Goal: Task Accomplishment & Management: Complete application form

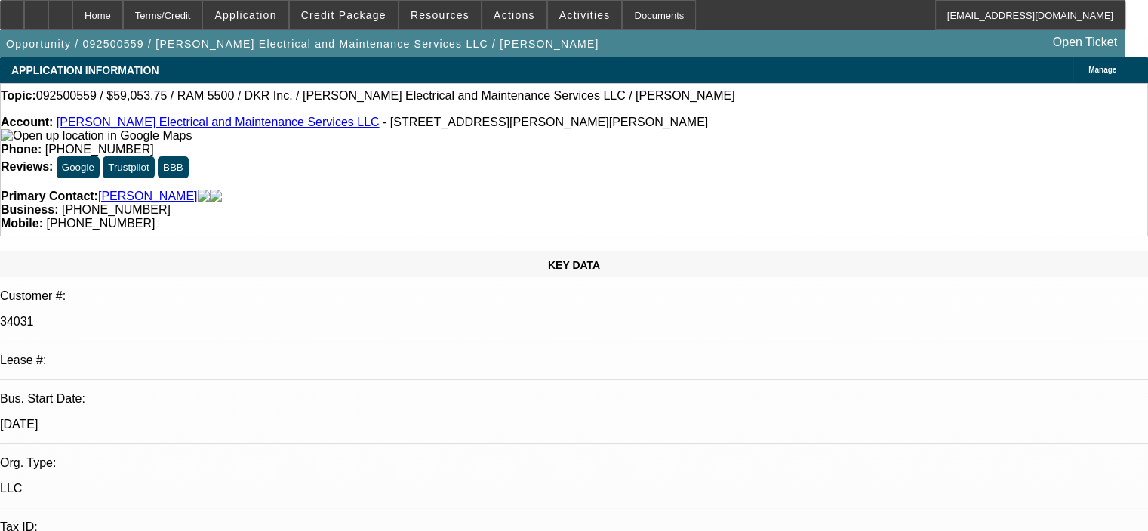
select select "0.1"
select select "2"
select select "0"
select select "6"
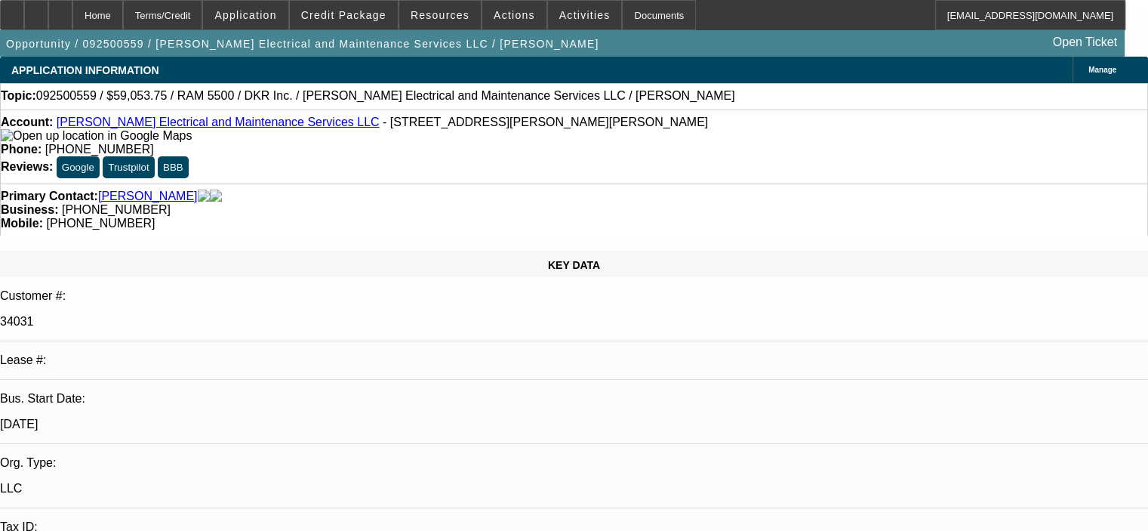
select select "0.1"
select select "2"
select select "0"
select select "6"
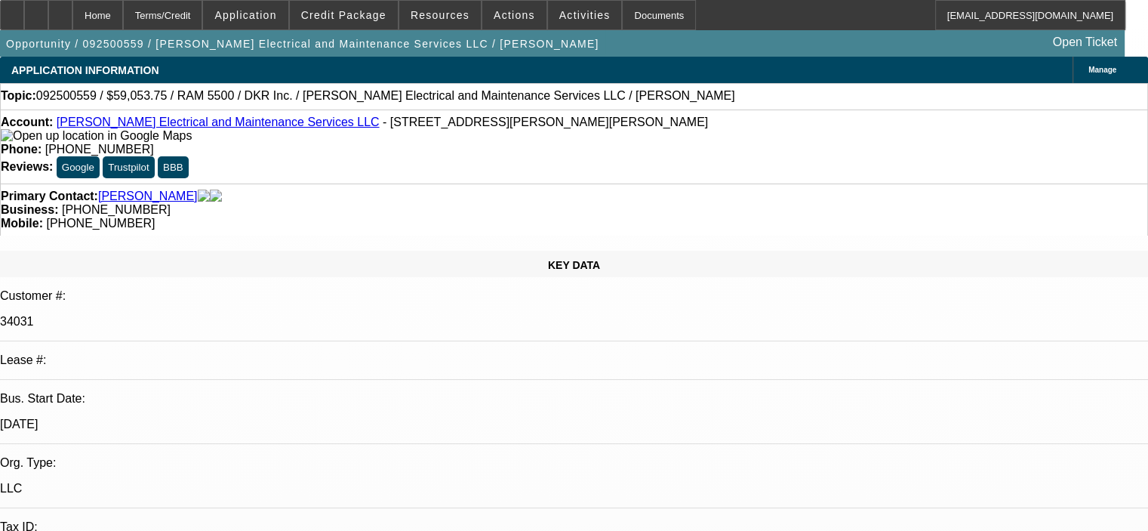
select select "0.1"
select select "2"
select select "0"
select select "6"
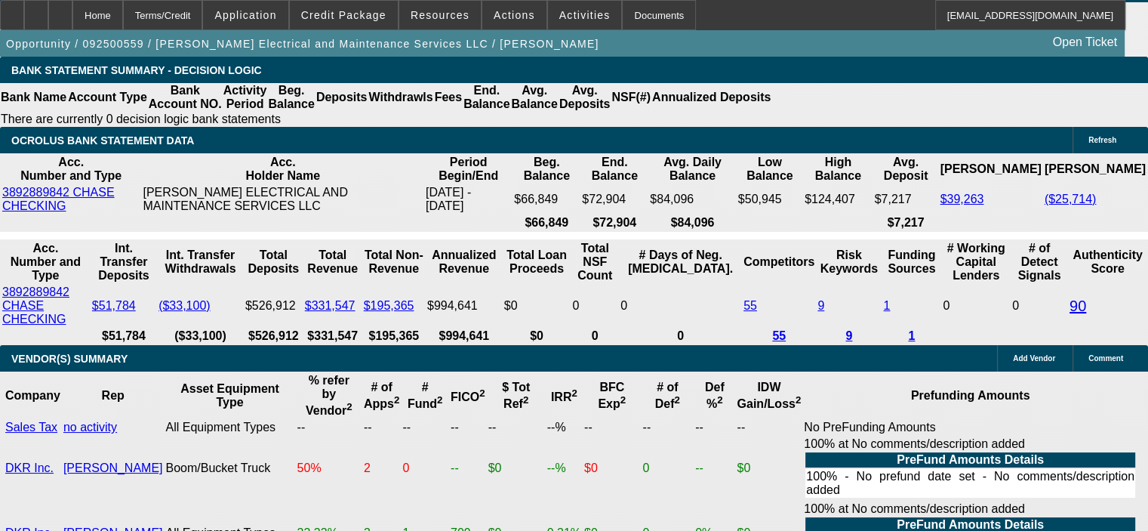
scroll to position [3105, 0]
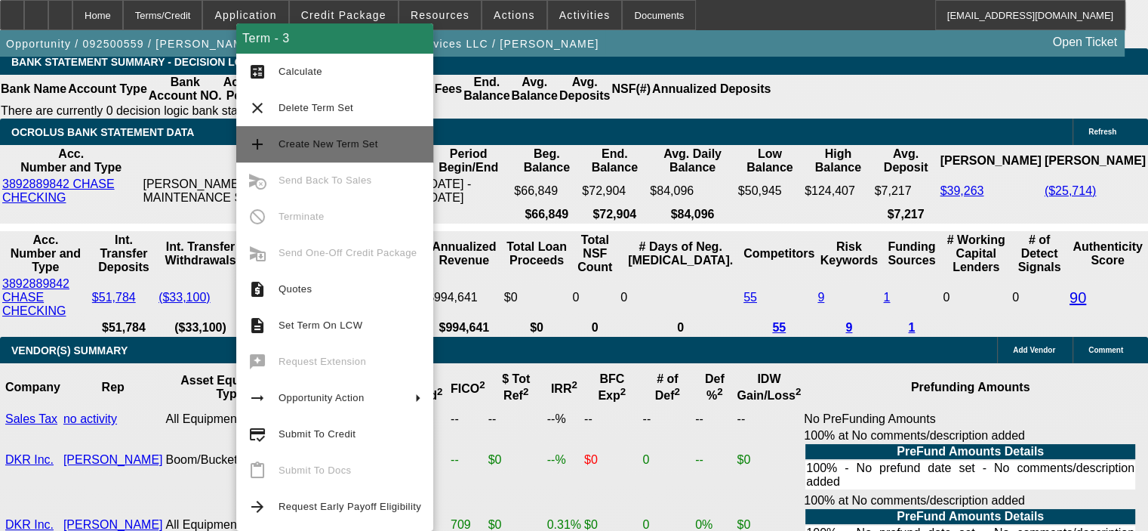
click at [344, 146] on span "Create New Term Set" at bounding box center [329, 143] width 100 height 11
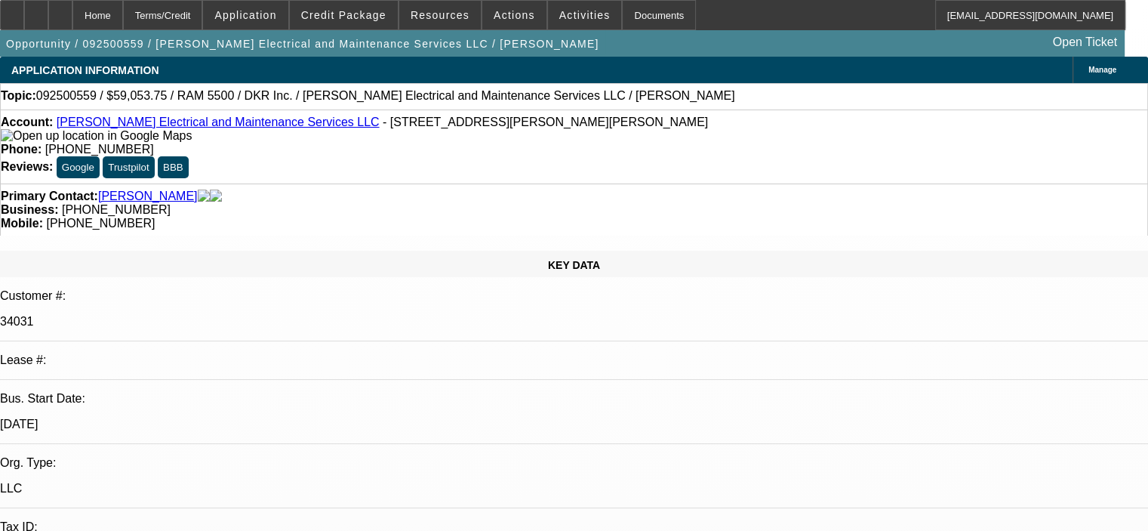
select select "0.1"
select select "2"
select select "0"
select select "6"
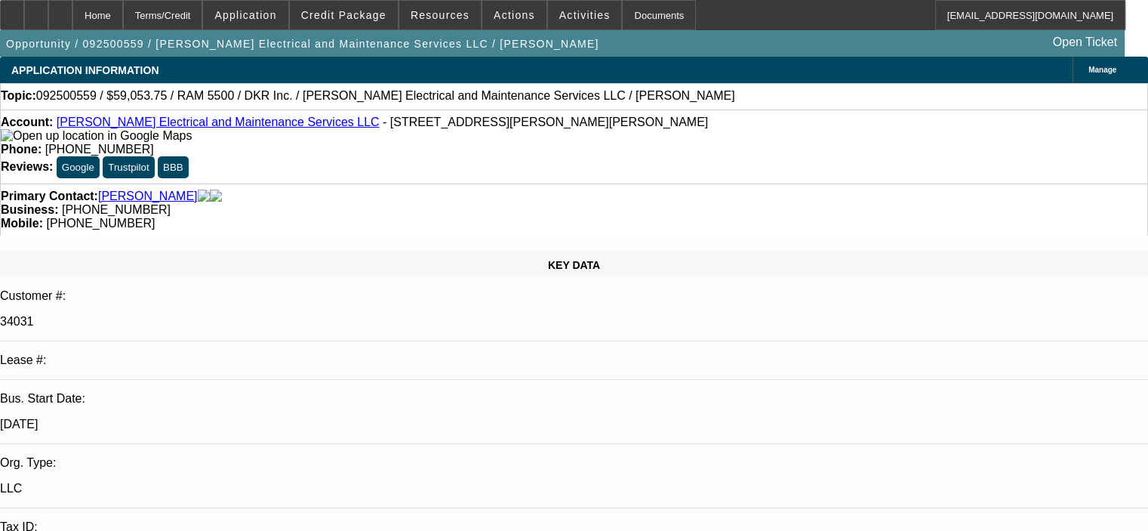
select select "0.1"
select select "2"
select select "0"
select select "6"
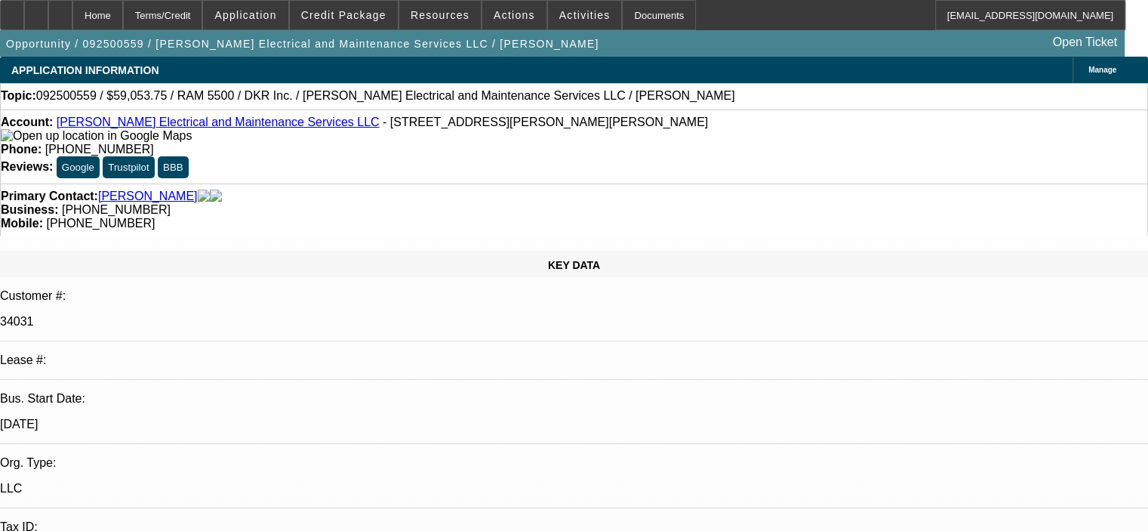
select select "0.1"
select select "2"
select select "0"
select select "6"
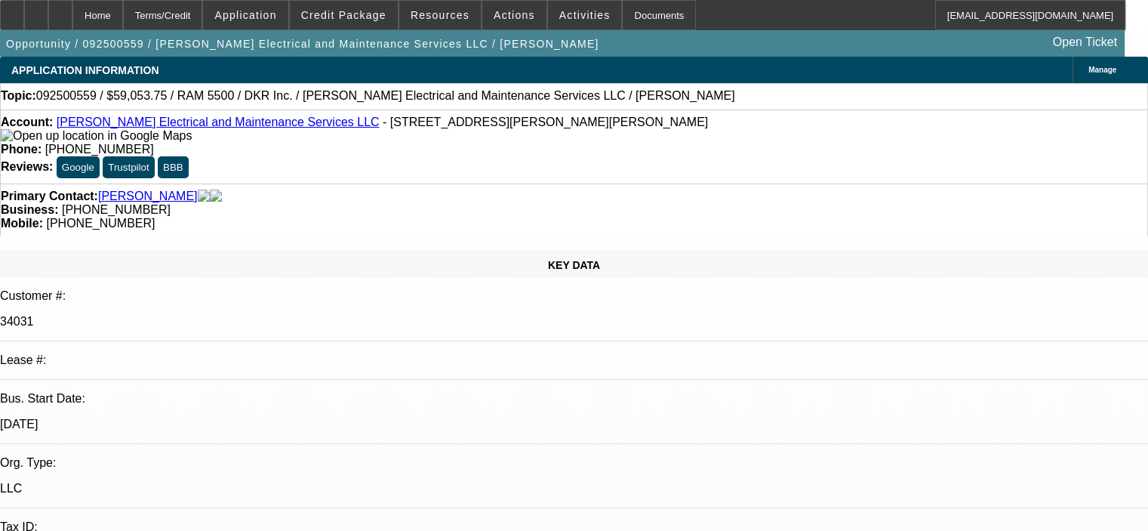
select select "0.1"
select select "2"
select select "0"
select select "6"
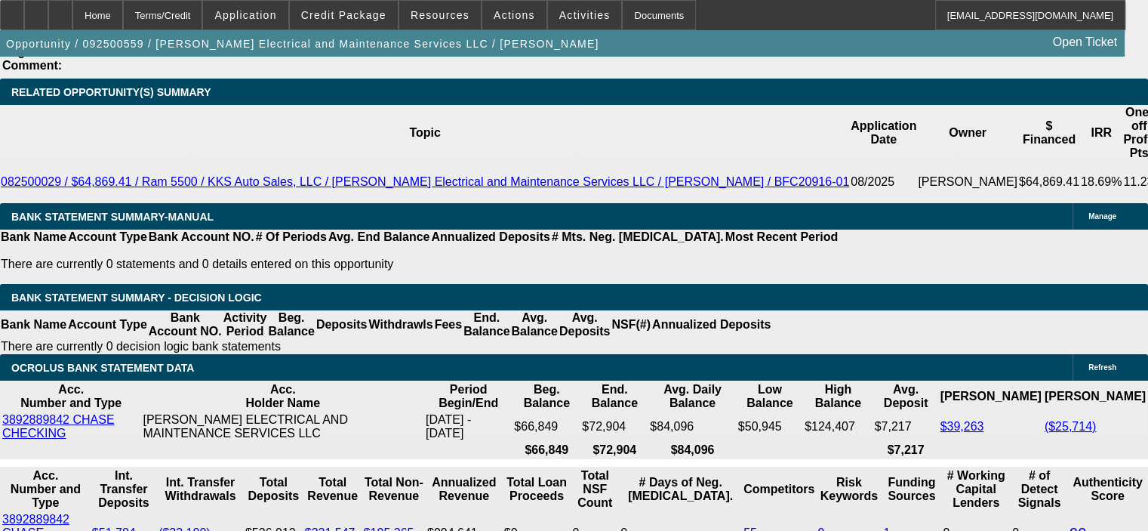
scroll to position [3020, 0]
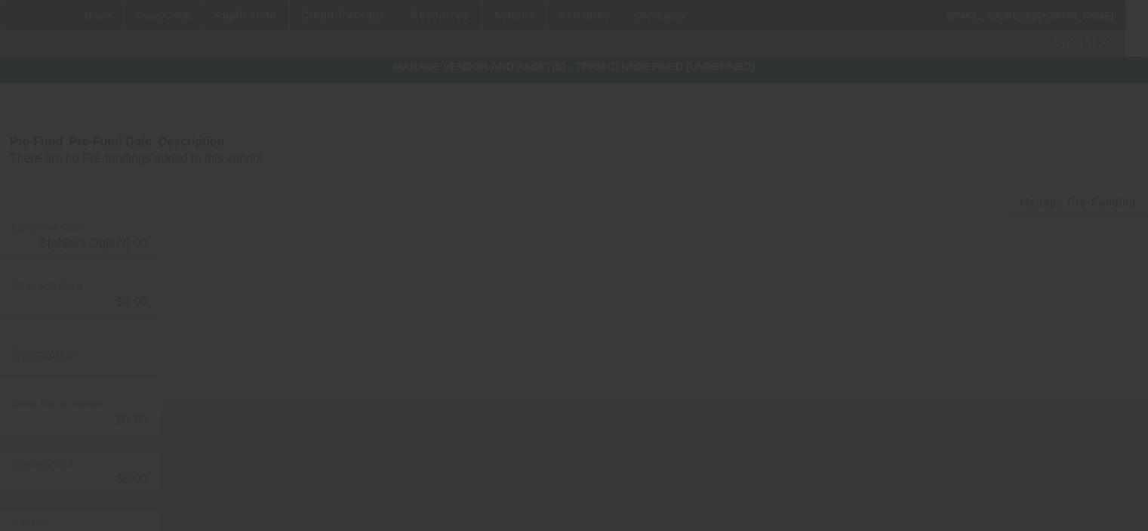
type input "$59,950.00"
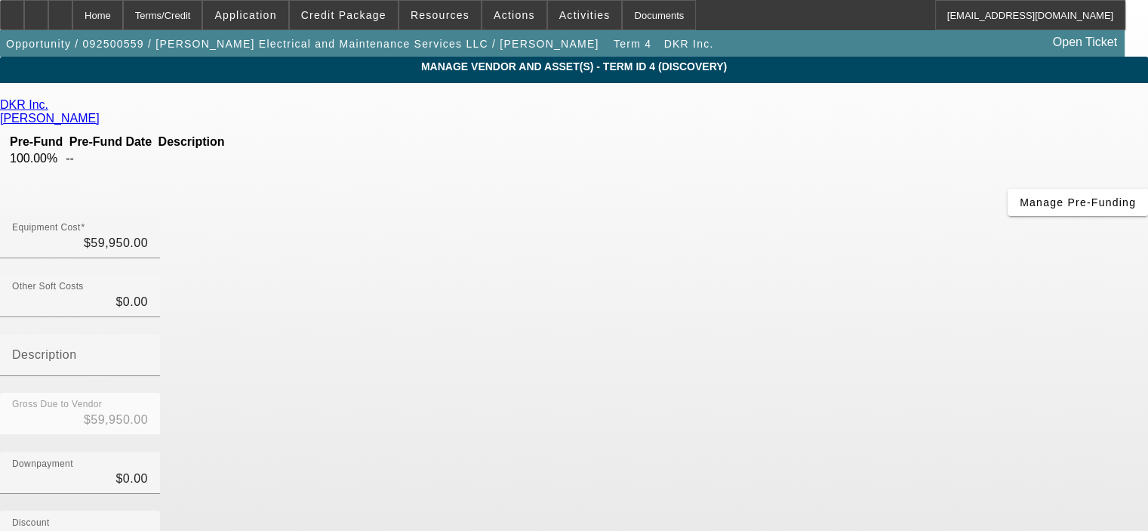
click at [52, 105] on icon at bounding box center [52, 104] width 0 height 13
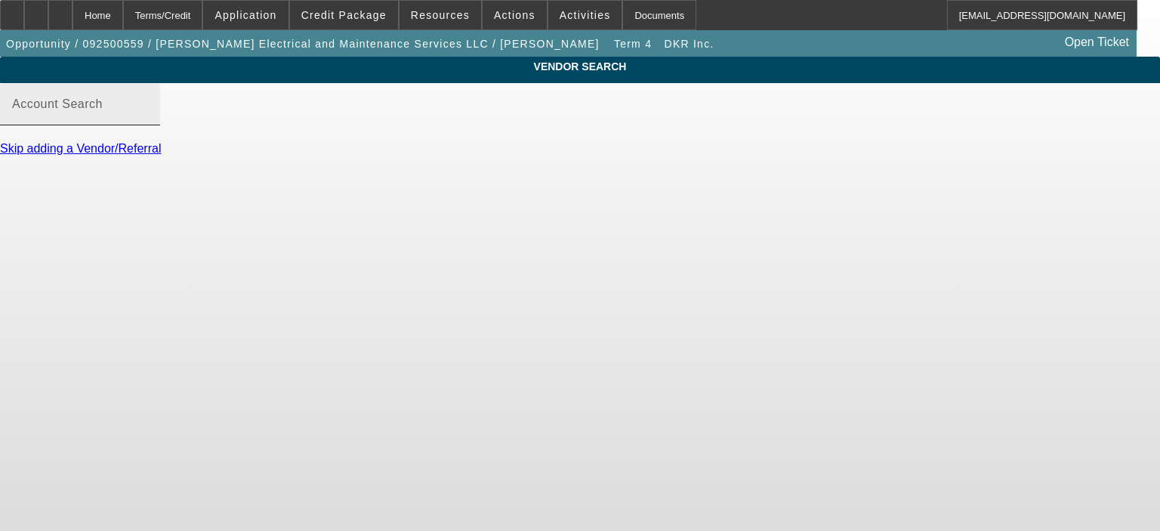
click at [148, 119] on input "Account Search" at bounding box center [80, 110] width 136 height 18
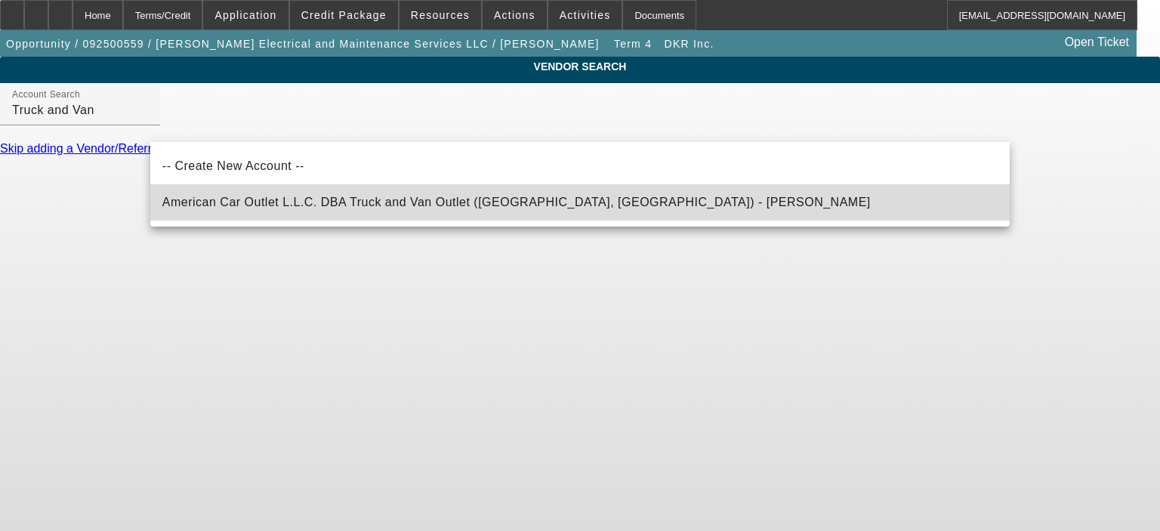
click at [316, 208] on span "American Car Outlet L.L.C. DBA Truck and Van Outlet (Miami, FL) - Sanchez, Serg…" at bounding box center [516, 202] width 708 height 13
type input "American Car Outlet L.L.C. DBA Truck and Van Outlet (Miami, FL) - Sanchez, Serg…"
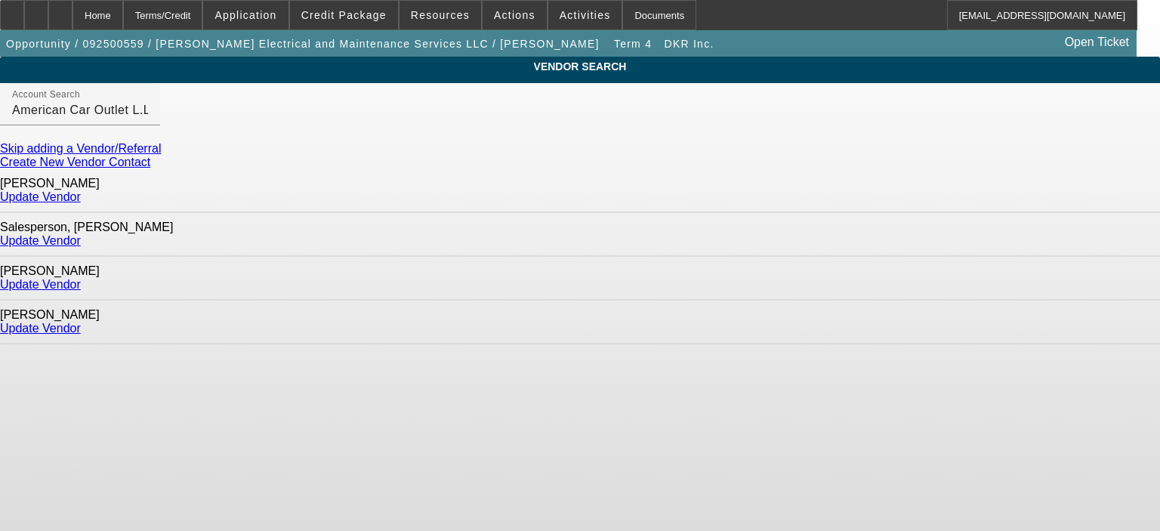
click at [81, 234] on link "Update Vendor" at bounding box center [40, 240] width 81 height 13
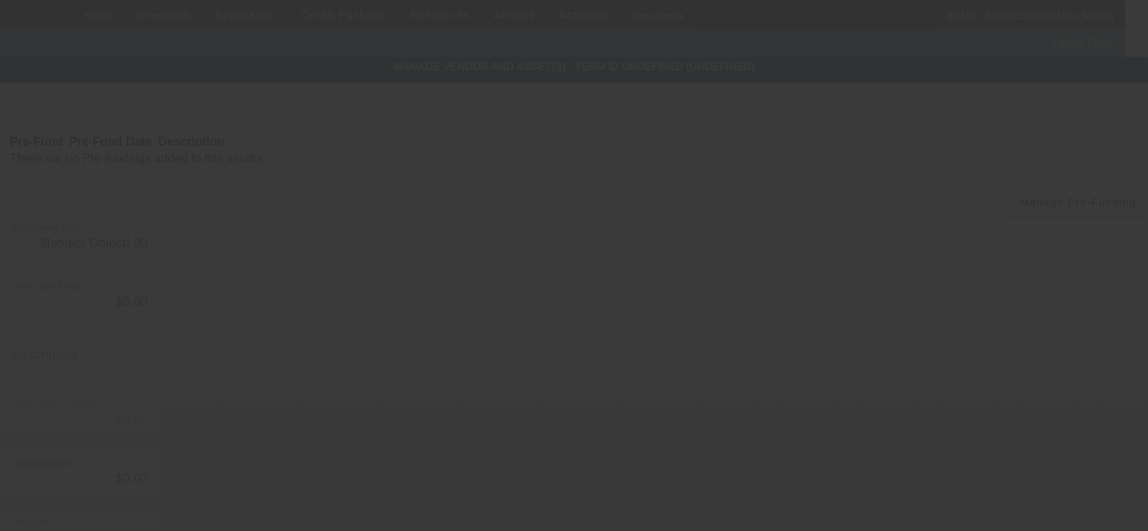
type input "$59,950.00"
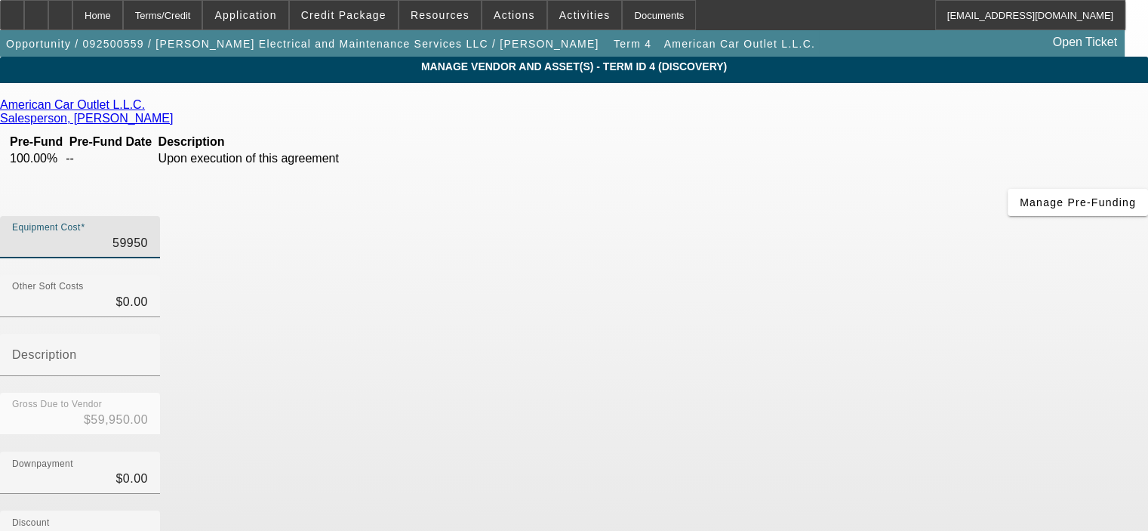
drag, startPoint x: 714, startPoint y: 129, endPoint x: 832, endPoint y: 131, distance: 118.6
click at [832, 216] on div "Equipment Cost 59950" at bounding box center [574, 245] width 1148 height 59
type input "5"
type input "$5.00"
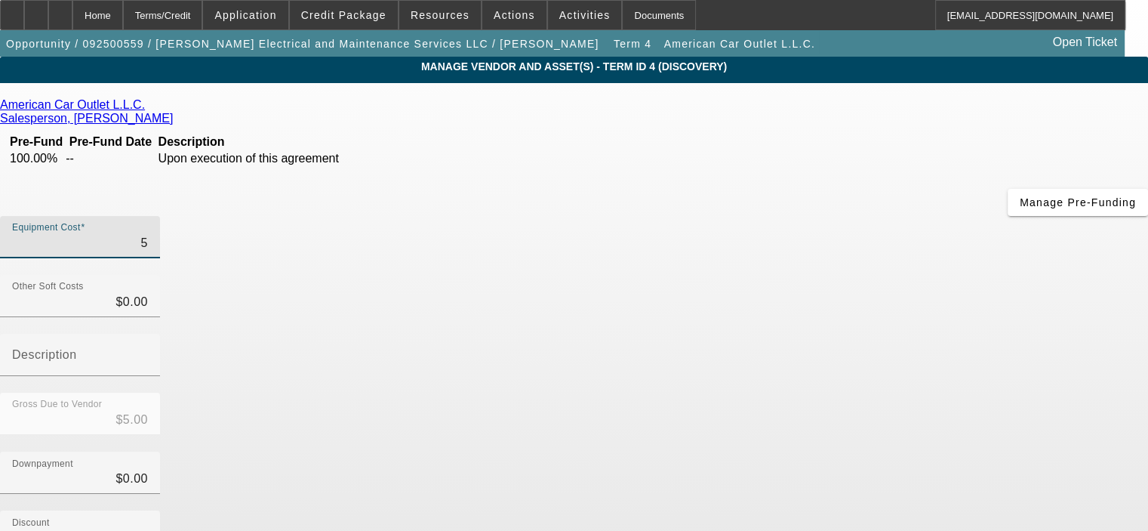
type input "54"
type input "$54.00"
type input "540"
type input "$540.00"
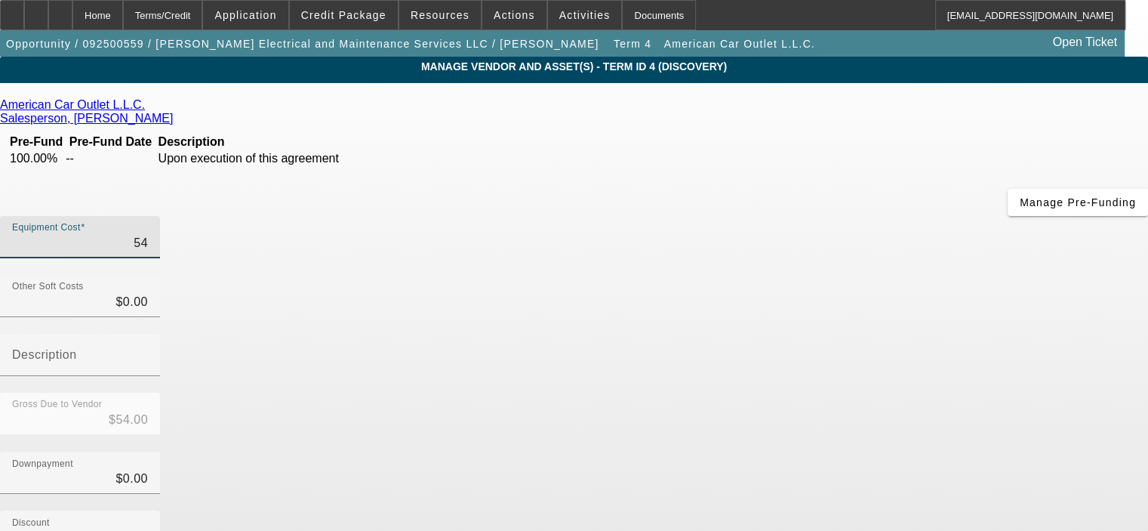
type input "$540.00"
type input "5400"
type input "$5,400.00"
type input "540"
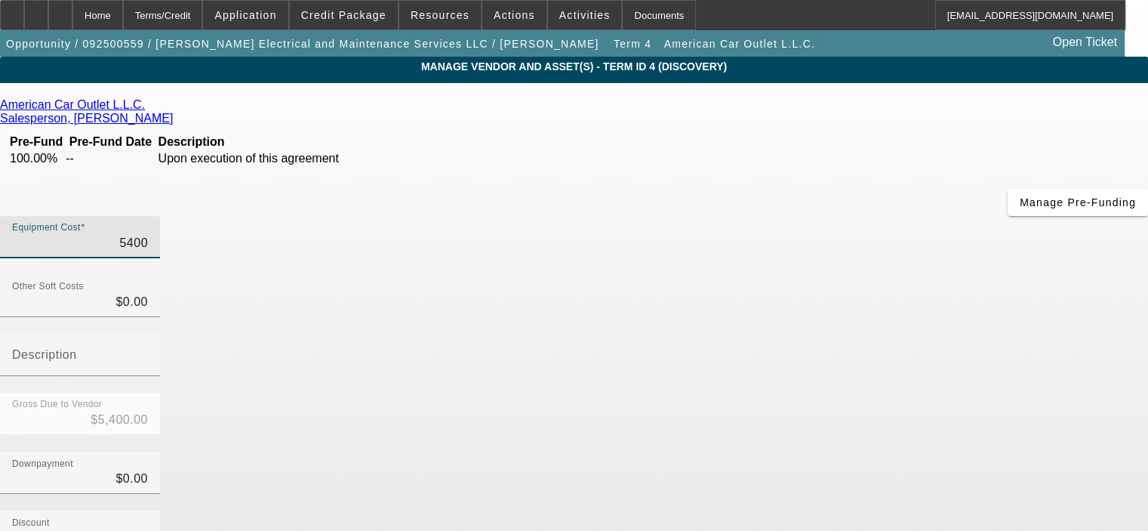
type input "$540.00"
type input "54"
type input "$54.00"
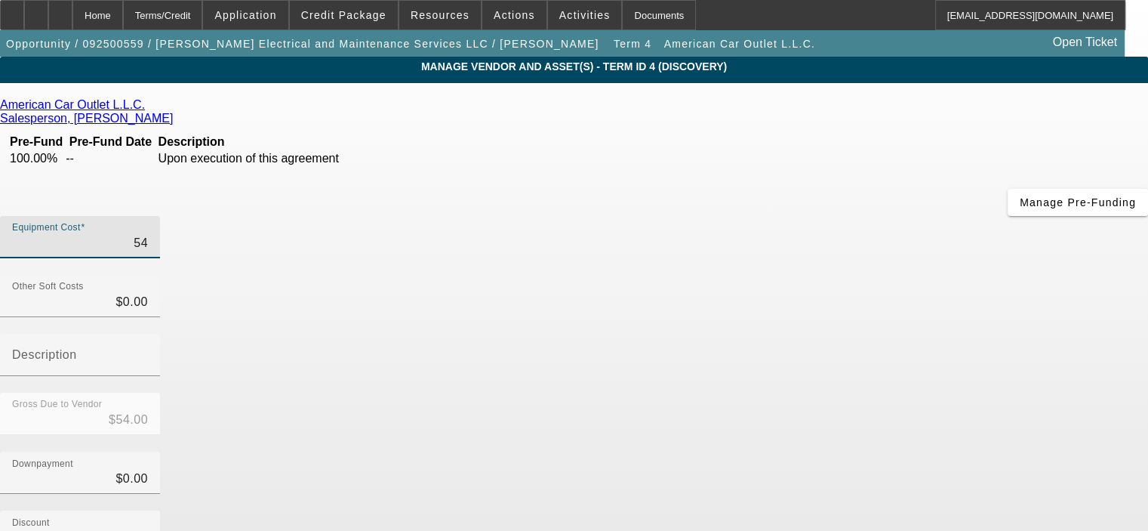
type input "545"
type input "$545.00"
type input "5450"
type input "$5,450.00"
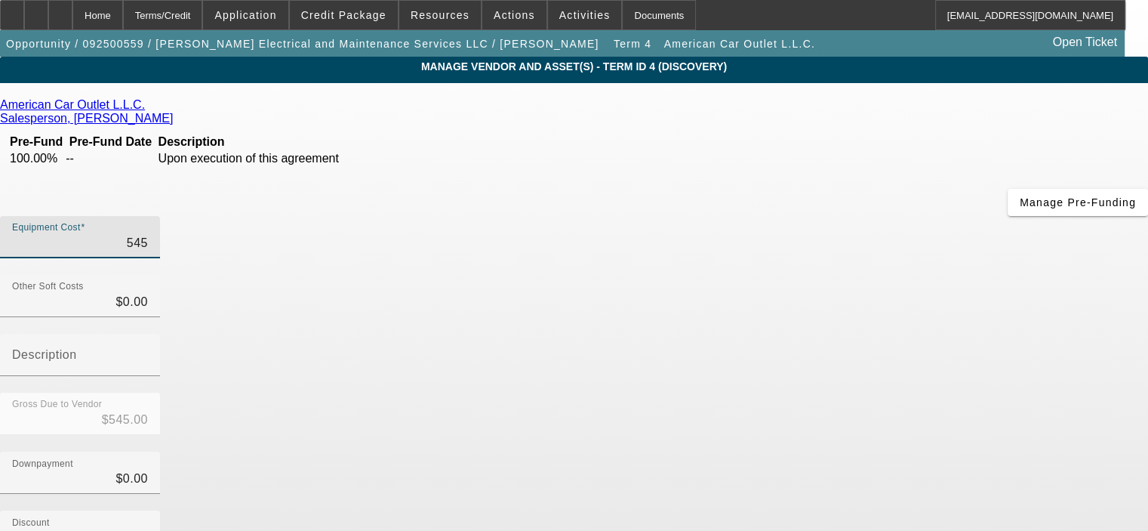
type input "$5,450.00"
type input "54500"
type input "$54,500.00"
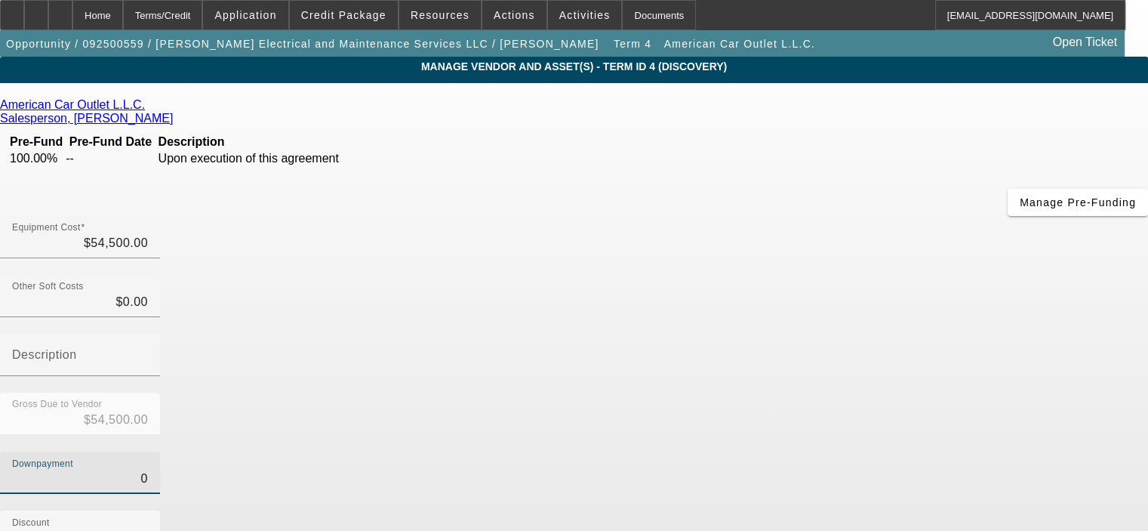
drag, startPoint x: 726, startPoint y: 304, endPoint x: 812, endPoint y: 303, distance: 86.8
click at [812, 452] on div "Downpayment 0" at bounding box center [574, 481] width 1148 height 59
type input "2"
type input "$2.00"
type input "$54,498.00"
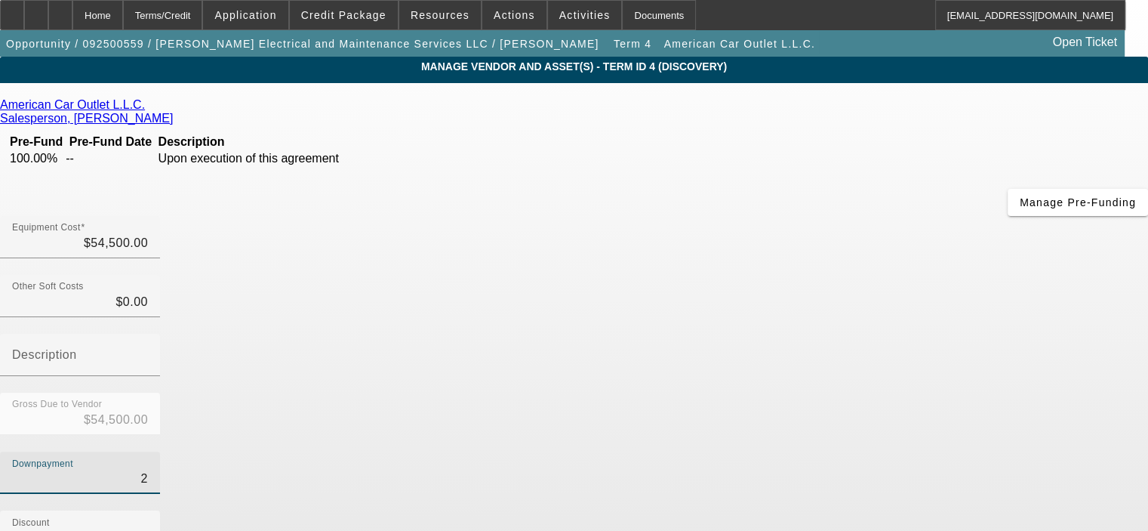
type input "20"
type input "$20.00"
type input "$54,480.00"
type input "200"
type input "$200.00"
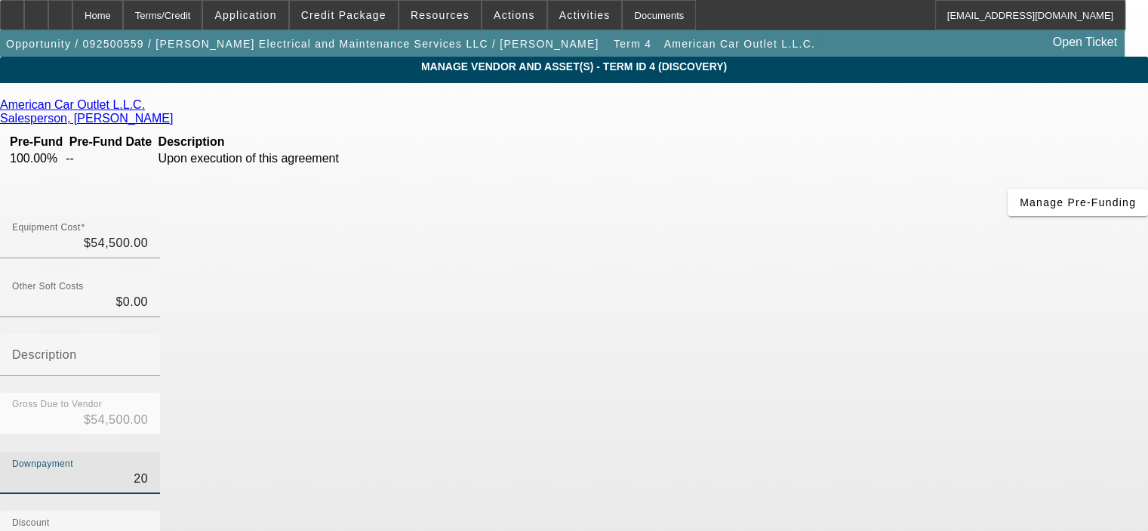
type input "$54,300.00"
type input "2000"
type input "$2,000.00"
type input "$52,500.00"
type input "$2,000.00"
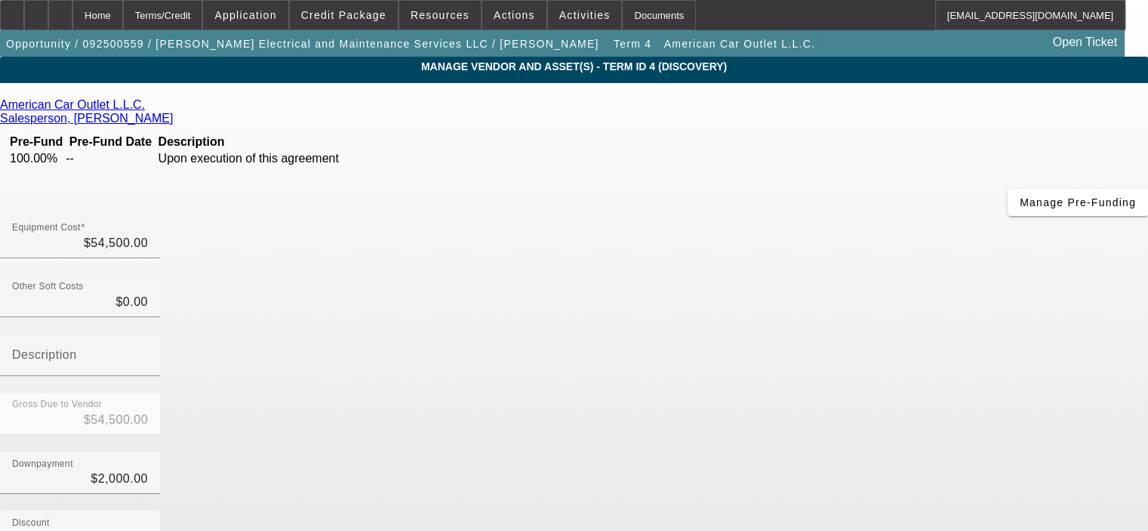
click at [933, 452] on div "Downpayment $2,000.00" at bounding box center [574, 481] width 1148 height 59
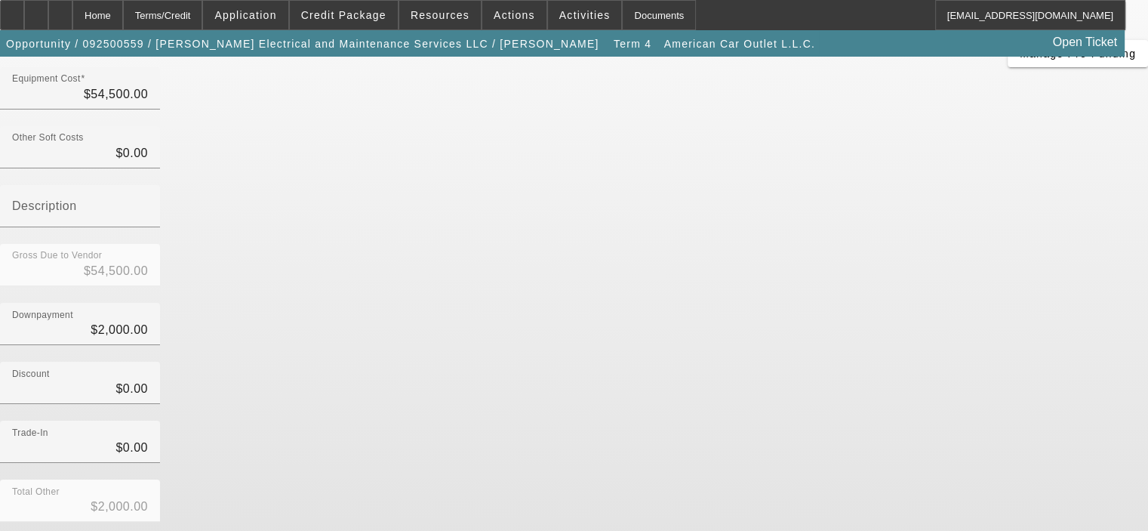
scroll to position [151, 0]
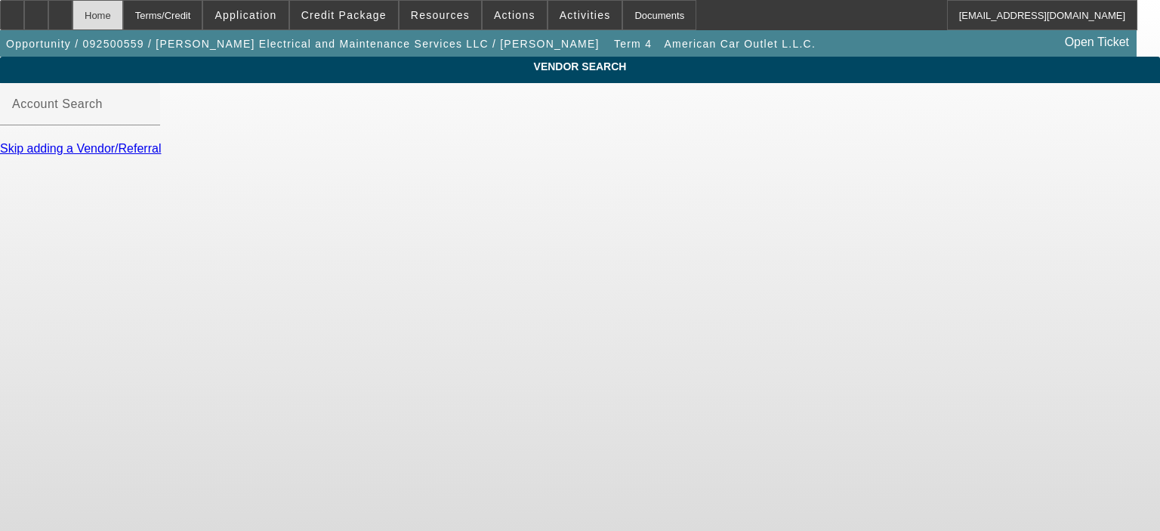
click at [123, 15] on div "Home" at bounding box center [97, 15] width 51 height 30
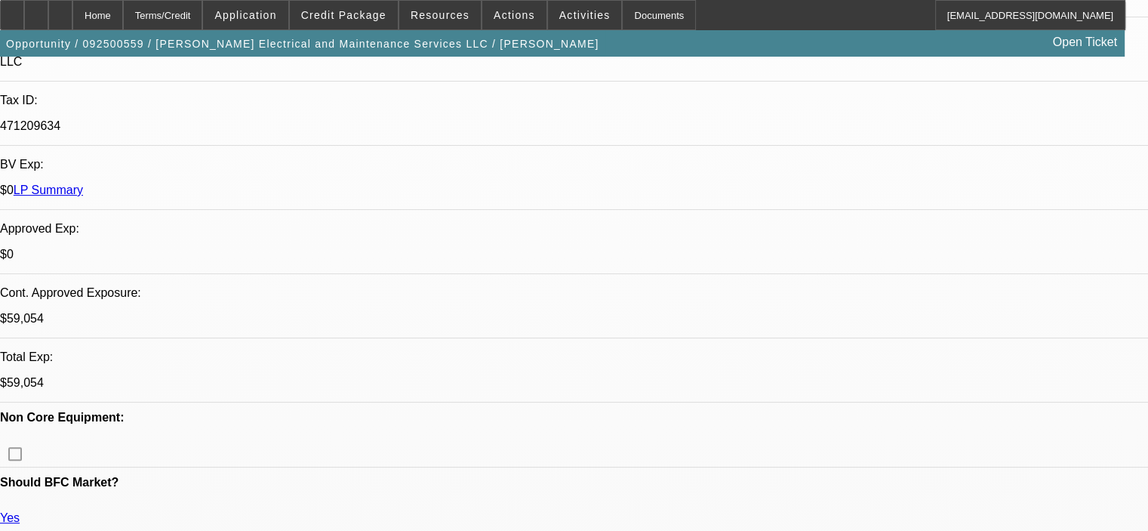
select select "0.1"
select select "2"
select select "0"
select select "6"
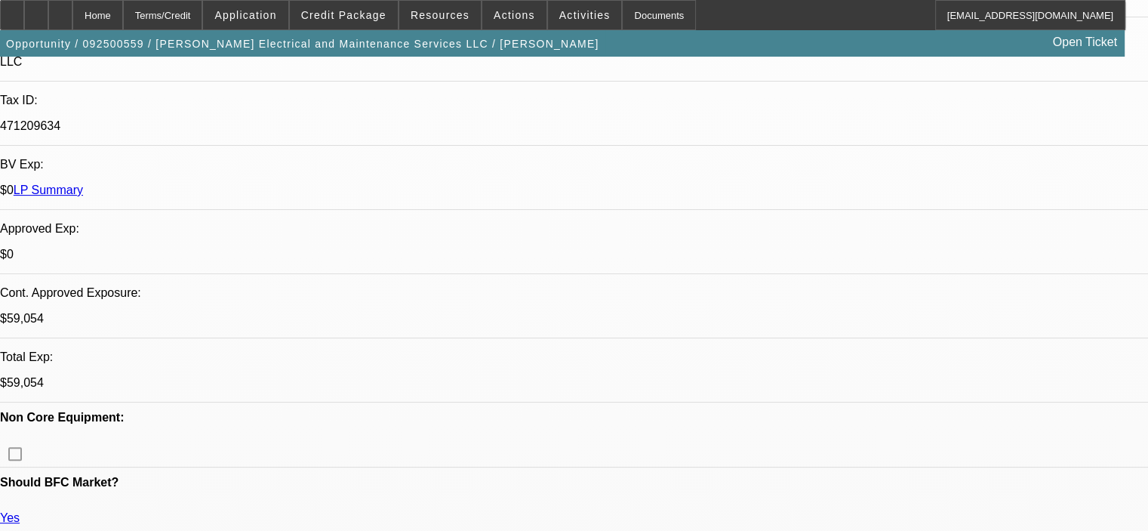
select select "0.1"
select select "2"
select select "0"
select select "6"
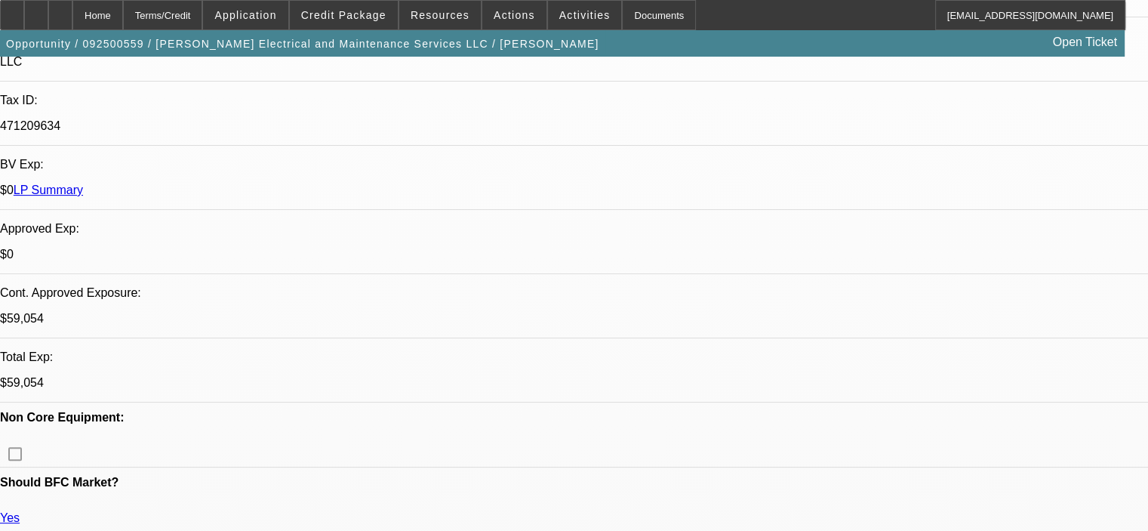
select select "0.1"
select select "2"
select select "0"
select select "6"
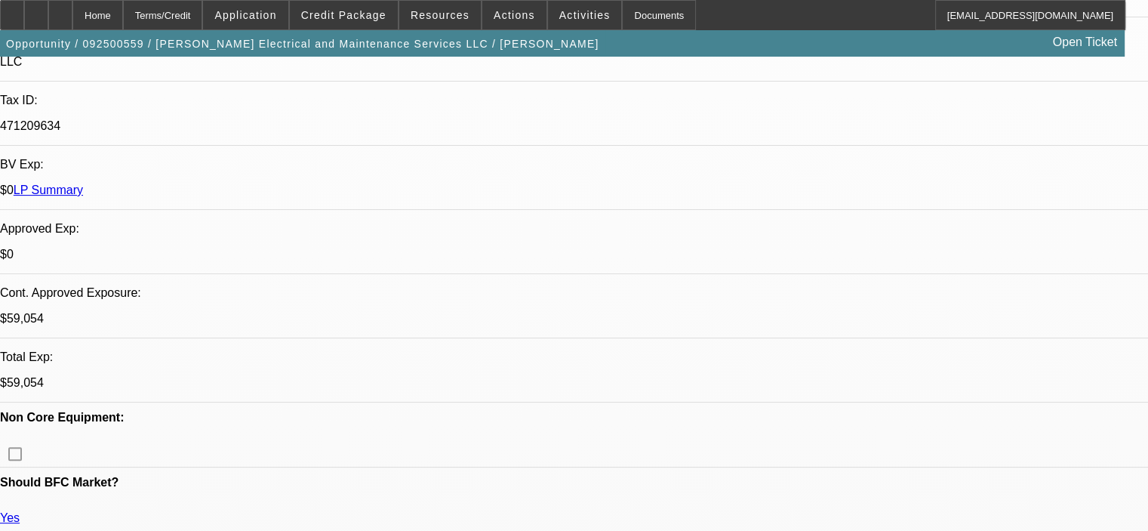
select select "0.1"
select select "2"
select select "0"
select select "6"
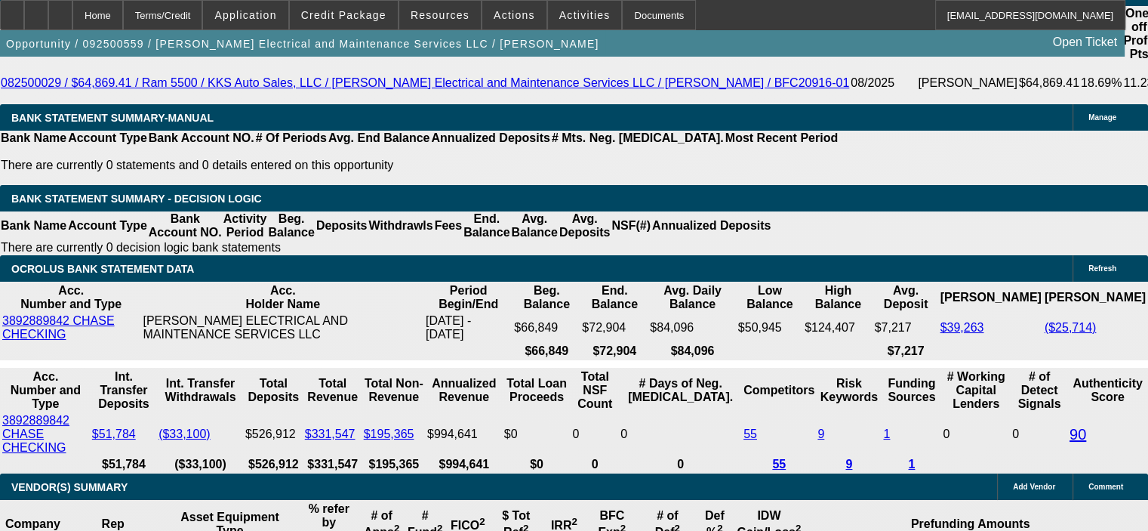
scroll to position [2944, 0]
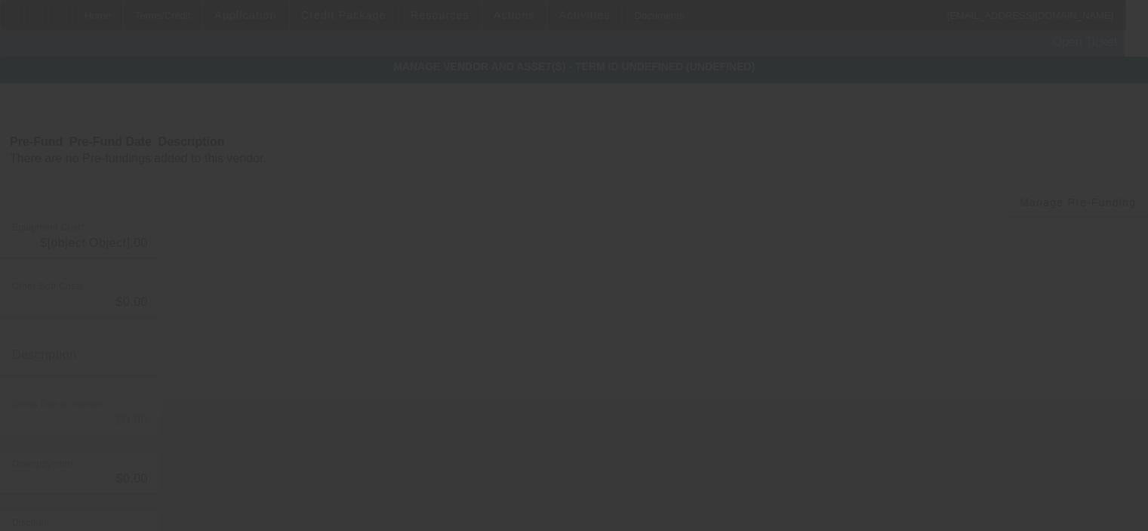
type input "$5,665.28"
type input "LA sales tax @ 9.45%"
type input "$5,665.28"
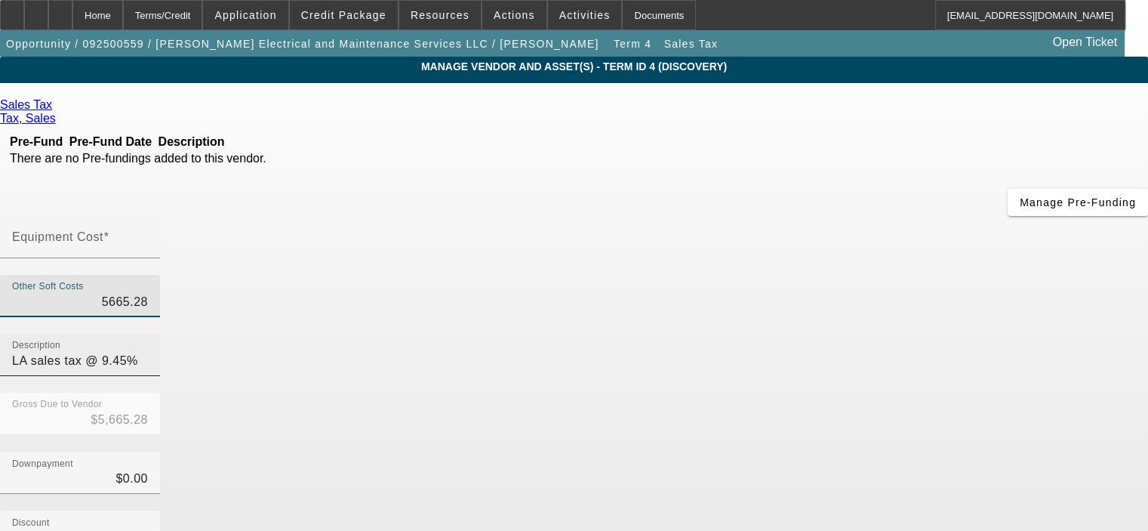
drag, startPoint x: 723, startPoint y: 183, endPoint x: 824, endPoint y: 184, distance: 100.4
click at [823, 275] on div "Other Soft Costs 5665.28 Description LA sales tax @ 9.45%" at bounding box center [574, 334] width 1148 height 118
type input "5"
type input "$5.00"
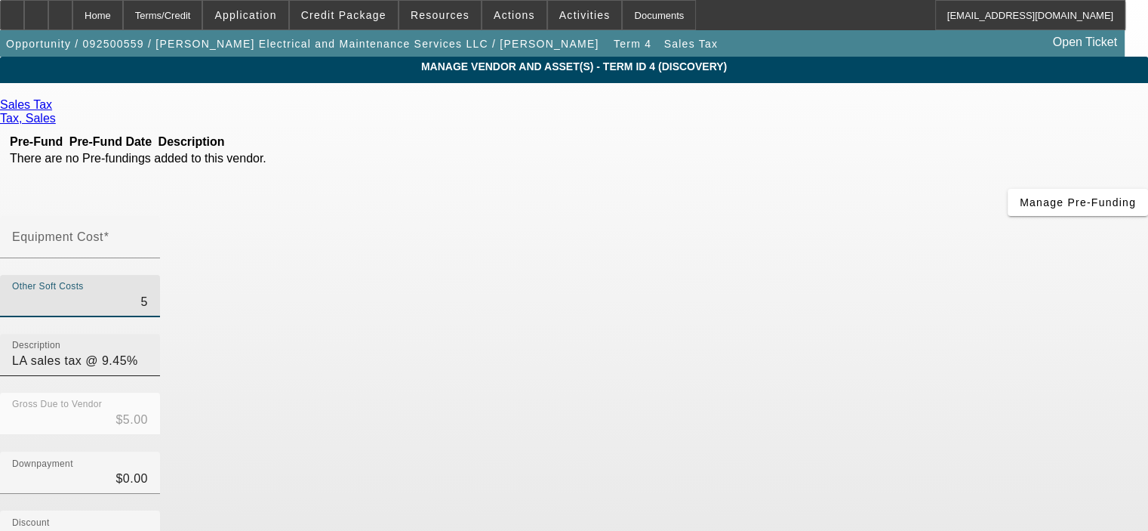
type input "51"
type input "$51.00"
type input "515"
type input "$515.00"
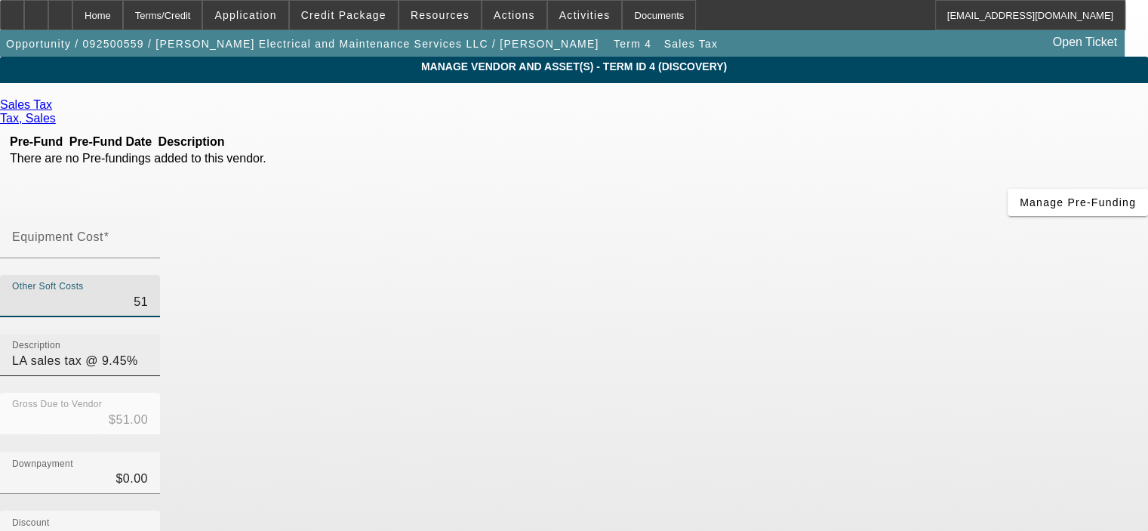
type input "$515.00"
type input "5150"
type input "$5,150.00"
type input "5150.2"
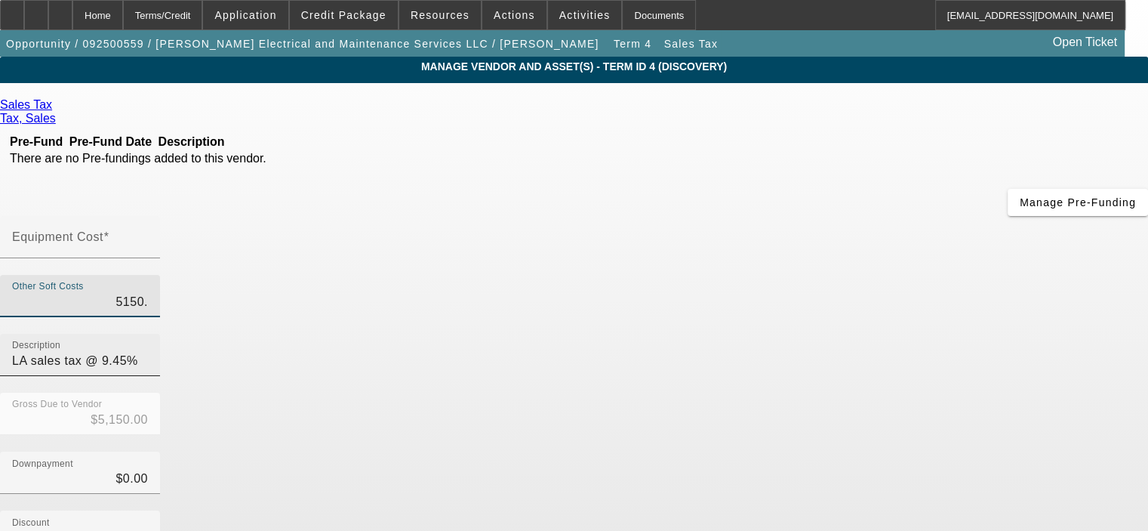
type input "$5,150.20"
type input "5150.25"
type input "$5,150.25"
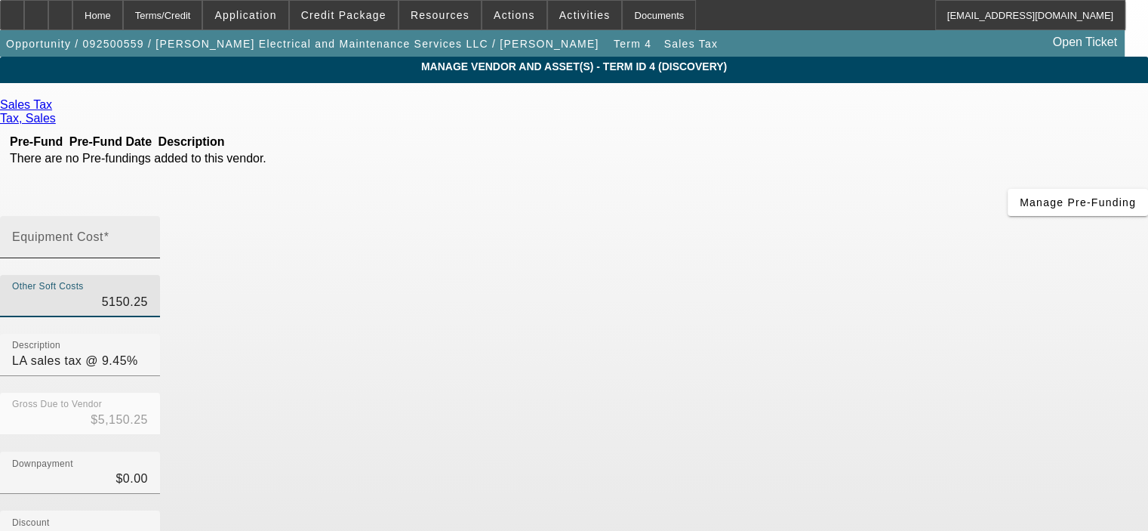
type input "$5,150.25"
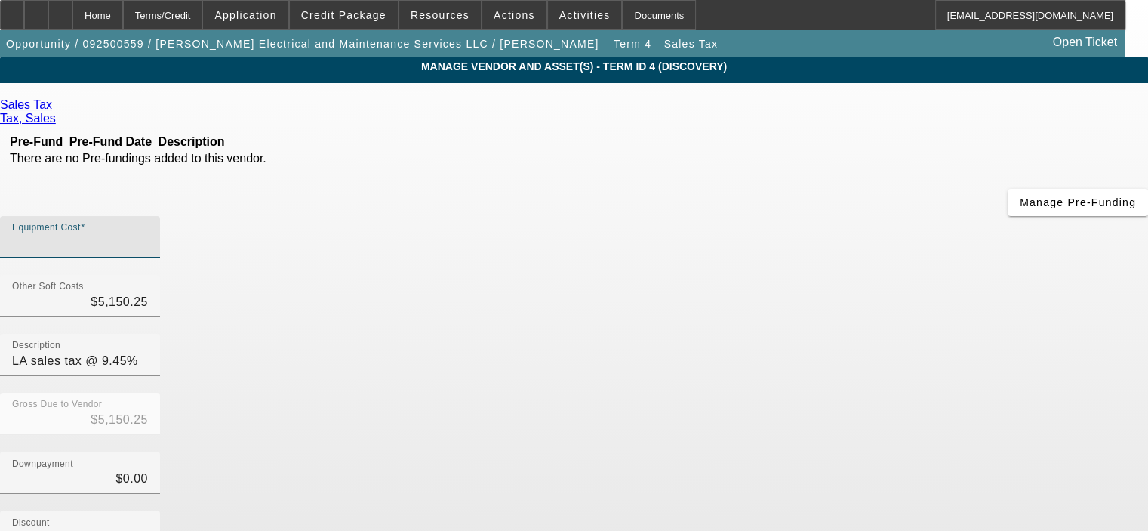
click at [148, 234] on input "Equipment Cost" at bounding box center [80, 243] width 136 height 18
type input "$0.00"
click at [832, 393] on div "Gross Due to Vendor $5,150.25" at bounding box center [574, 422] width 1148 height 59
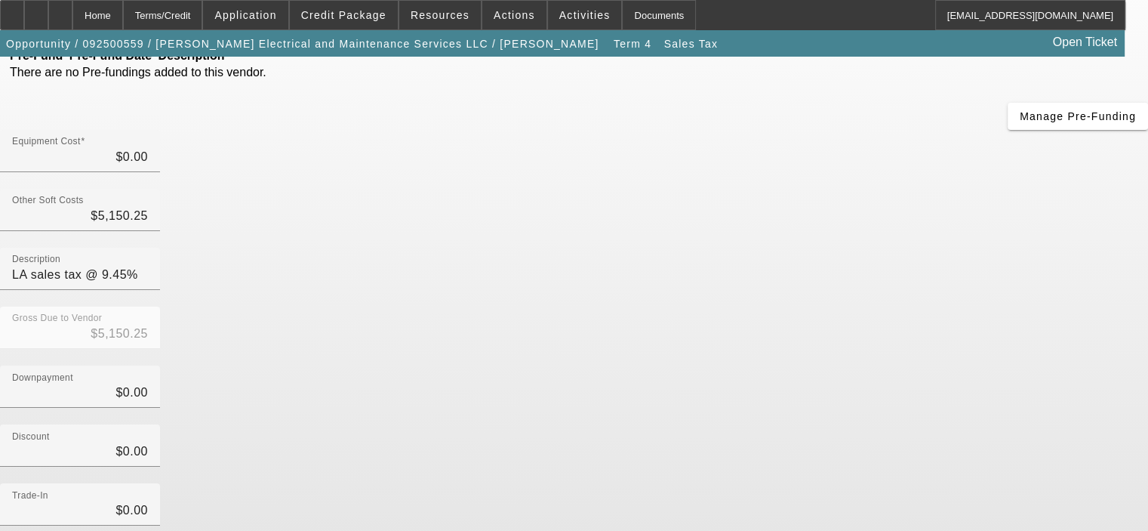
scroll to position [167, 0]
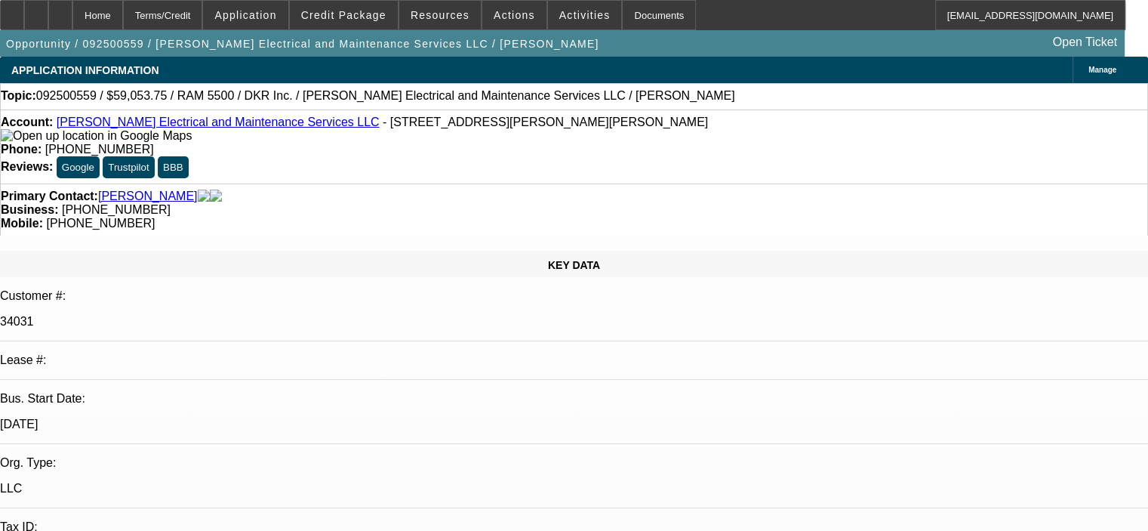
select select "0.1"
select select "2"
select select "0"
select select "6"
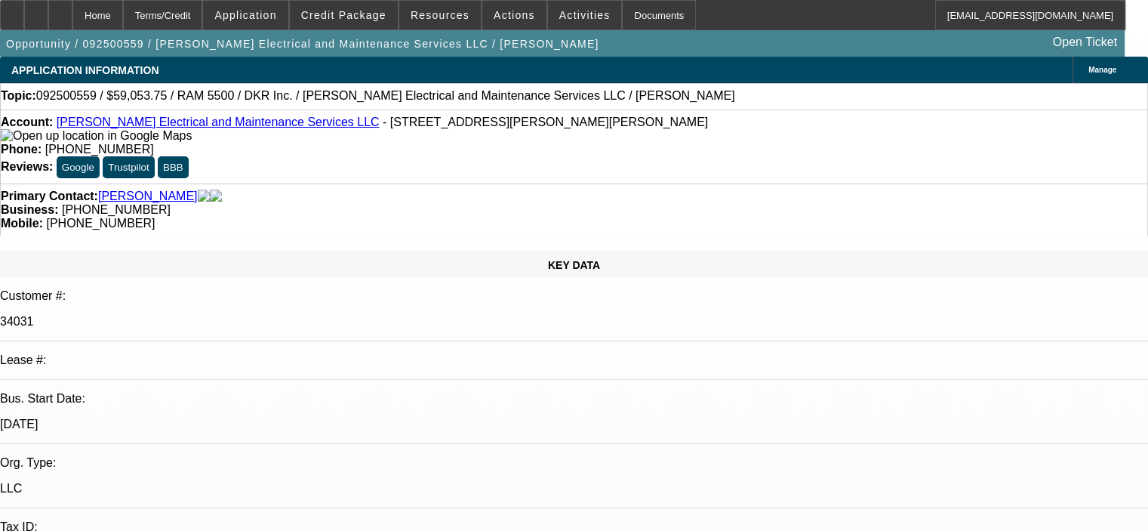
select select "0.1"
select select "2"
select select "0"
select select "6"
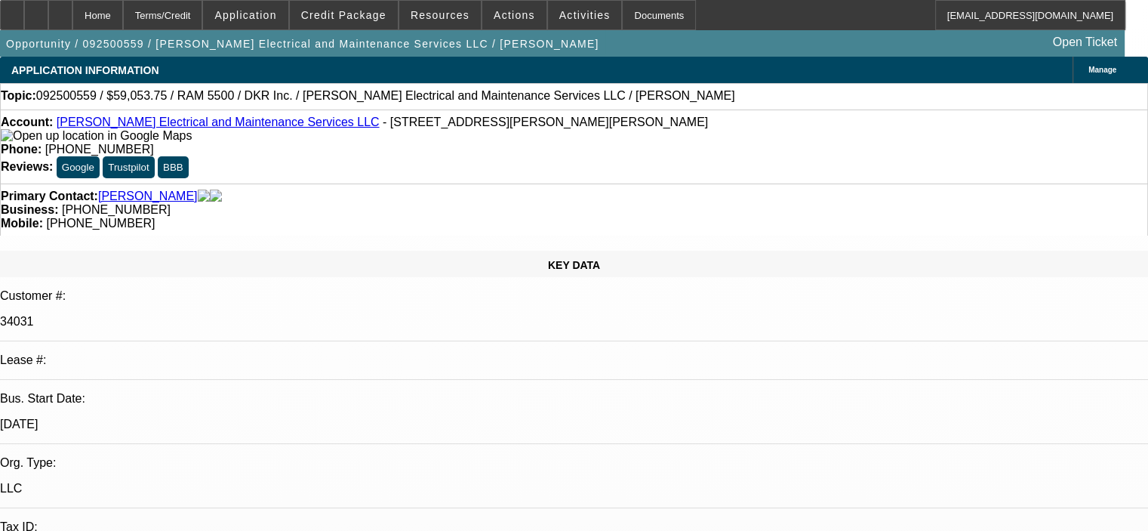
select select "0.1"
select select "2"
select select "0"
select select "6"
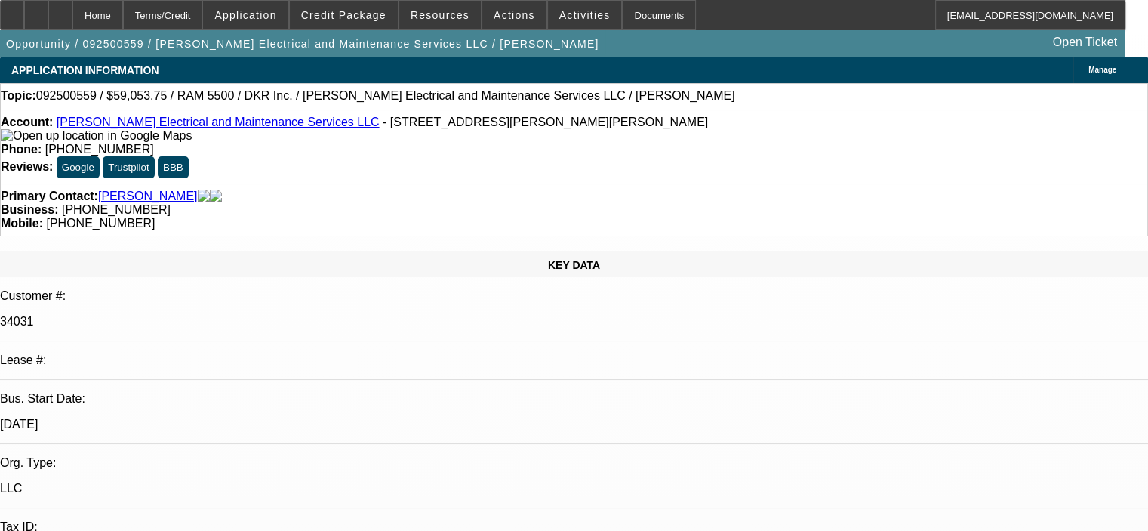
select select "0.1"
select select "2"
select select "0"
select select "6"
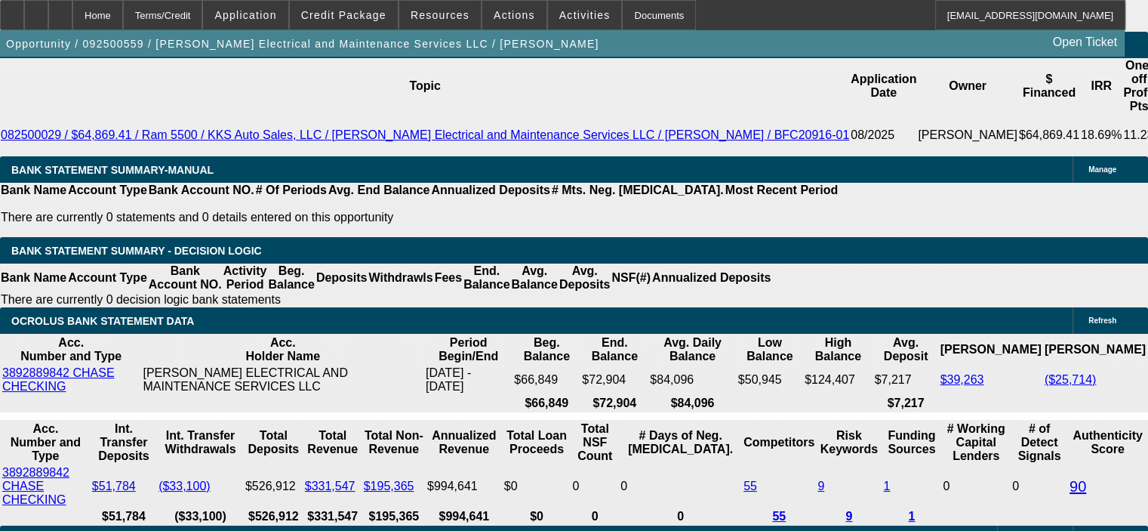
scroll to position [2984, 0]
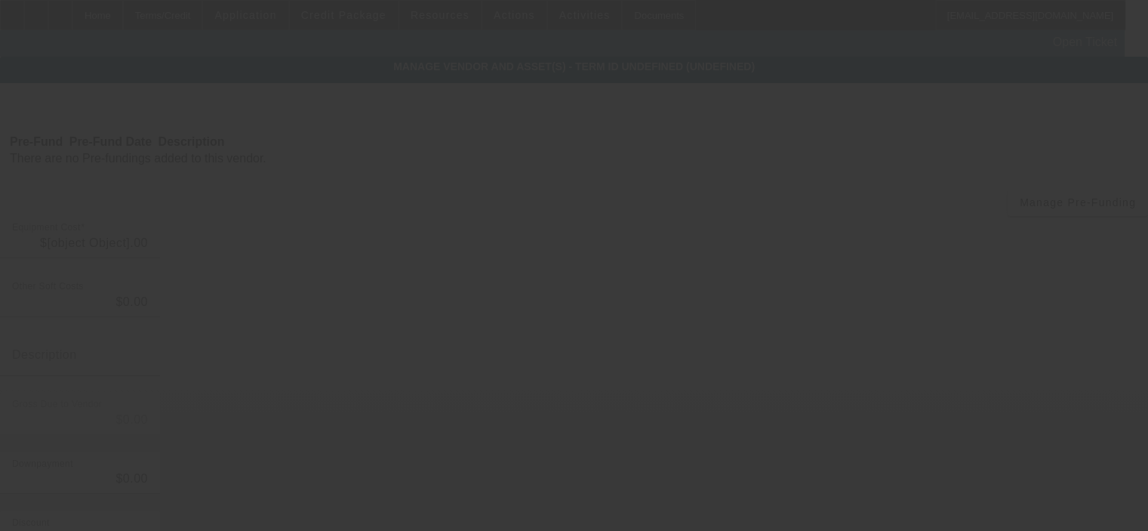
type input "$54,500.00"
type input "$2,000.00"
type input "$52,500.00"
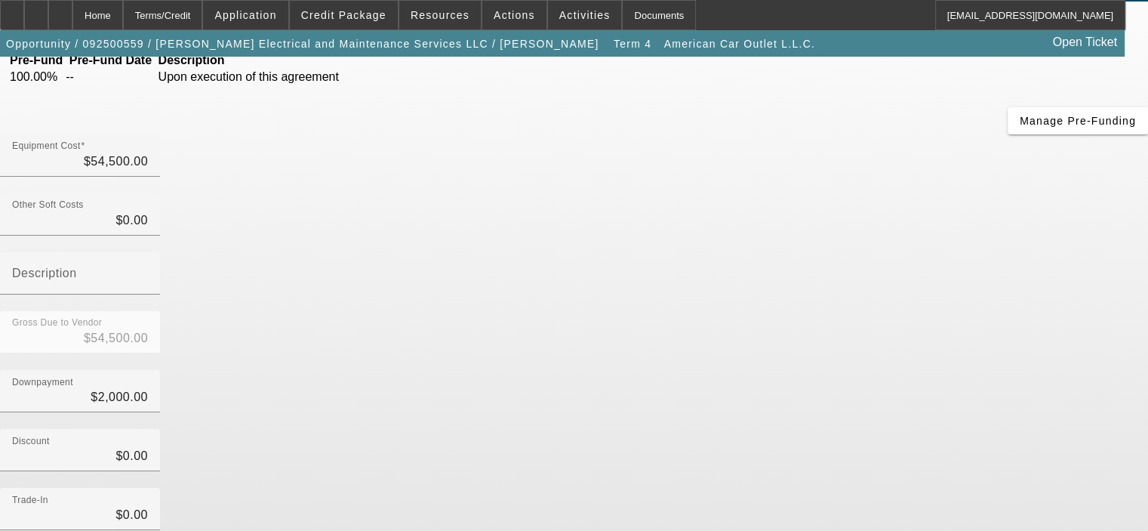
scroll to position [173, 0]
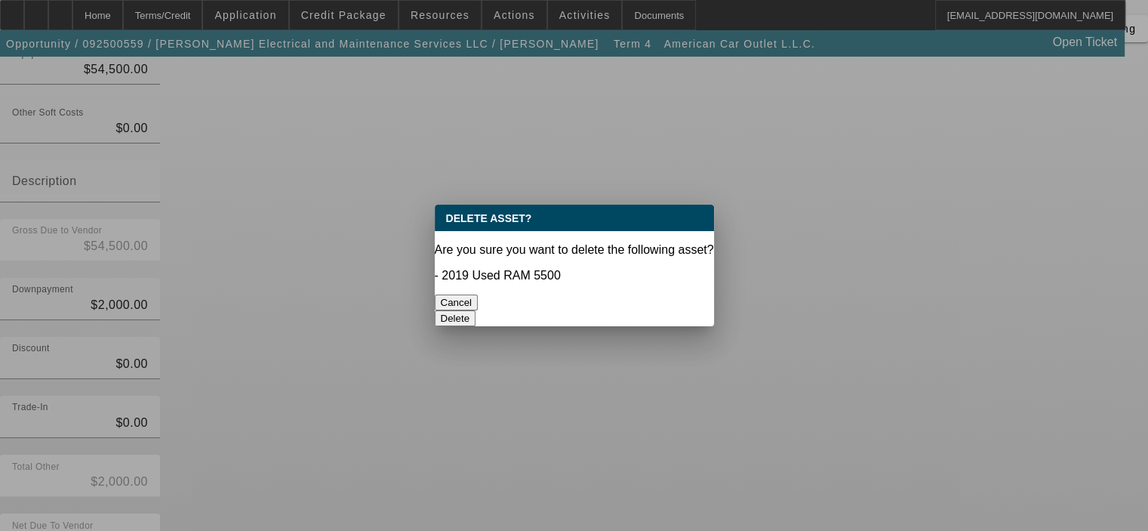
click at [476, 310] on button "Delete" at bounding box center [456, 318] width 42 height 16
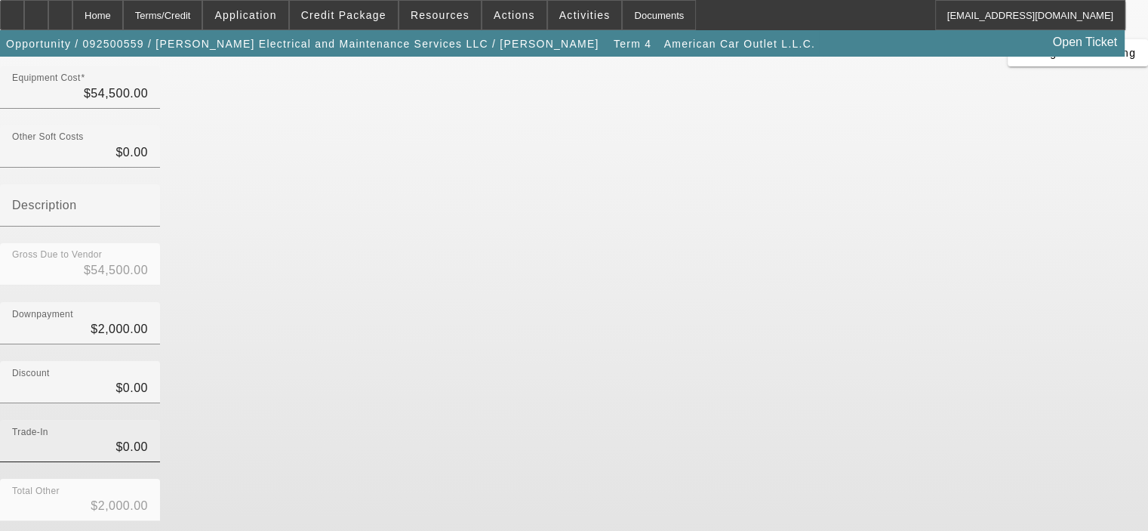
scroll to position [167, 0]
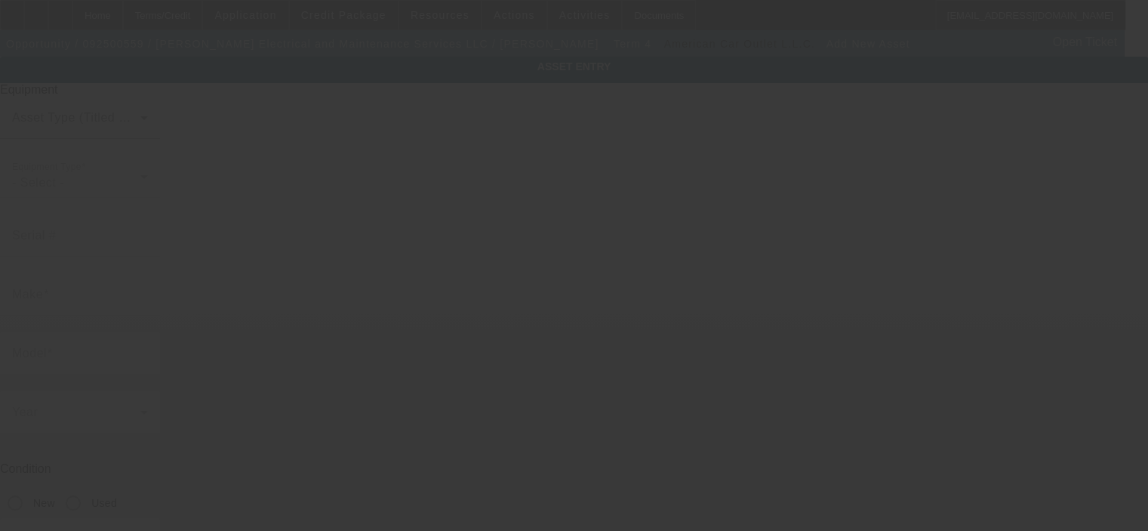
type input "410 Bonita Dr"
type input "Chalmette"
type input "70043"
type input "Jefferson"
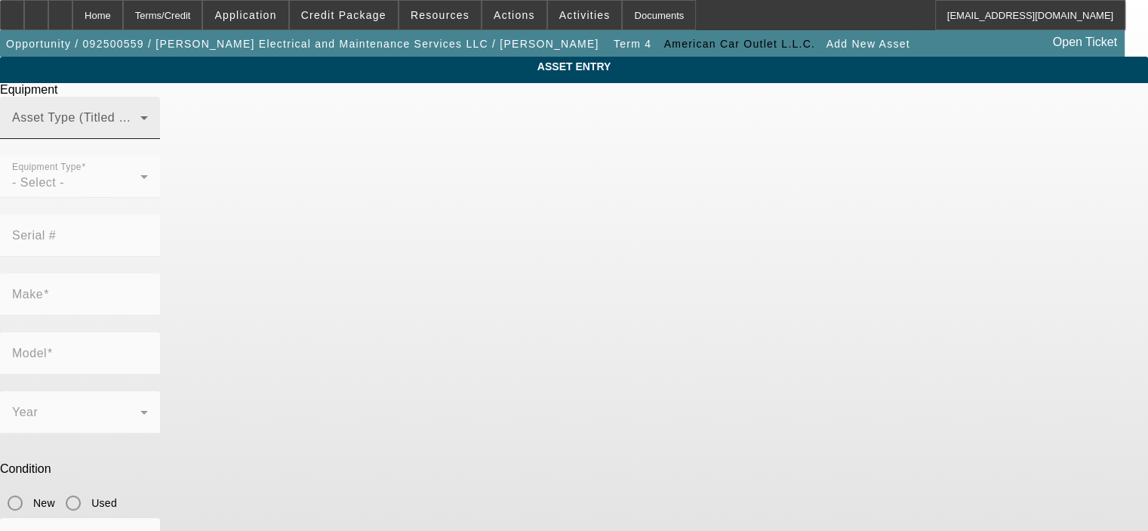
click at [140, 133] on span at bounding box center [76, 124] width 128 height 18
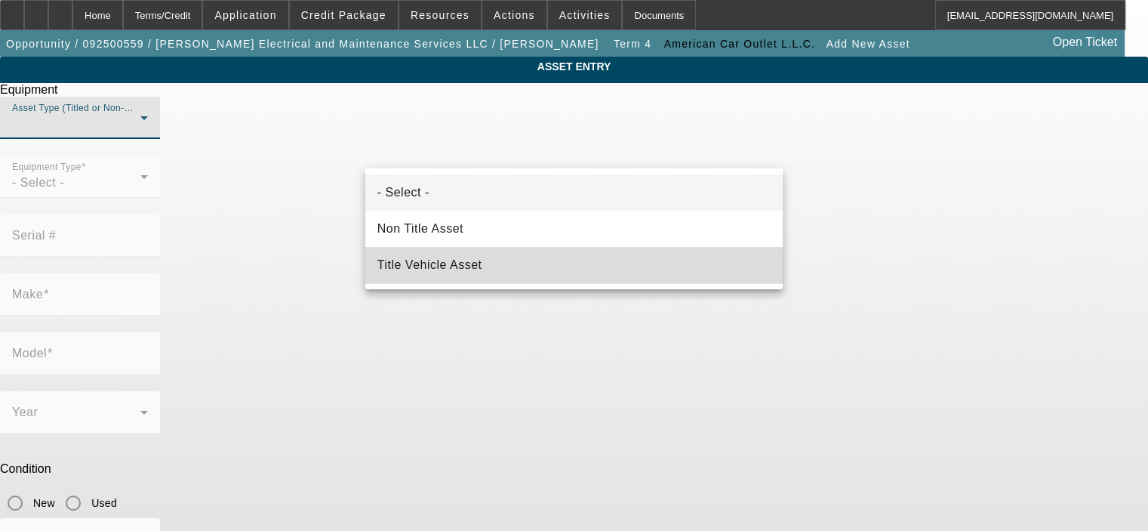
click at [491, 268] on mat-option "Title Vehicle Asset" at bounding box center [574, 265] width 418 height 36
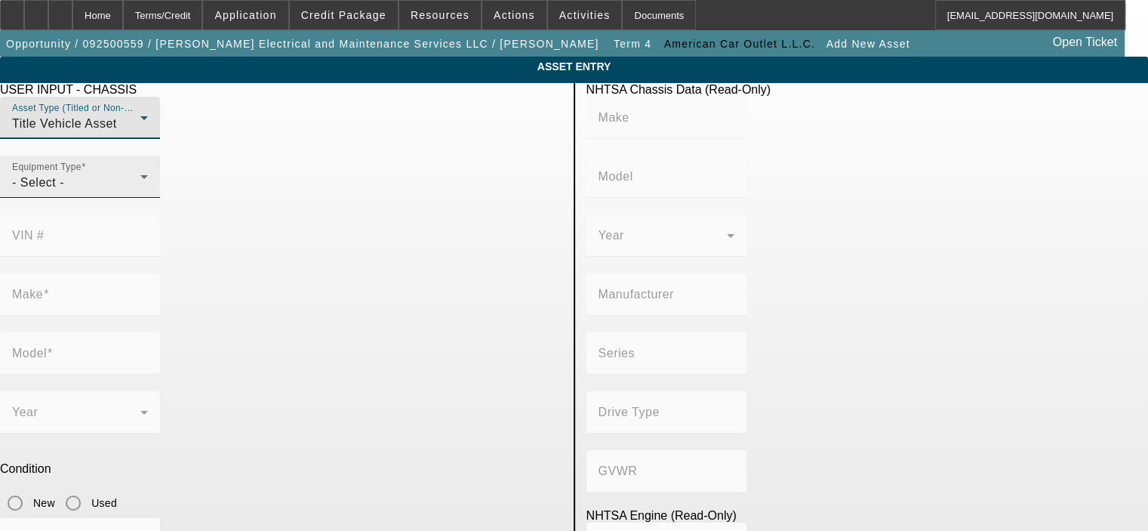
click at [140, 192] on div "- Select -" at bounding box center [76, 183] width 128 height 18
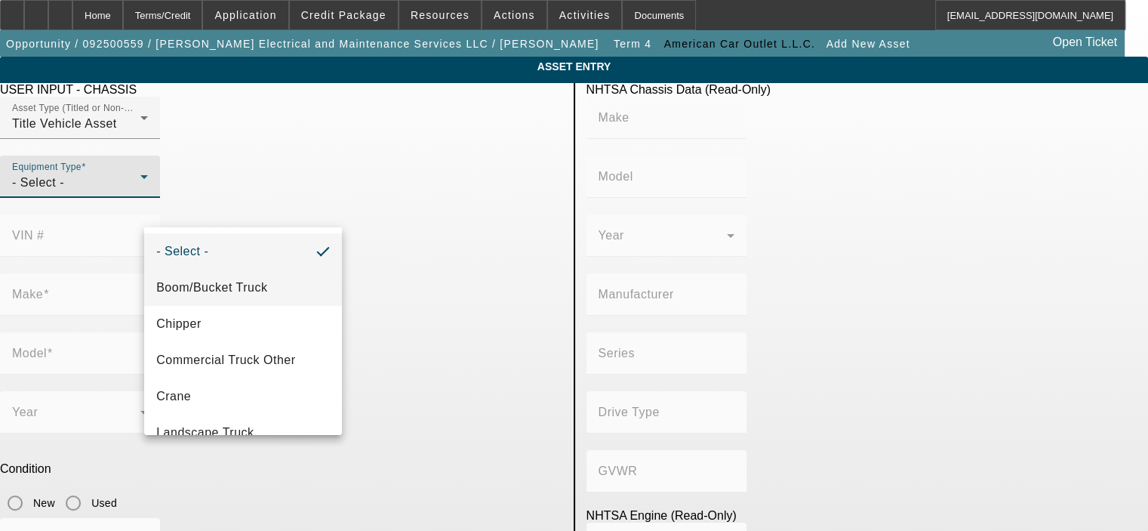
click at [269, 279] on mat-option "Boom/Bucket Truck" at bounding box center [243, 288] width 198 height 36
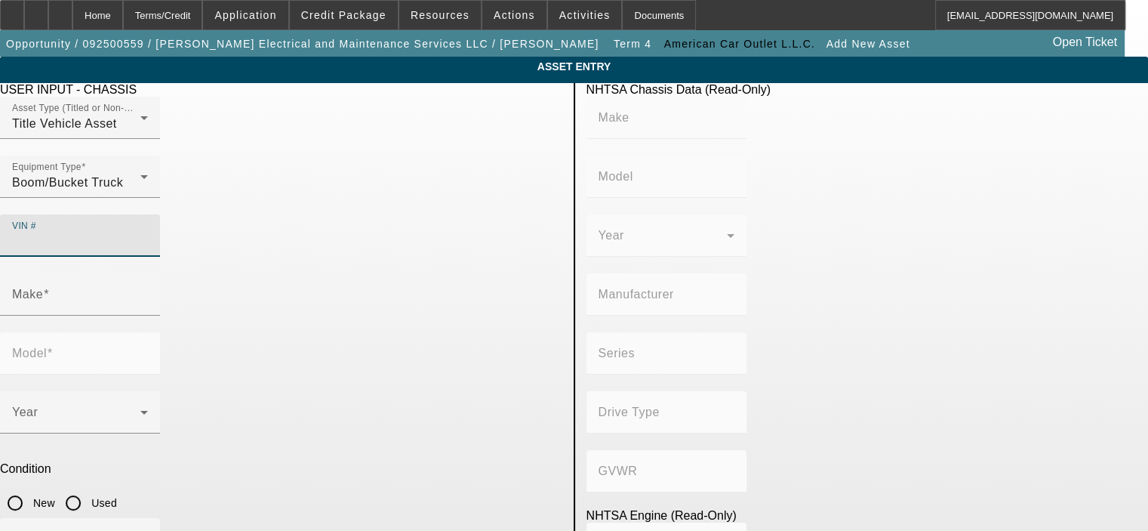
click at [148, 233] on input "VIN #" at bounding box center [80, 242] width 136 height 18
paste input "3C7WRNBL2GG370492"
type input "3C7WRNBL2GG370492"
click at [47, 347] on mat-label "Model" at bounding box center [29, 353] width 35 height 13
type input "RAM"
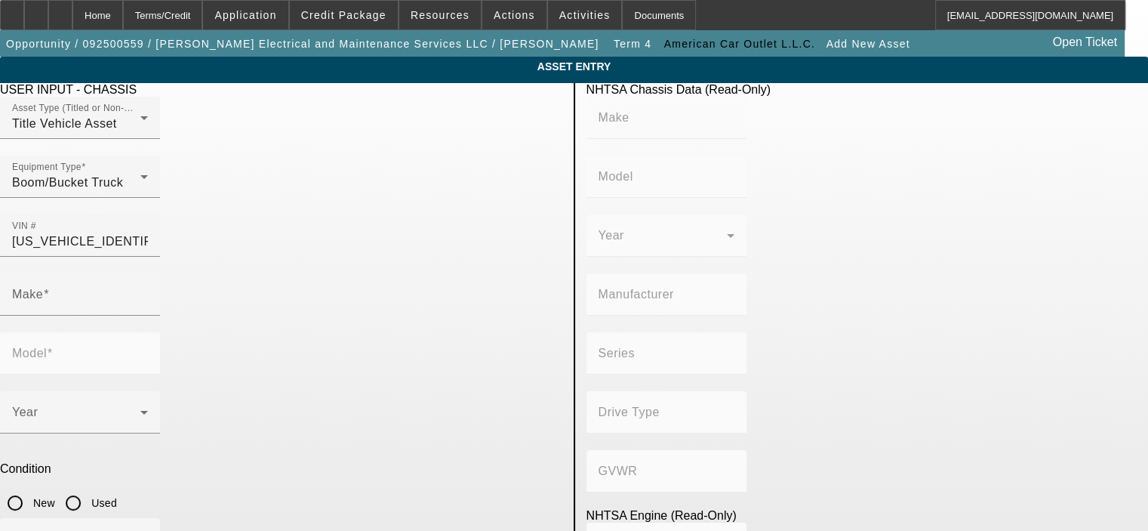
type input "5500"
type input "CHRYSLER DE MEXICO TOLUCA"
type input "4WD/4-Wheel Drive/4x4"
type input "Class 5: 16,001 - 19,500 lb (7,258 - 8,845 kg)"
type input "6"
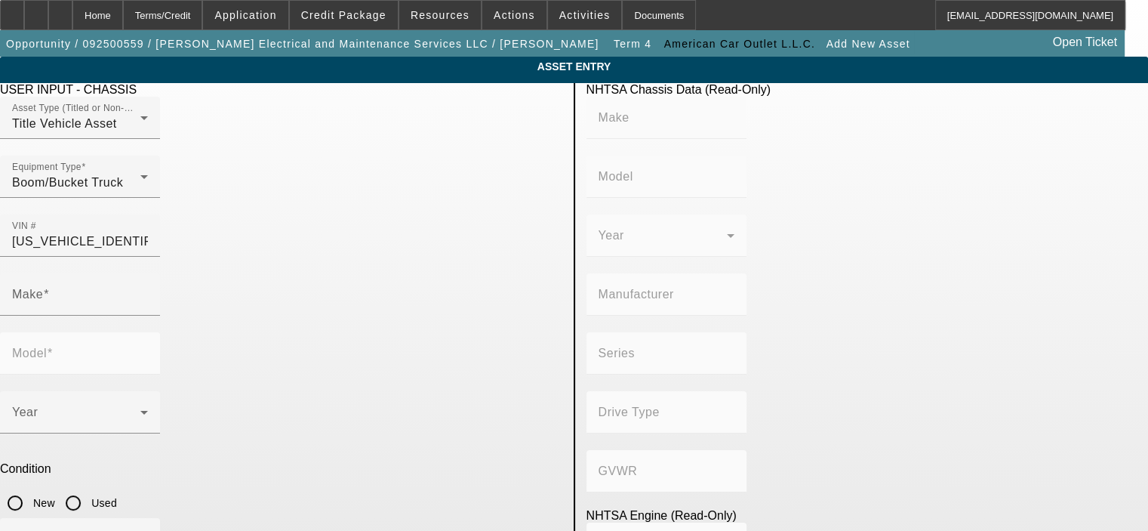
type input "Diesel"
type input "408.85908543470"
type input "6.7"
type input "RAM"
type input "5500"
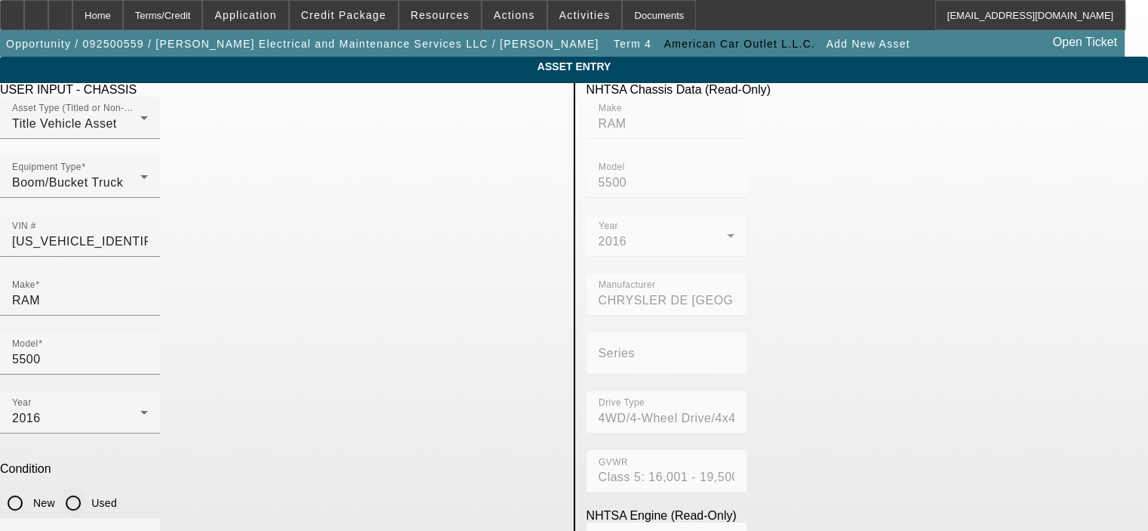
click at [88, 488] on input "Used" at bounding box center [73, 503] width 30 height 30
radio input "true"
type input "88000"
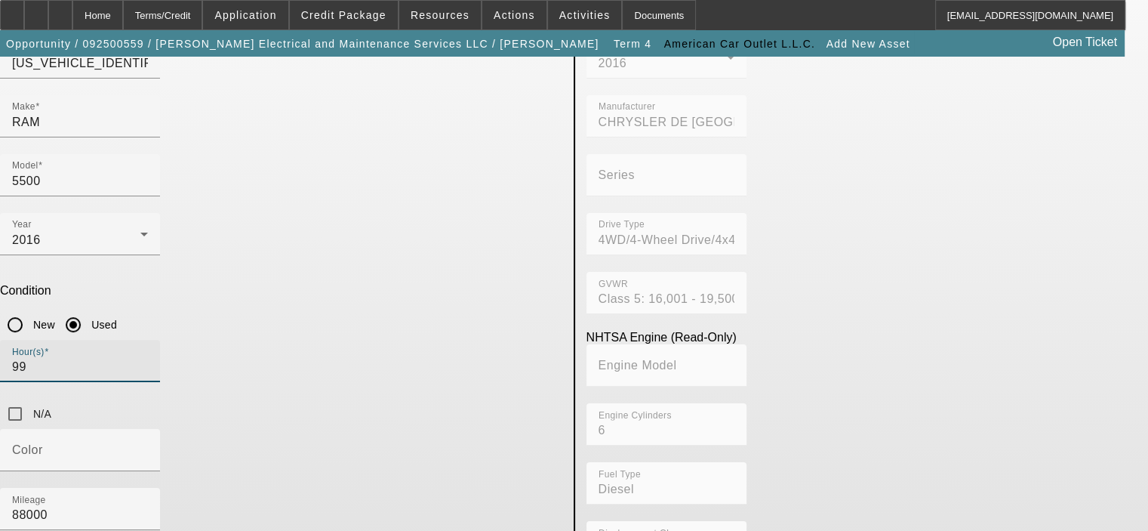
scroll to position [182, 0]
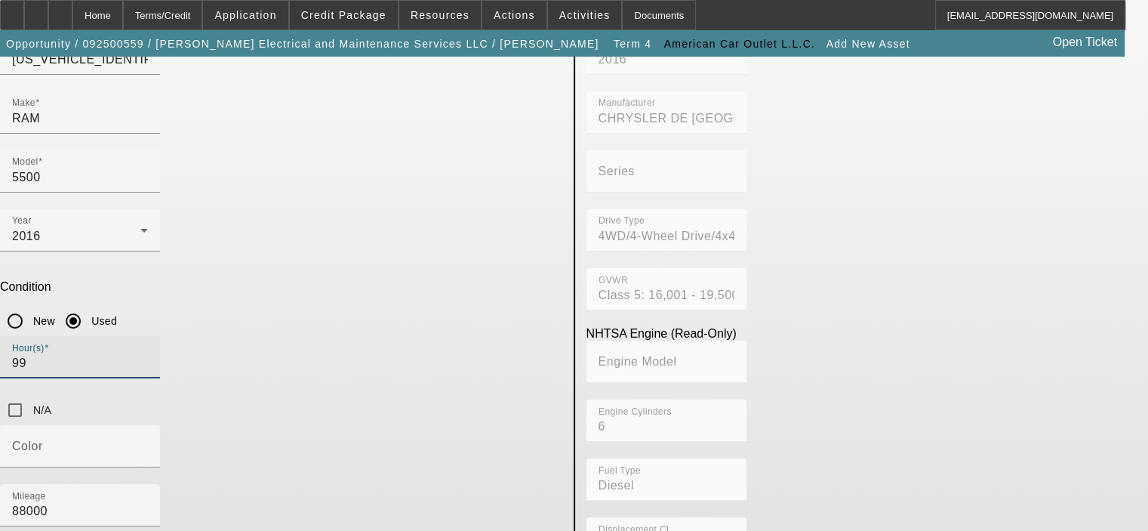
type input "99"
type textarea "6.7L Cummins diesel, auto trans, 4x4"
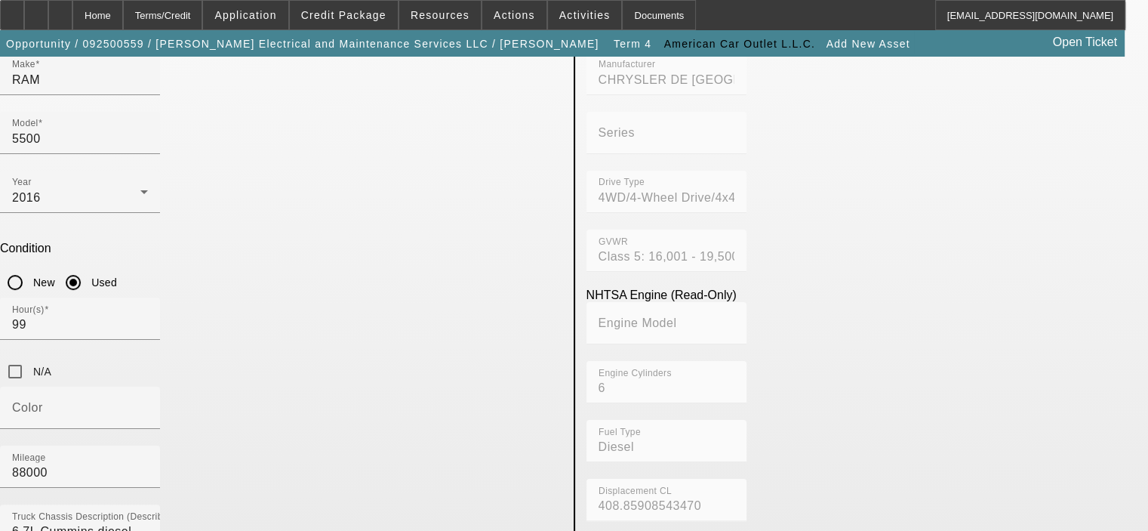
scroll to position [409, 0]
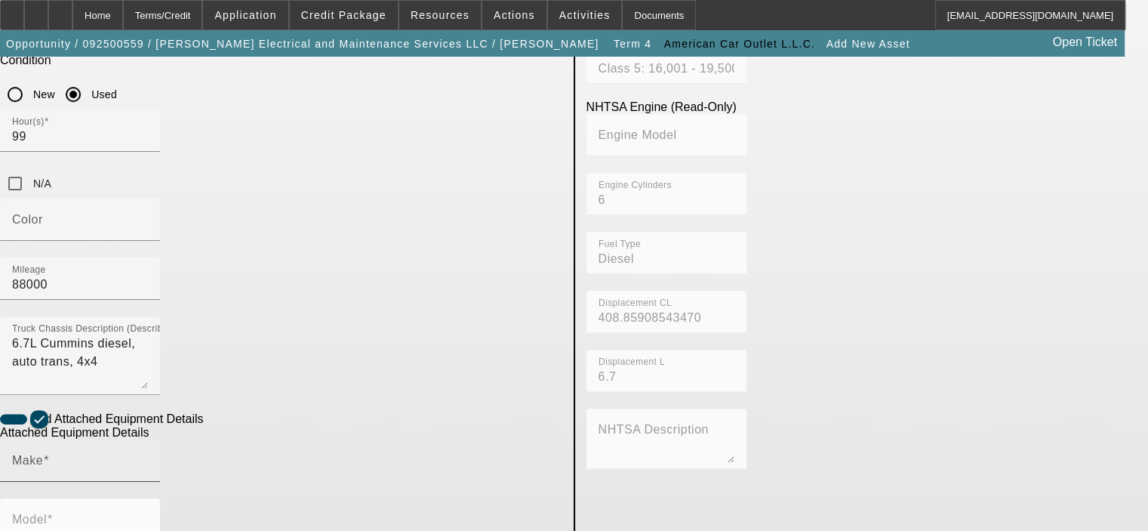
click at [148, 458] on input "Make" at bounding box center [80, 467] width 136 height 18
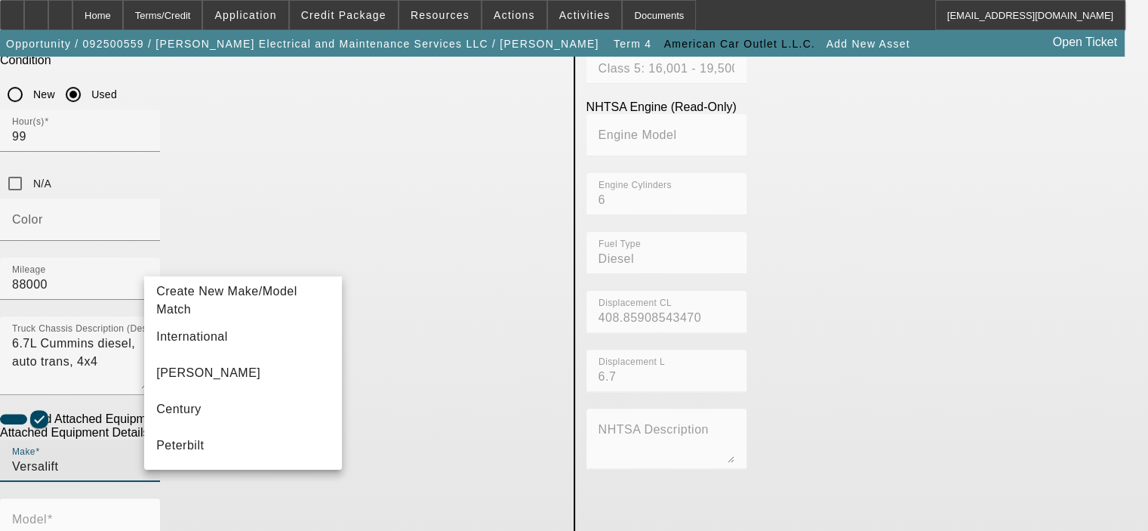
type input "Versalift"
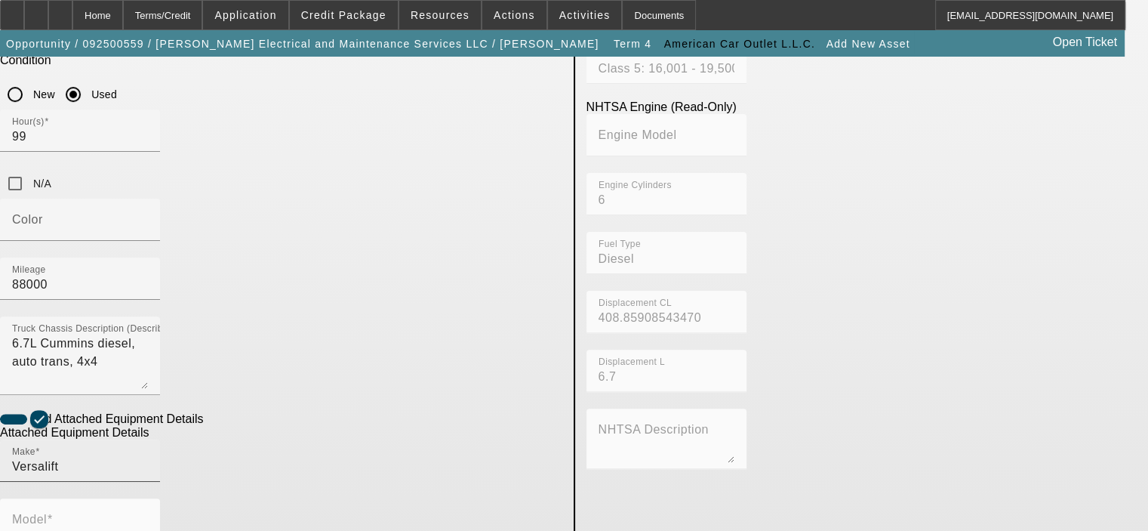
click at [148, 458] on input "Versalift" at bounding box center [80, 467] width 136 height 18
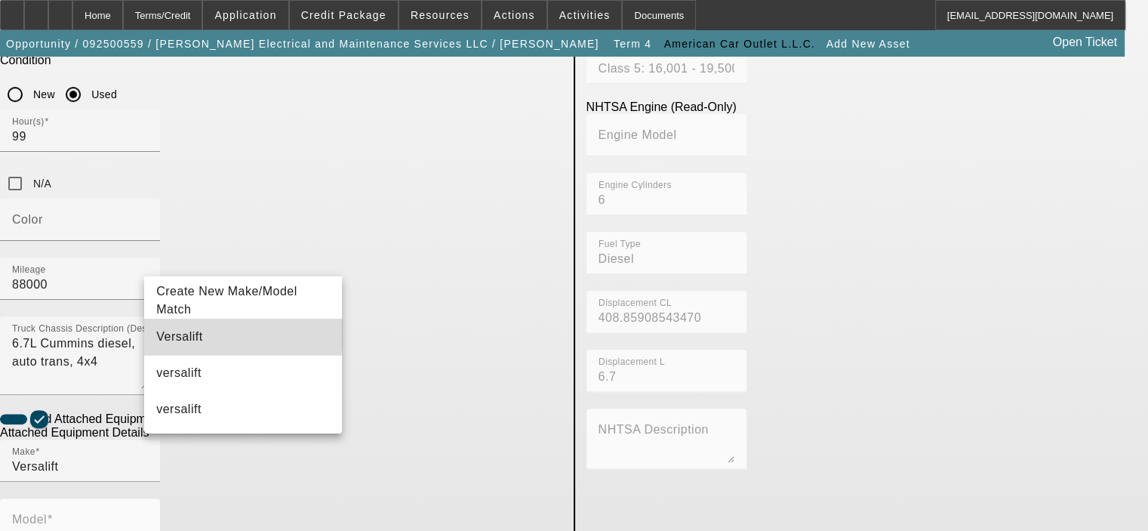
click at [208, 333] on mat-option "Versalift" at bounding box center [243, 337] width 198 height 36
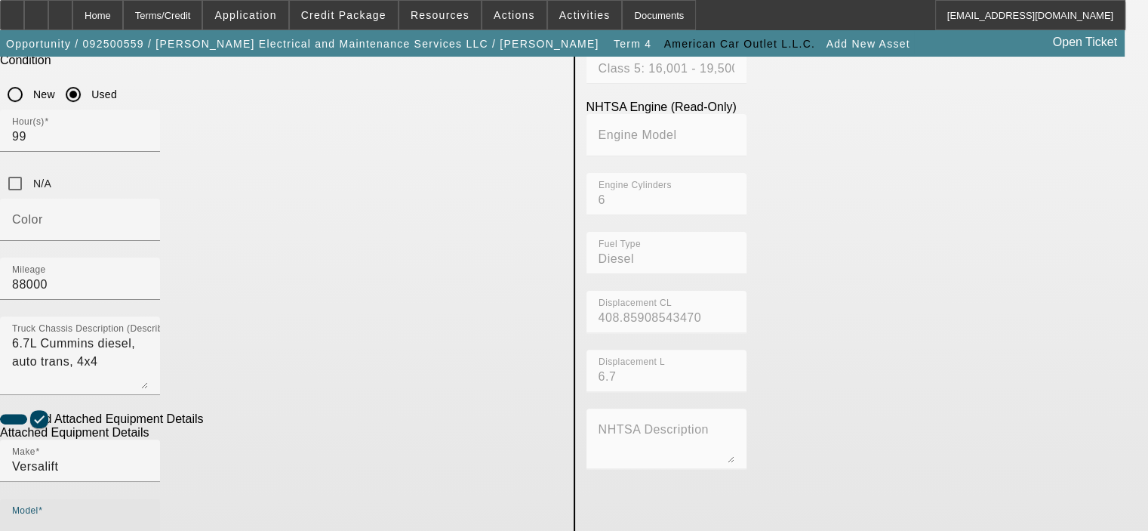
click at [148, 516] on input "Model" at bounding box center [80, 525] width 136 height 18
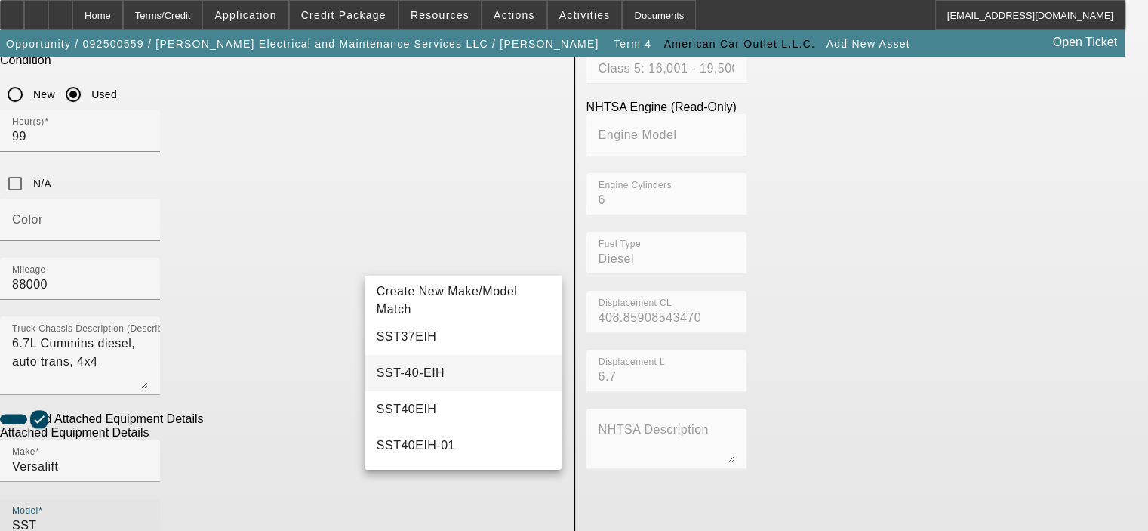
click at [407, 375] on span "SST-40-EIH" at bounding box center [411, 372] width 68 height 13
type input "SST-40-EIH"
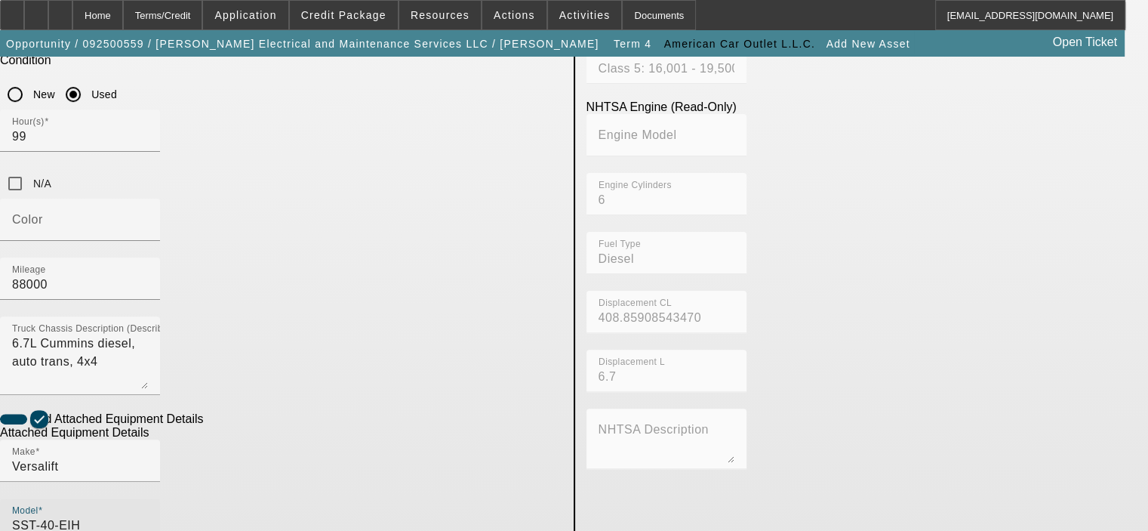
radio input "true"
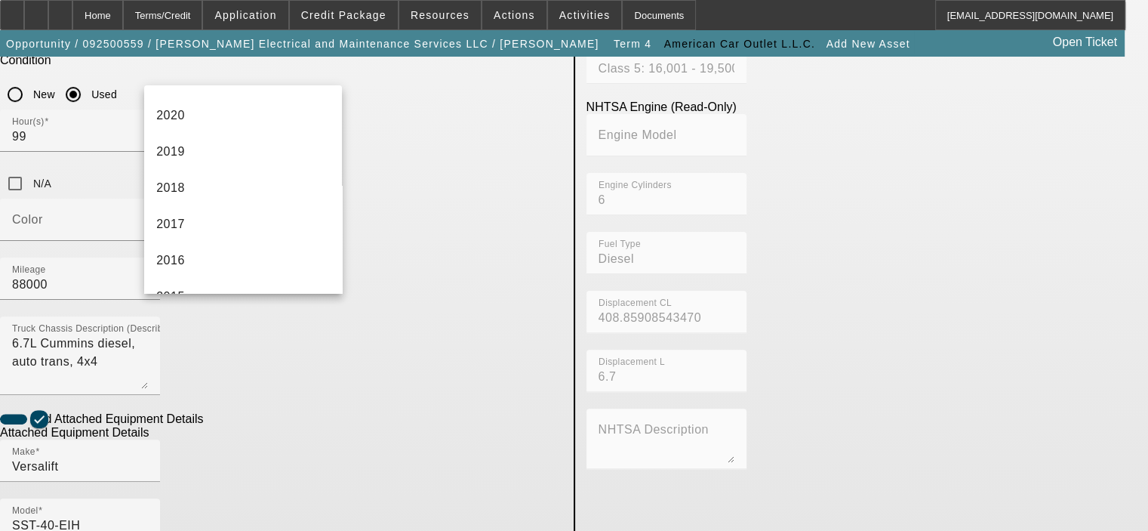
scroll to position [302, 0]
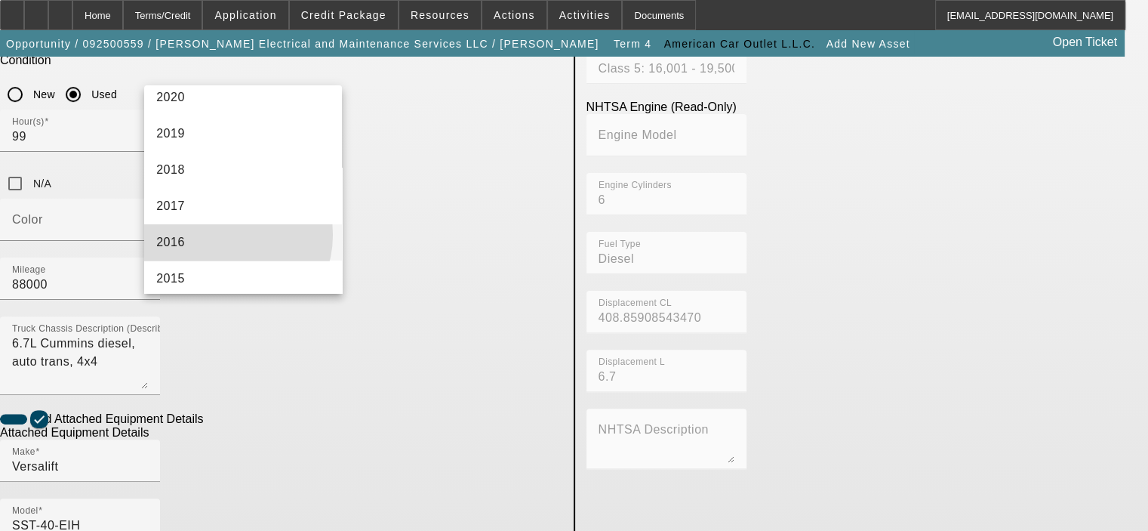
click at [221, 235] on mat-option "2016" at bounding box center [243, 242] width 198 height 36
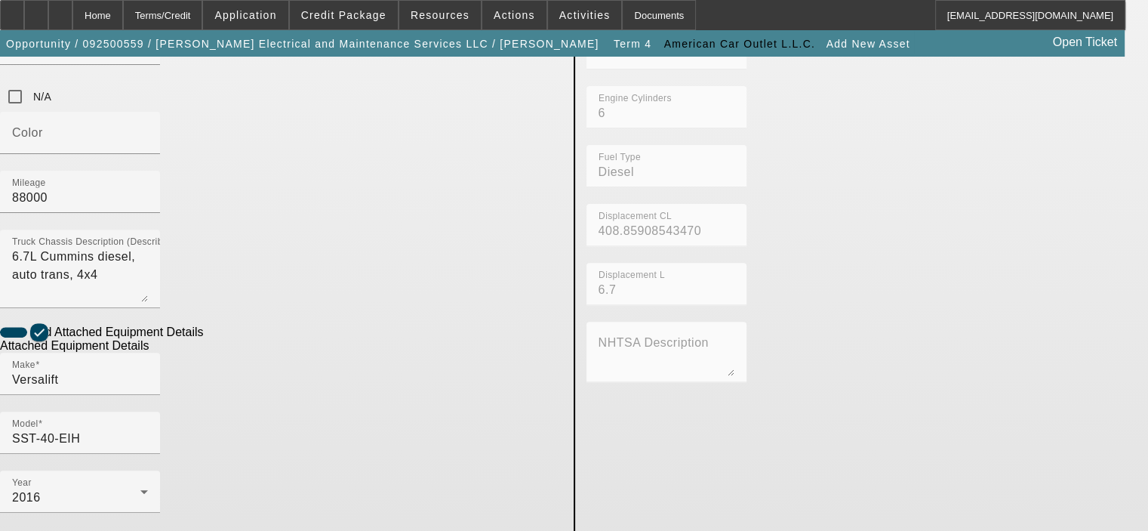
scroll to position [496, 0]
type textarea "45' Working Height Aerial Lift"
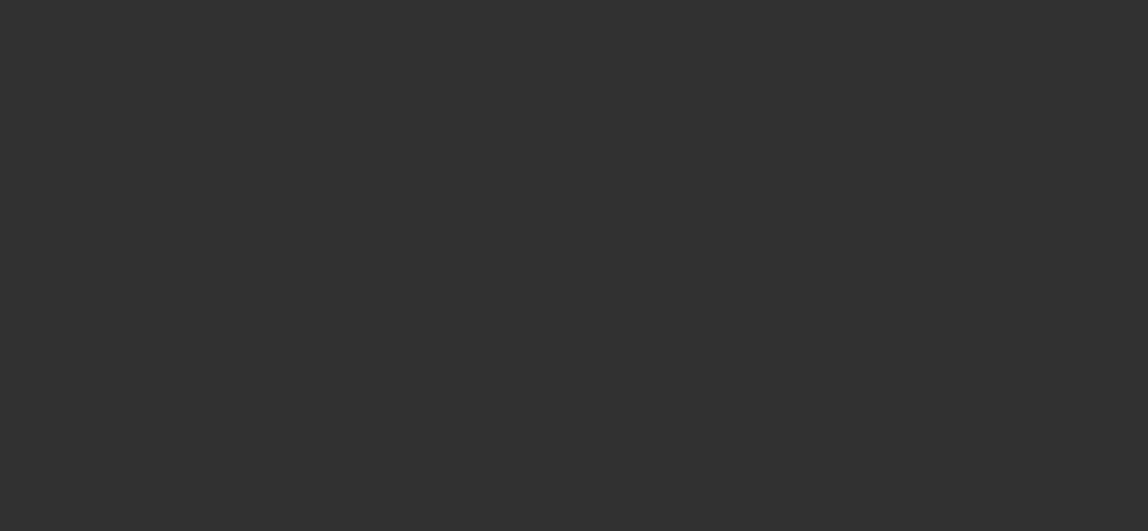
type input "$54,500.00"
type input "$2,000.00"
type input "$52,500.00"
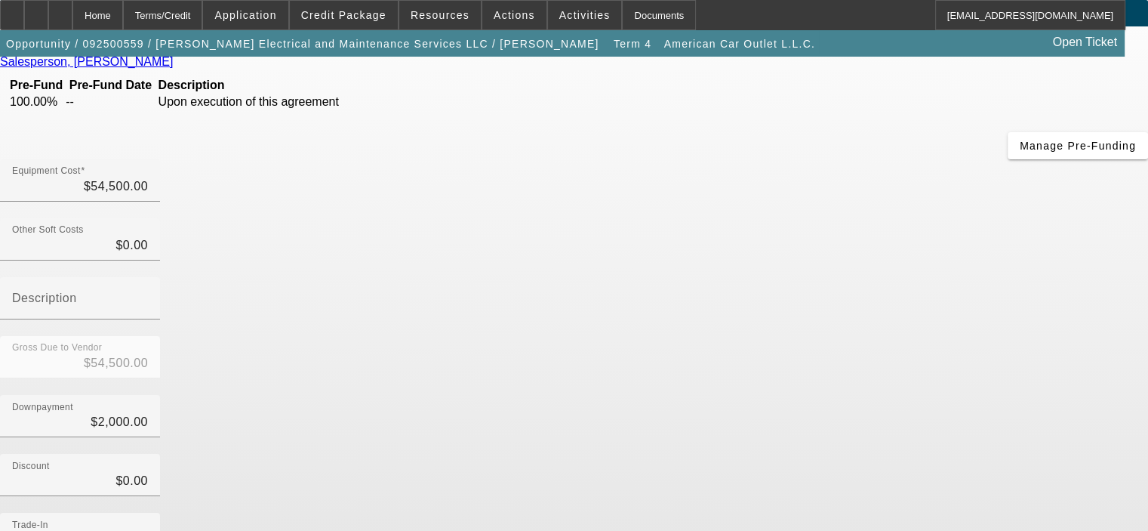
scroll to position [22, 0]
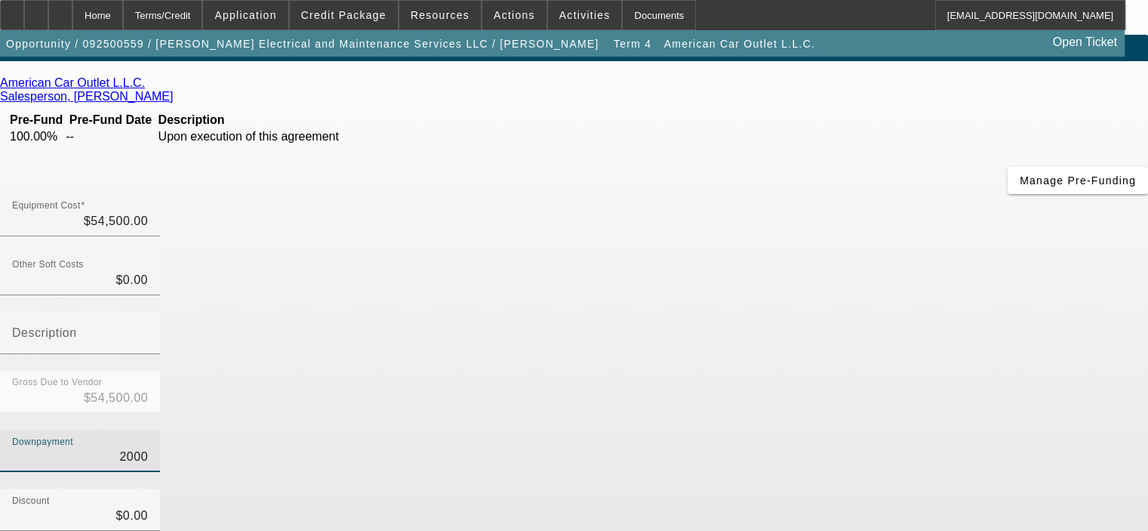
drag, startPoint x: 704, startPoint y: 276, endPoint x: 865, endPoint y: 292, distance: 162.4
click at [865, 430] on div "Downpayment 2000" at bounding box center [574, 459] width 1148 height 59
type input "0"
type input "$0.00"
type input "$54,500.00"
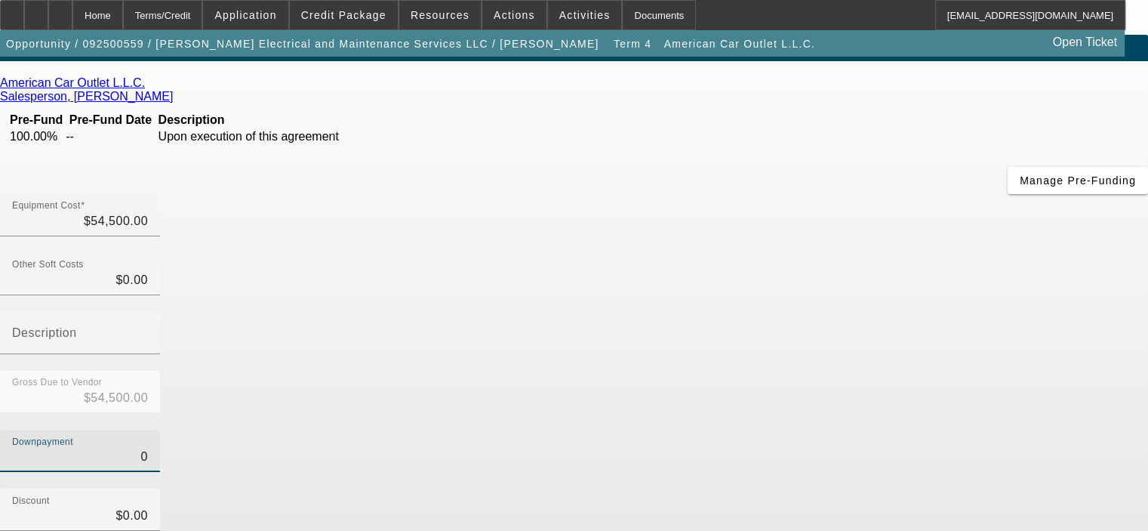
type input "$0.00"
click at [874, 430] on div "Downpayment $0.00" at bounding box center [574, 459] width 1148 height 59
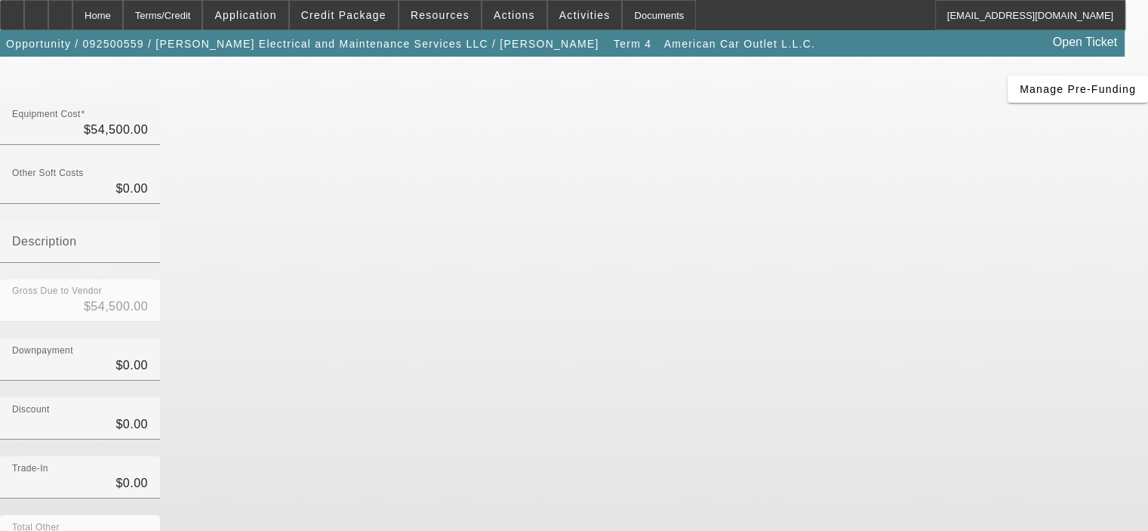
scroll to position [173, 0]
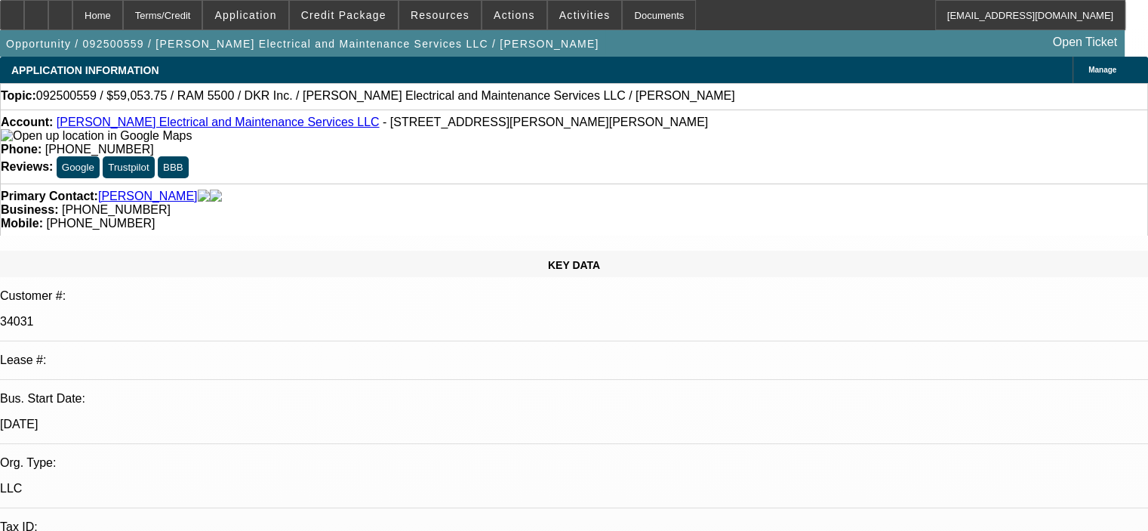
select select "0.1"
select select "2"
select select "0"
select select "6"
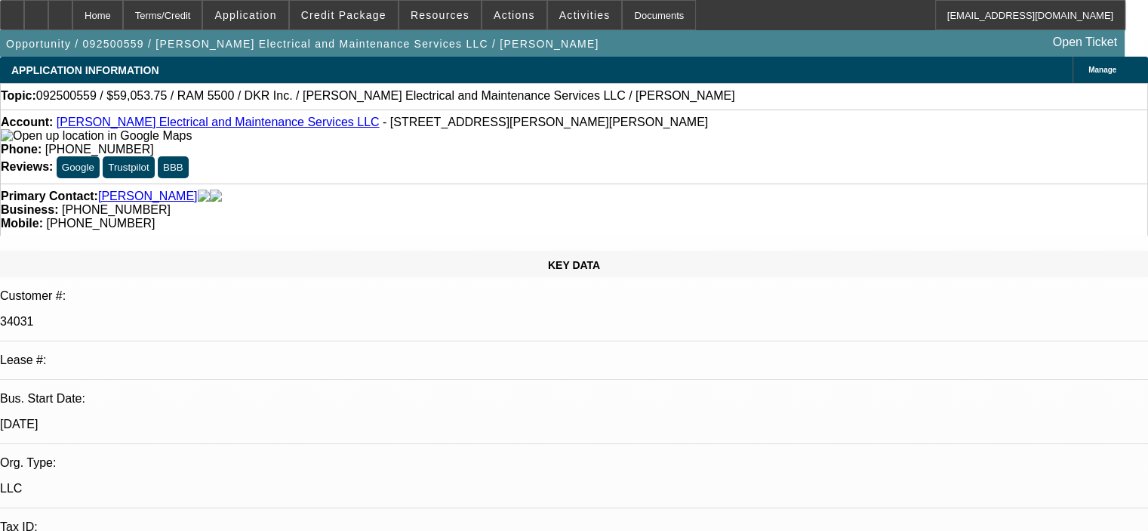
select select "0.1"
select select "2"
select select "0"
select select "6"
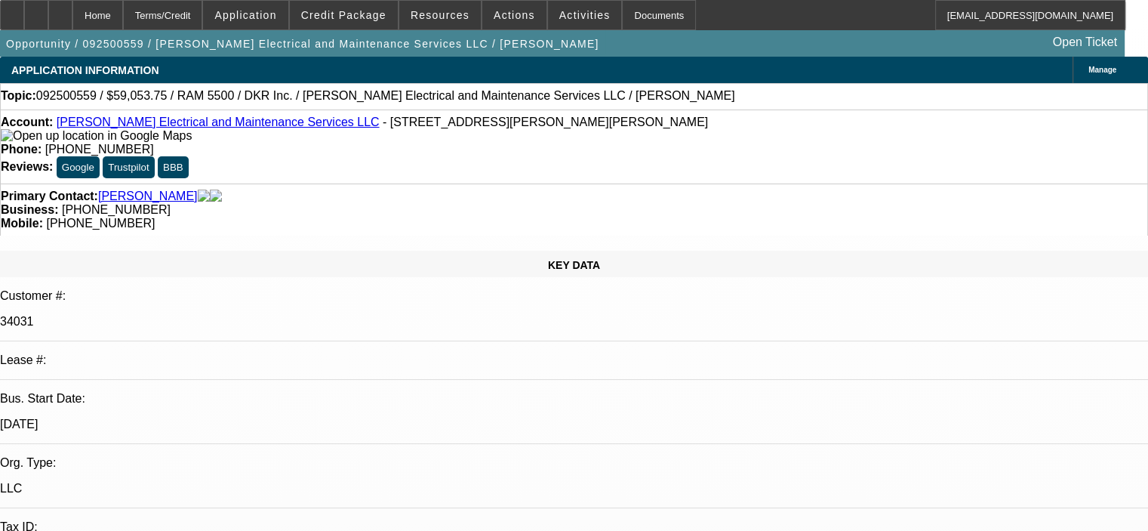
select select "0.1"
select select "2"
select select "0"
select select "6"
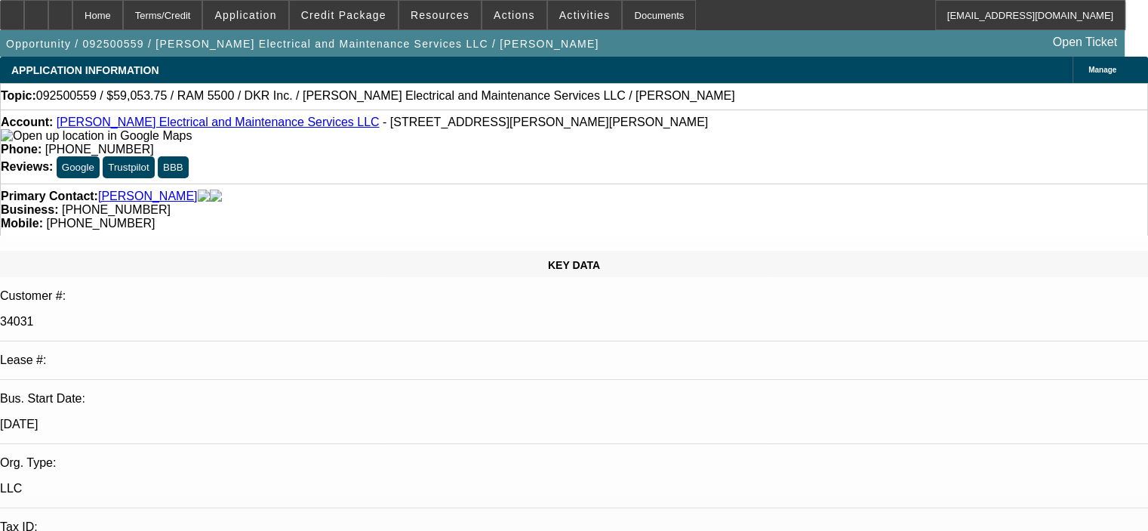
select select "0.1"
select select "2"
select select "0"
select select "6"
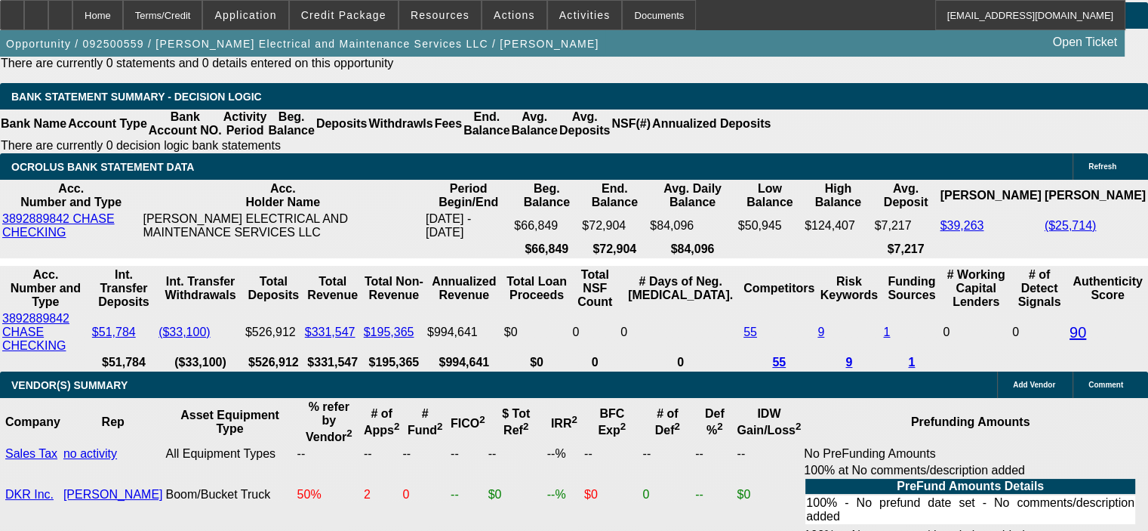
scroll to position [3096, 0]
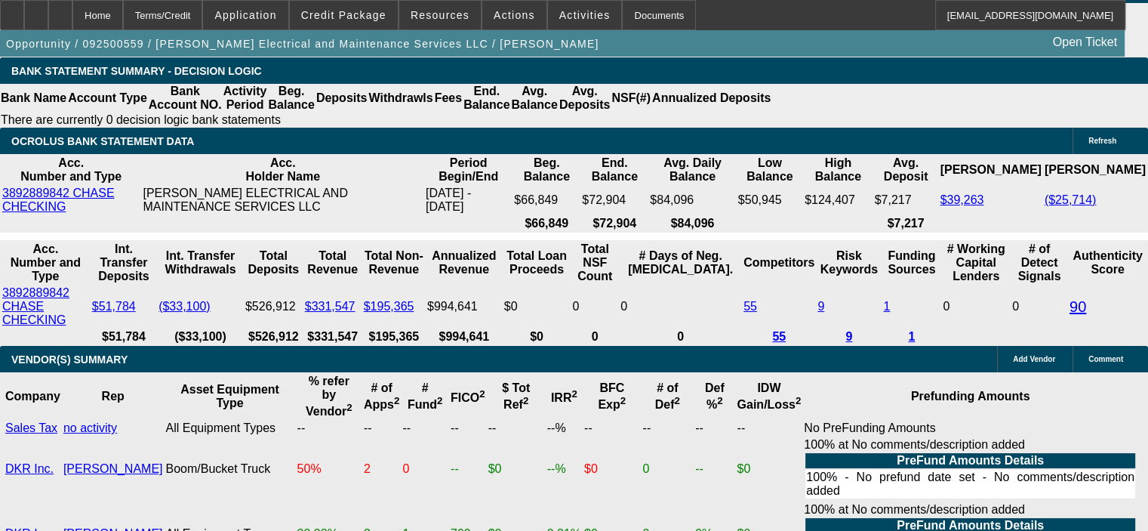
drag, startPoint x: 183, startPoint y: 437, endPoint x: 295, endPoint y: 435, distance: 111.8
type input "5"
type input "UNKNOWN"
type input "$5,965.03"
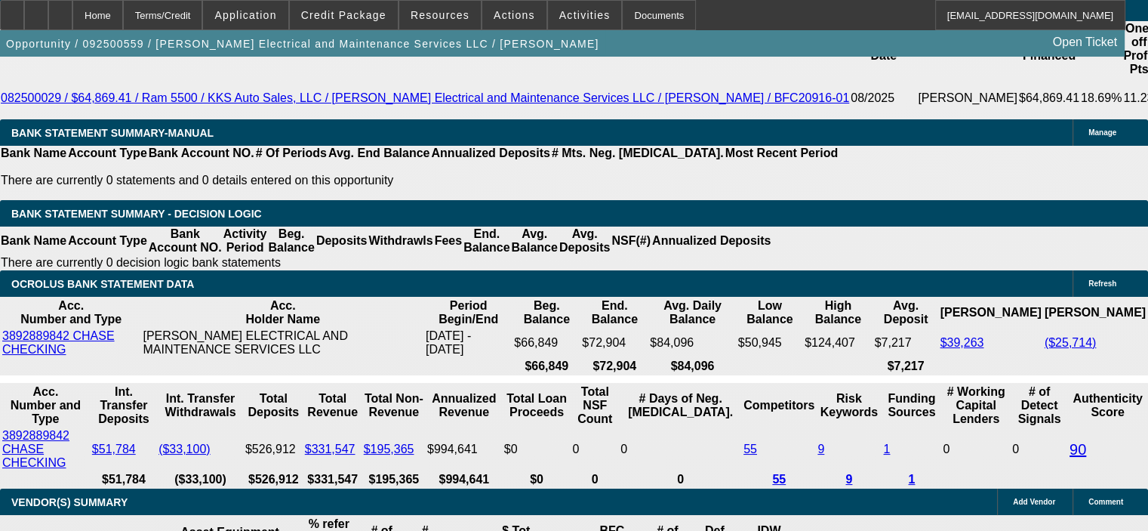
scroll to position [2794, 0]
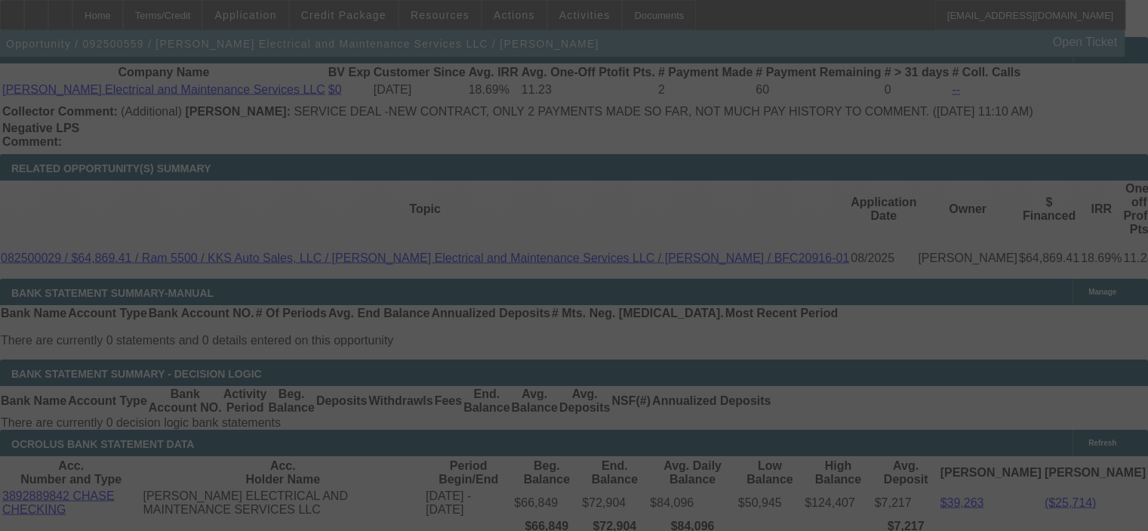
select select "0.1"
select select "2"
select select "0"
select select "6"
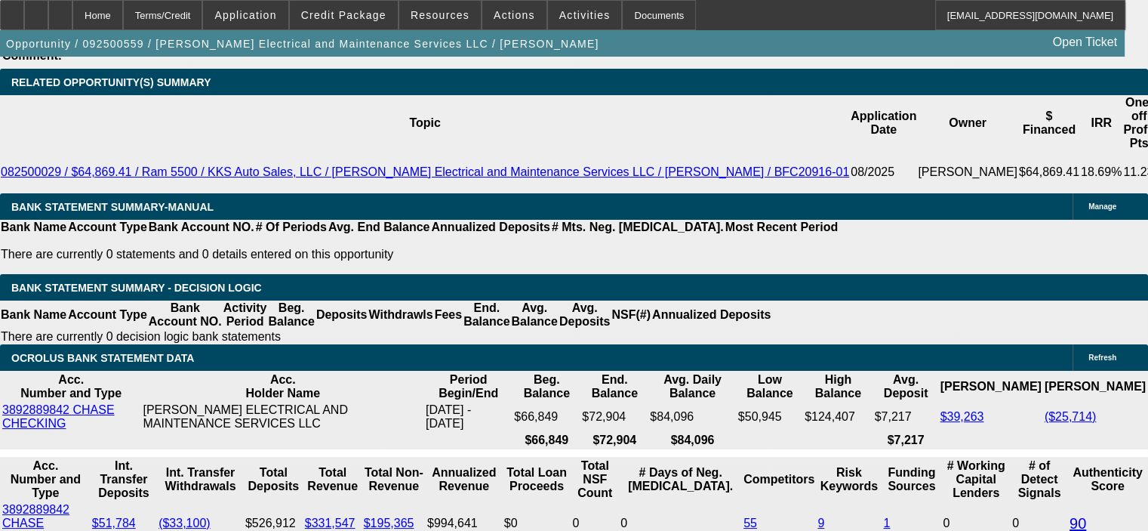
scroll to position [2869, 0]
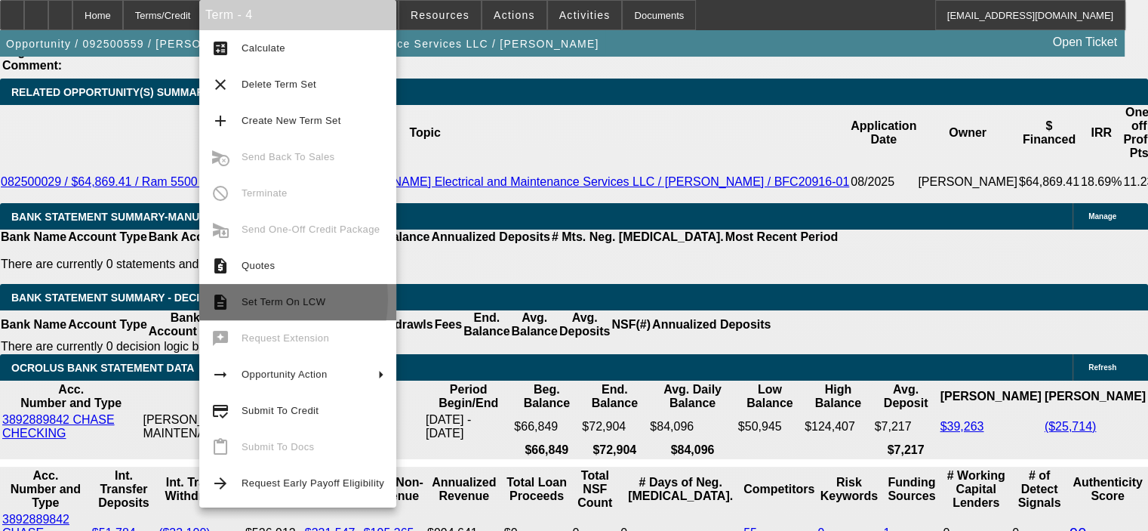
click at [254, 299] on span "Set Term On LCW" at bounding box center [284, 301] width 84 height 11
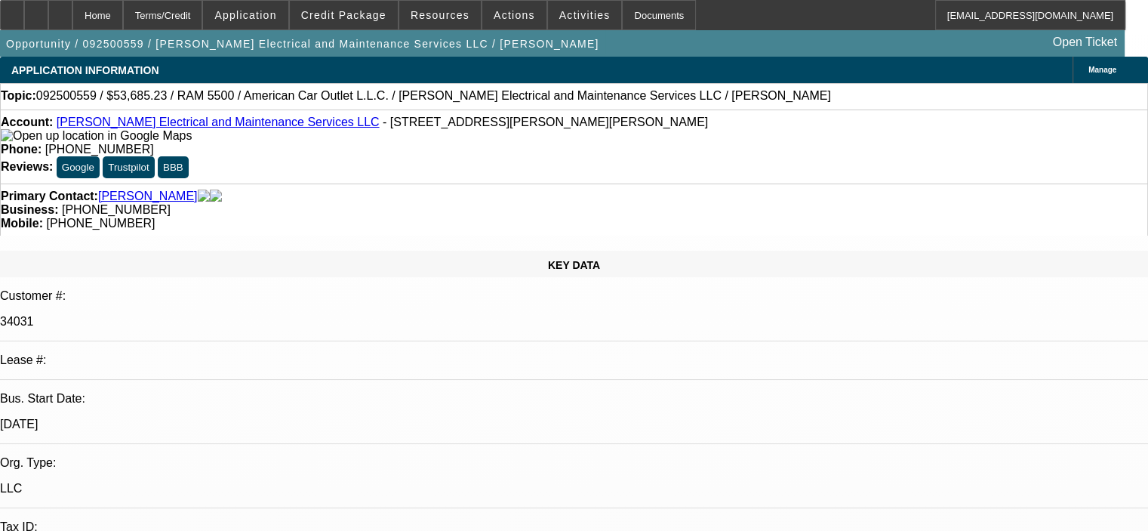
select select "0.1"
select select "2"
select select "0"
select select "6"
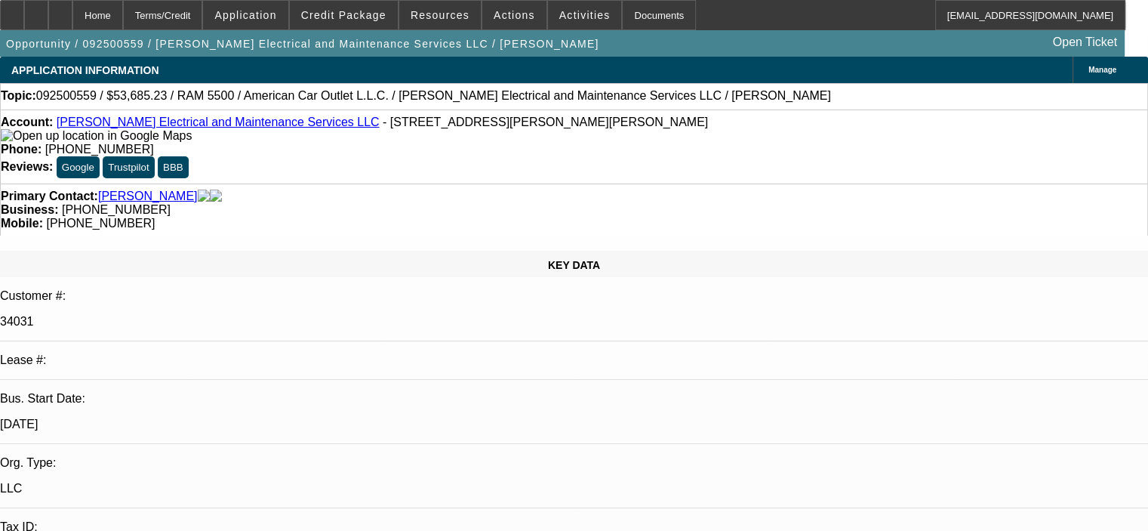
select select "0.1"
select select "2"
select select "0"
select select "6"
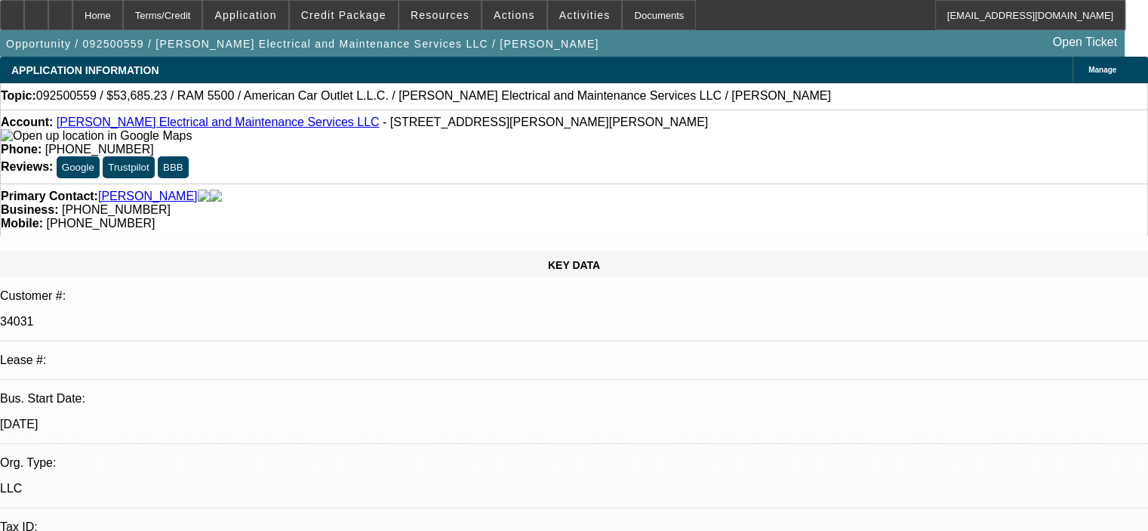
select select "0.1"
select select "2"
select select "0"
select select "6"
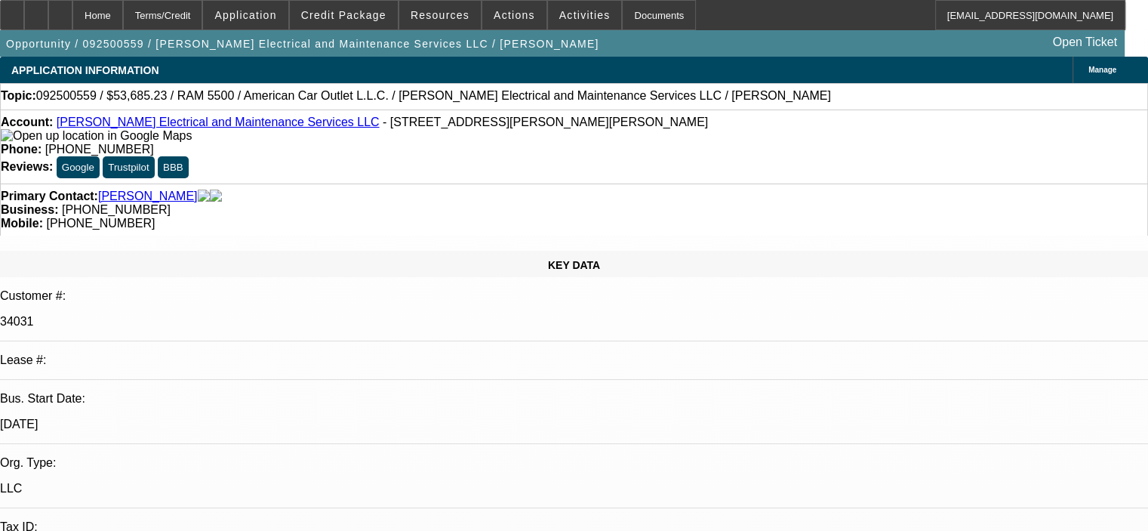
select select "0.1"
select select "2"
select select "0"
select select "6"
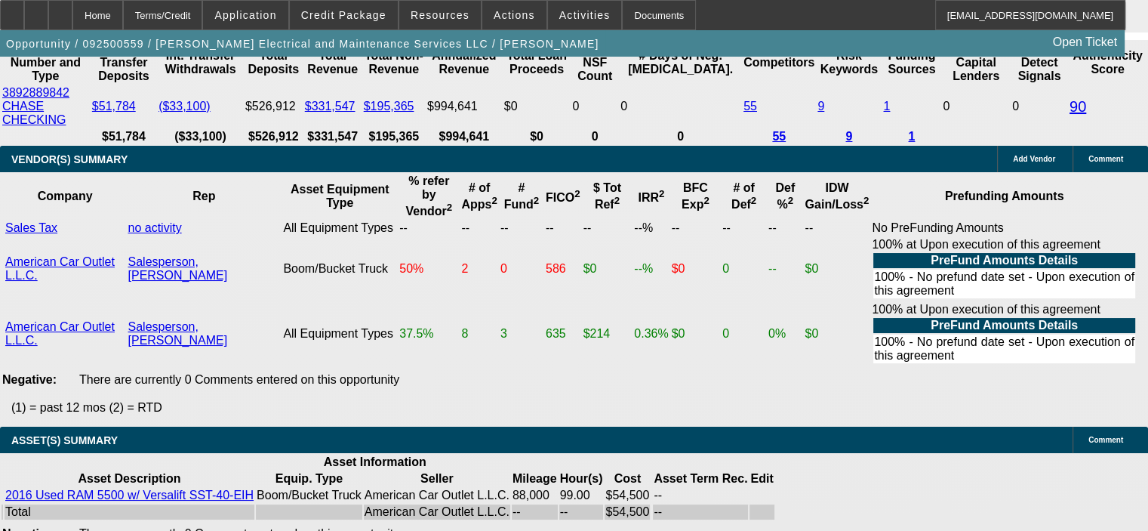
scroll to position [3171, 0]
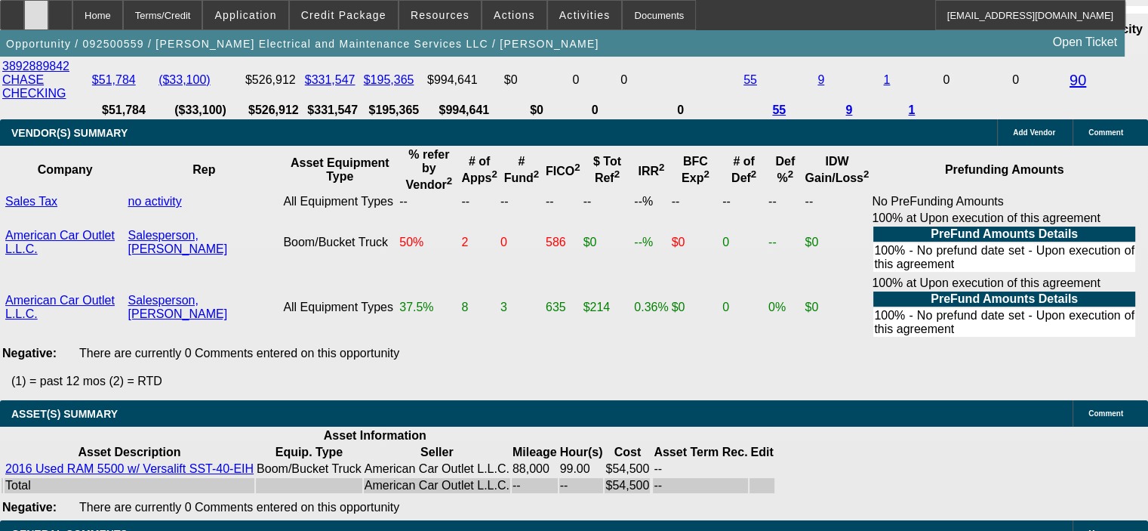
click at [36, 10] on icon at bounding box center [36, 10] width 0 height 0
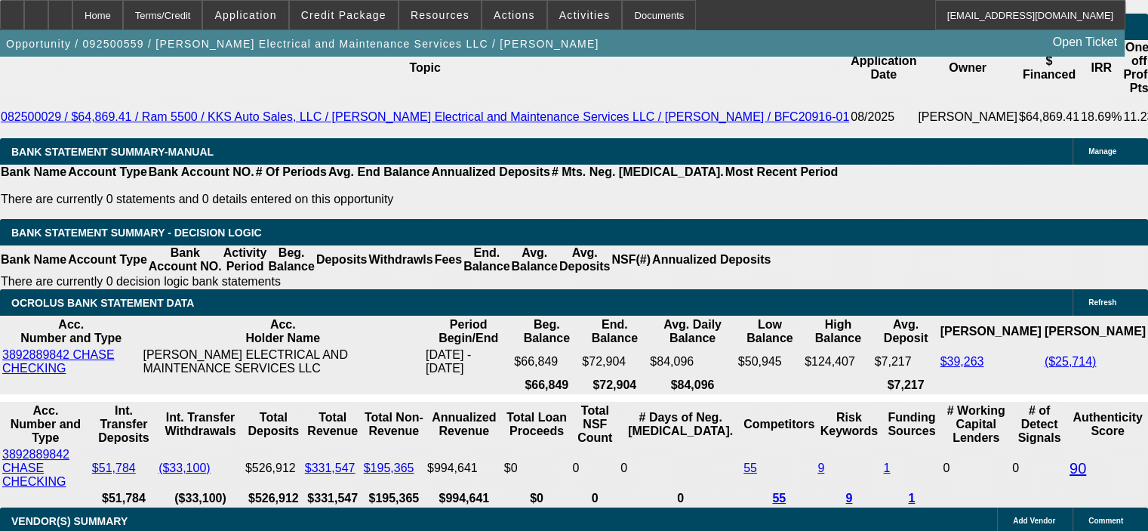
scroll to position [2718, 0]
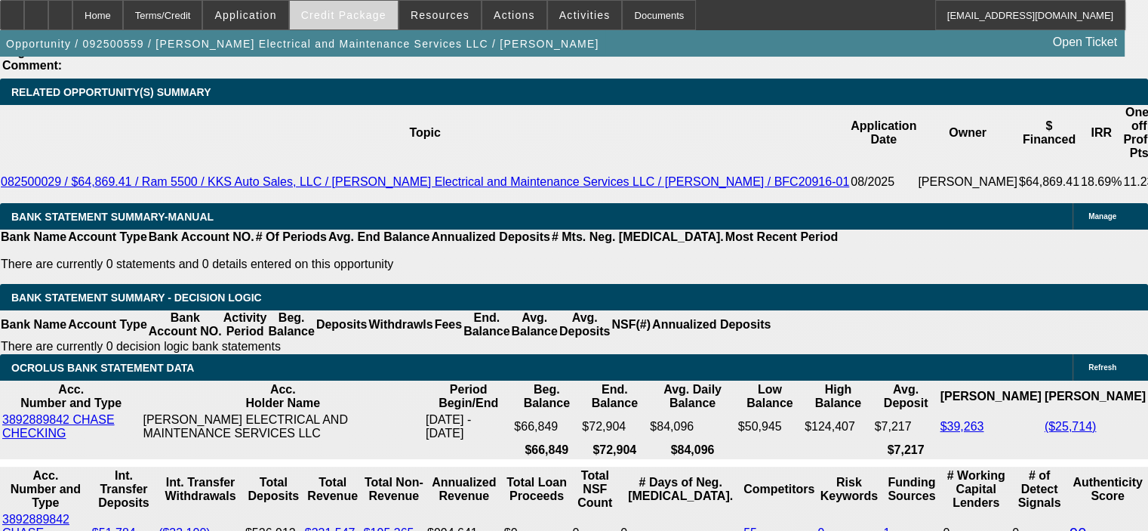
click at [352, 8] on span at bounding box center [344, 15] width 108 height 36
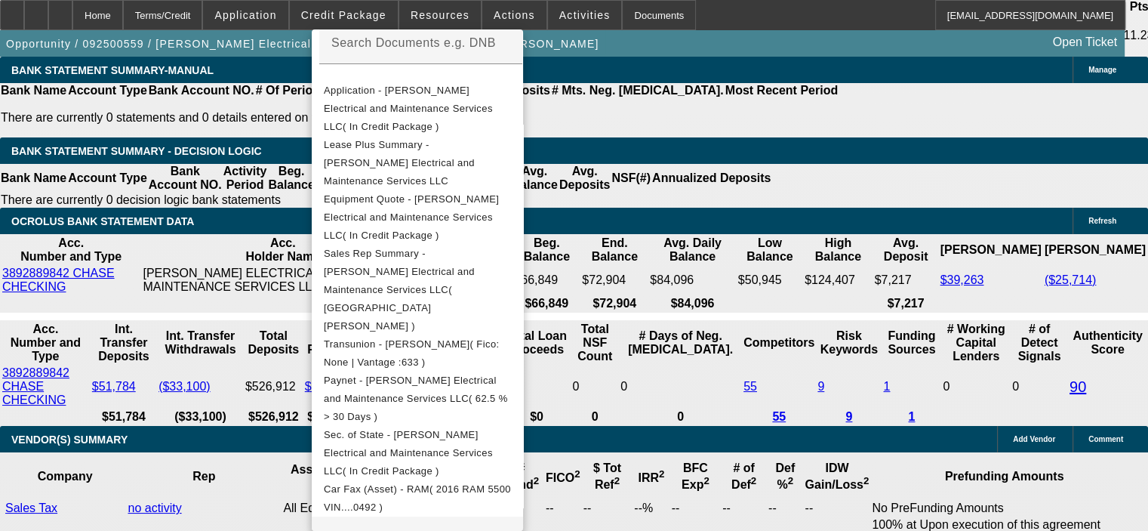
scroll to position [2869, 0]
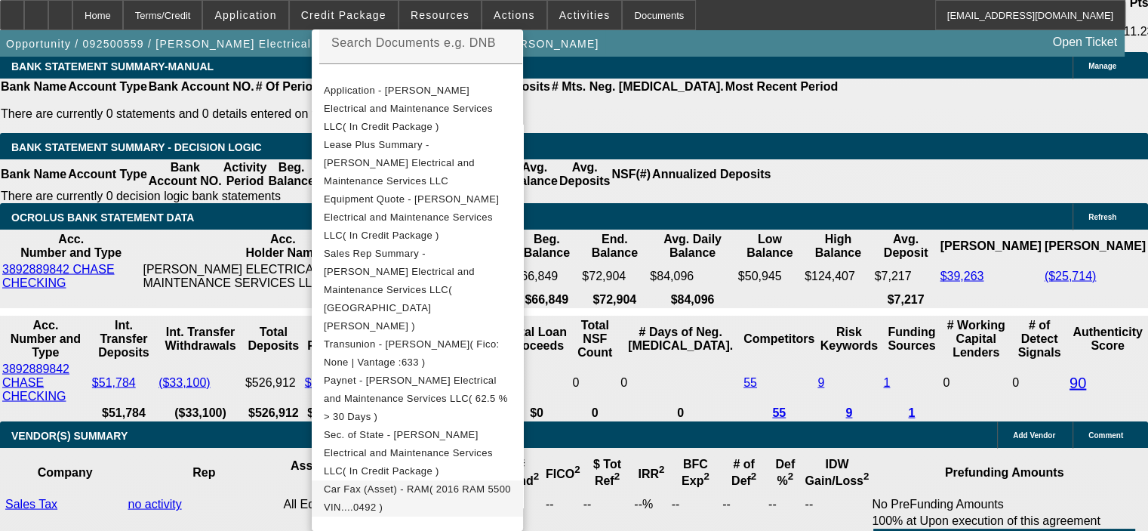
click at [460, 480] on span "Car Fax (Asset) - RAM( 2016 RAM 5500 VIN....0492 )" at bounding box center [417, 498] width 187 height 36
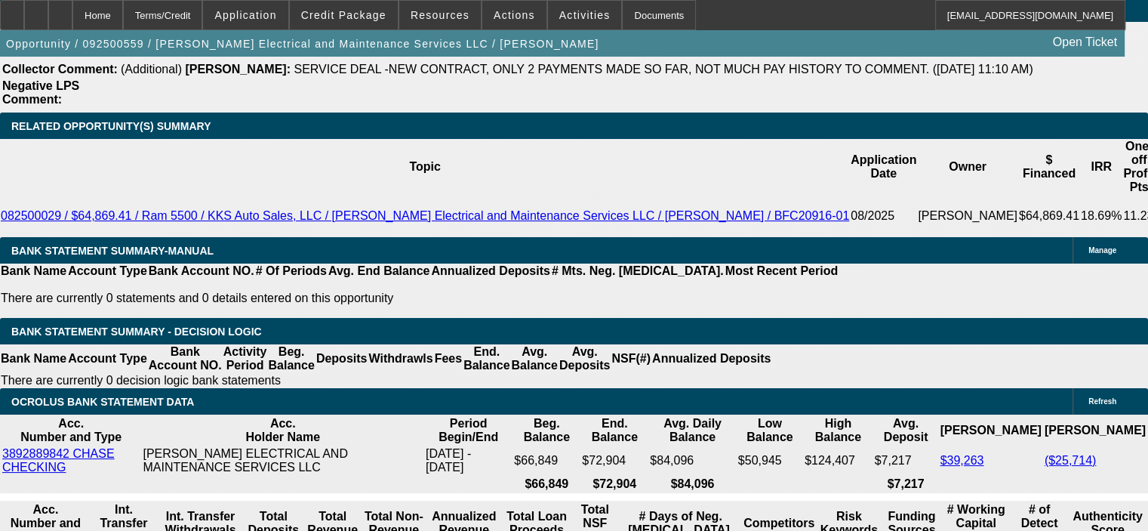
scroll to position [2643, 0]
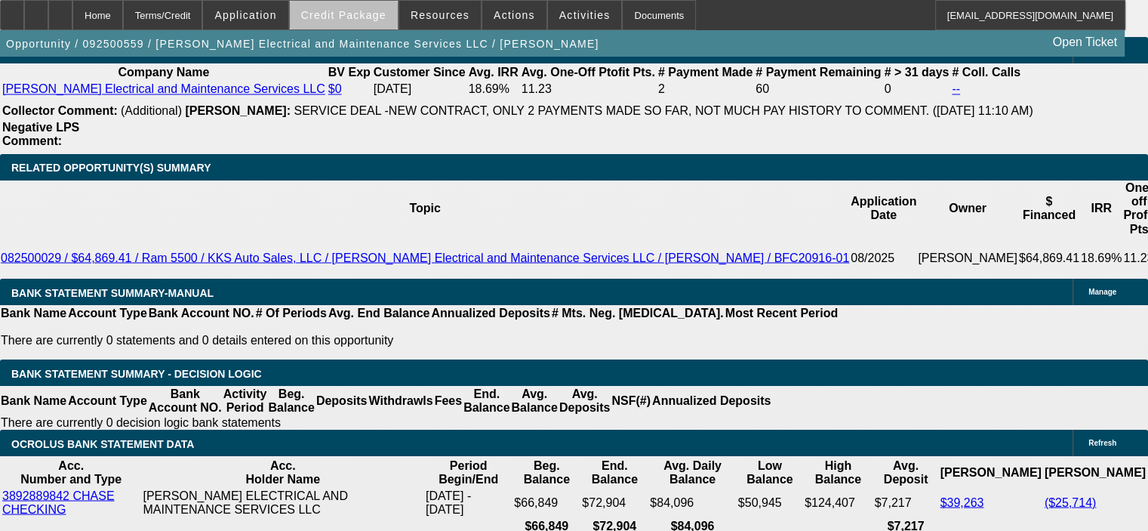
click at [373, 20] on span "Credit Package" at bounding box center [343, 15] width 85 height 12
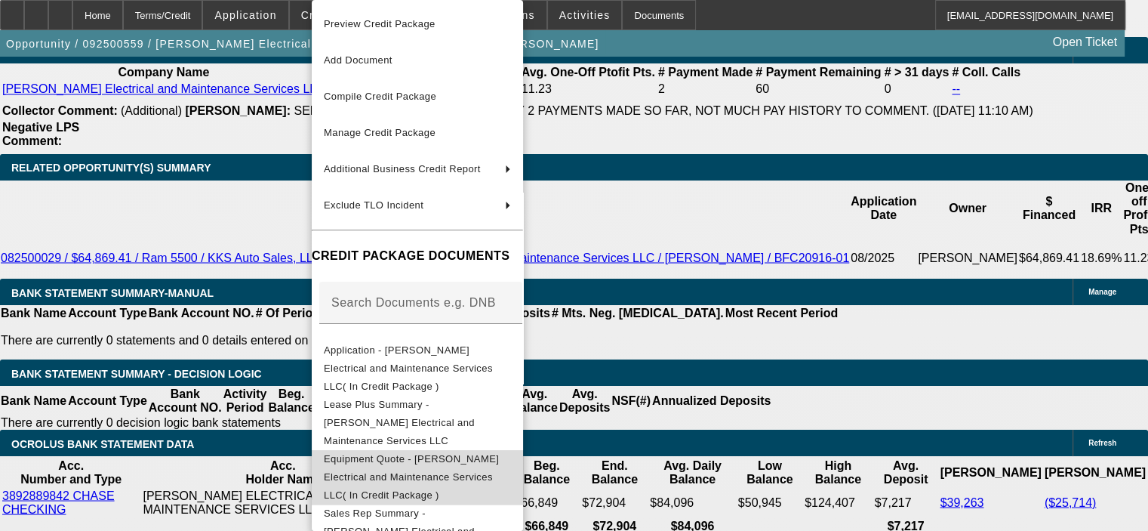
click at [436, 450] on button "Equipment Quote - Nola Electrical and Maintenance Services LLC( In Credit Packa…" at bounding box center [417, 477] width 211 height 54
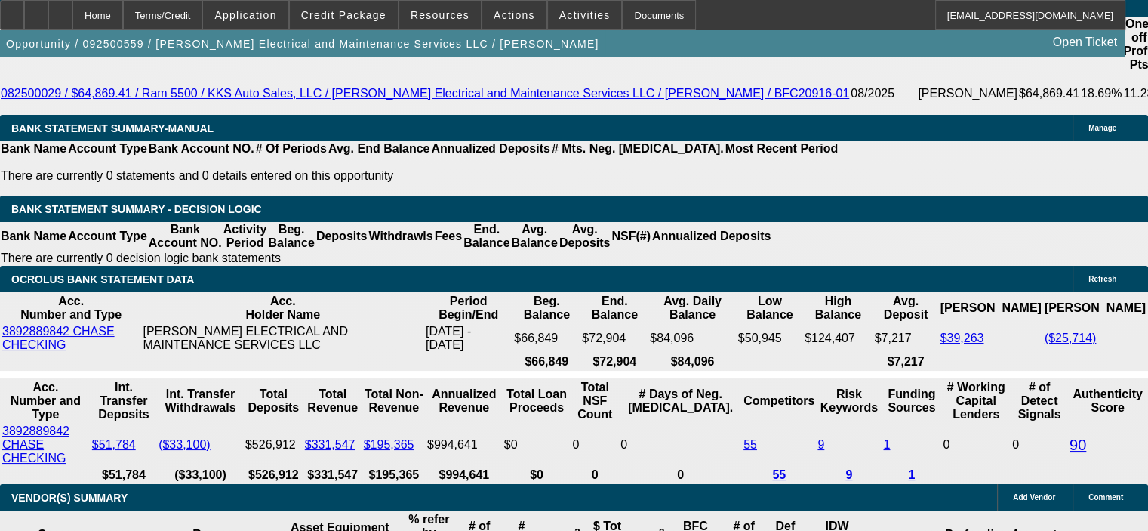
scroll to position [2718, 0]
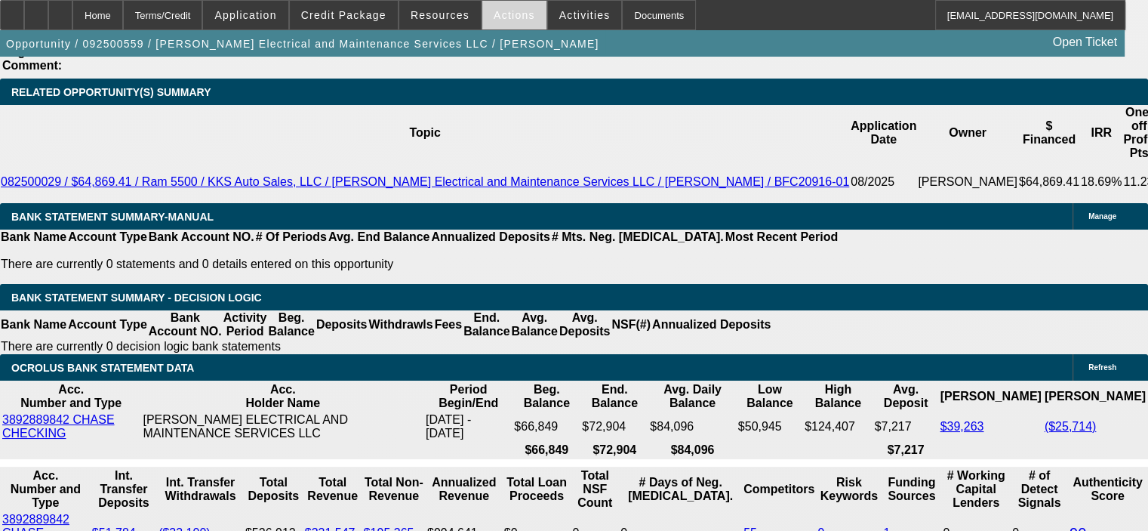
click at [494, 16] on span "Actions" at bounding box center [515, 15] width 42 height 12
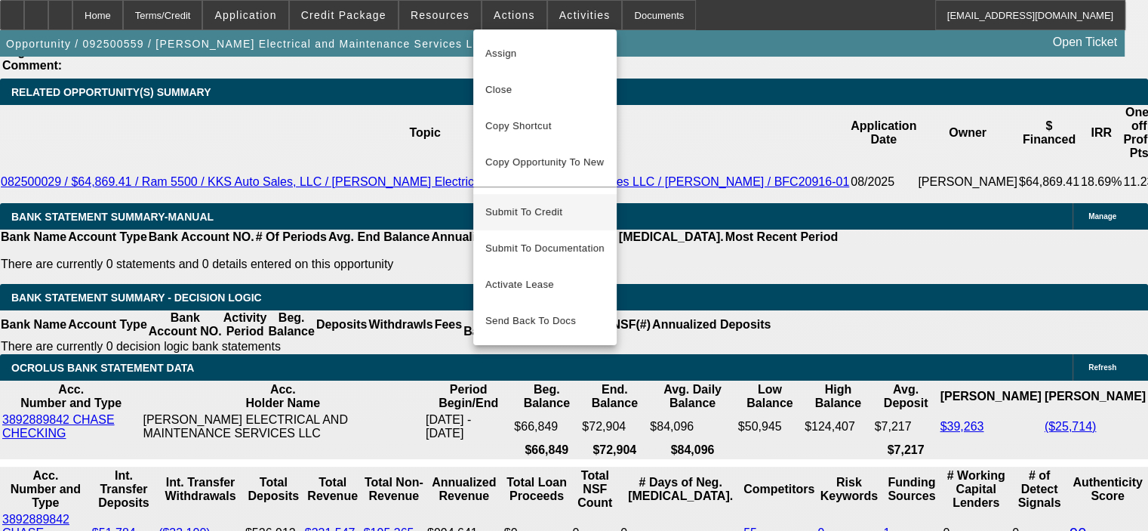
click at [553, 203] on span "Submit To Credit" at bounding box center [545, 212] width 119 height 18
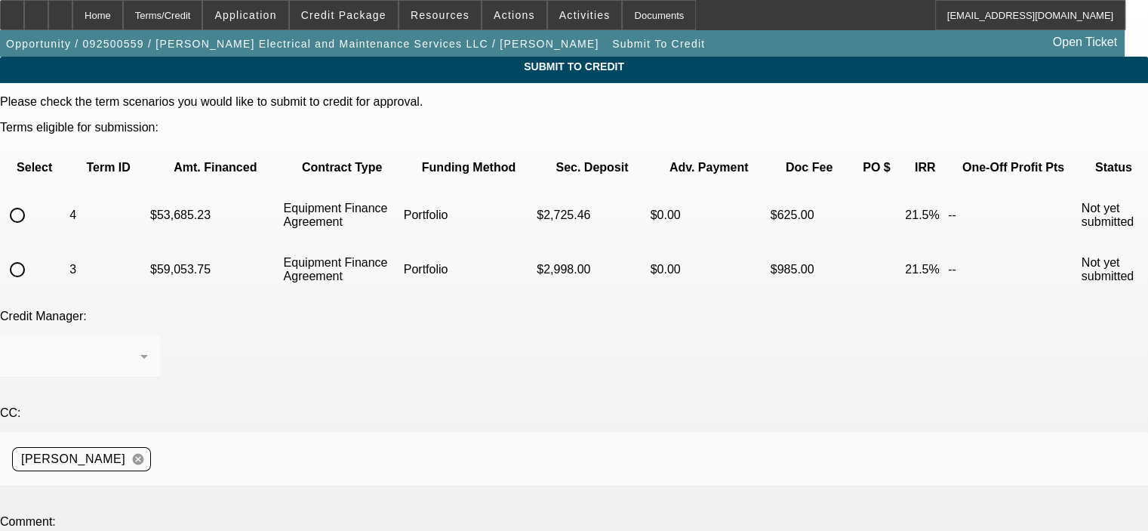
click at [32, 200] on input "radio" at bounding box center [17, 215] width 30 height 30
radio input "true"
click at [140, 347] on div "Arida, Michael" at bounding box center [76, 356] width 128 height 18
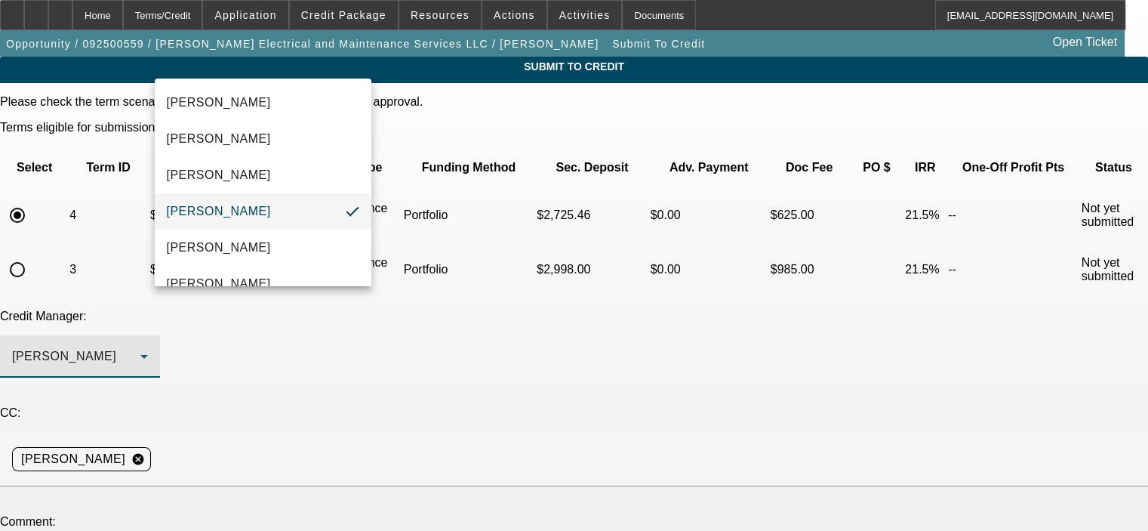
click at [132, 11] on div at bounding box center [574, 265] width 1148 height 531
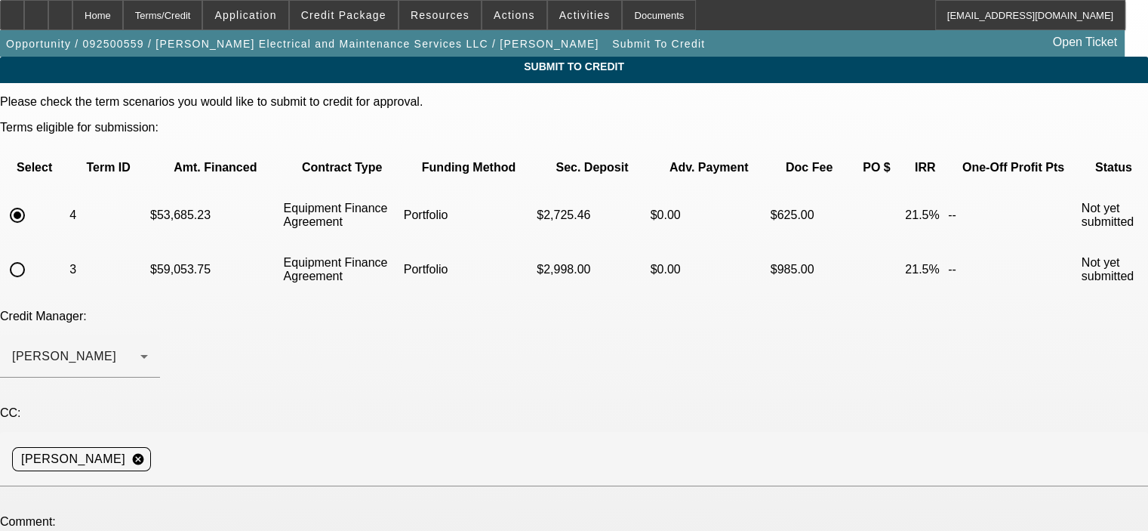
click at [123, 11] on div "Home" at bounding box center [97, 15] width 51 height 30
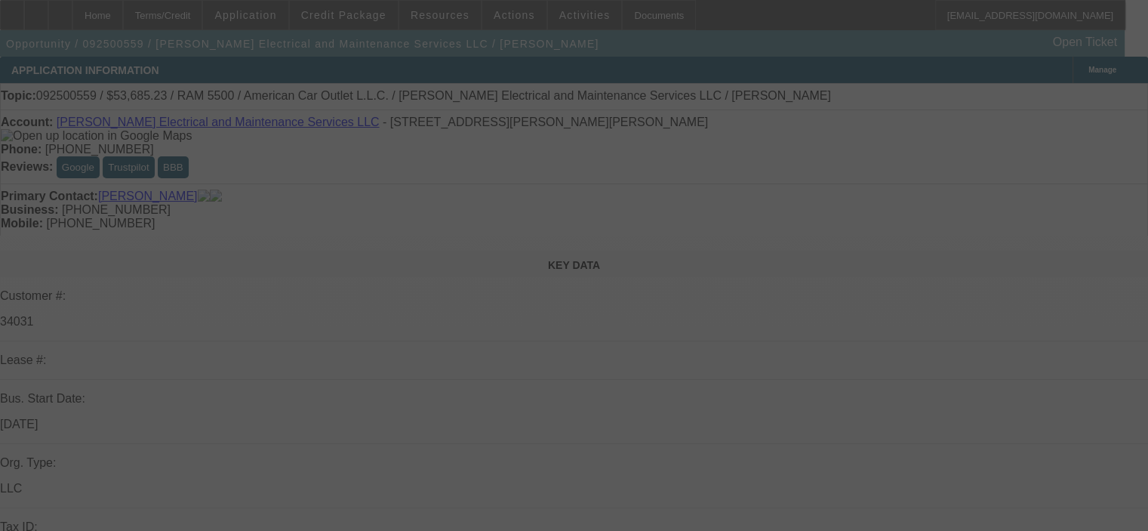
select select "0.1"
select select "2"
select select "0"
select select "6"
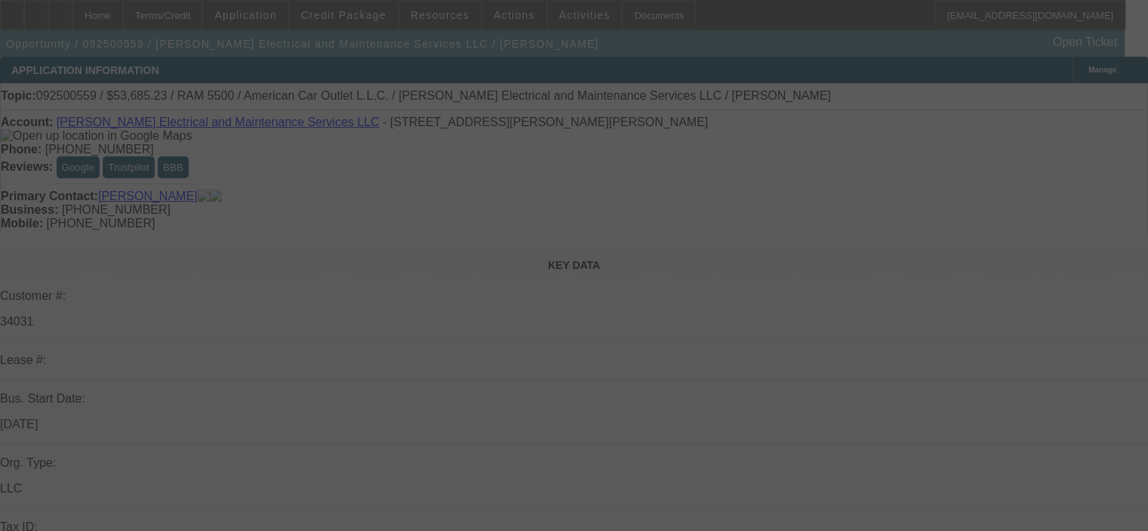
select select "0.1"
select select "2"
select select "0"
select select "6"
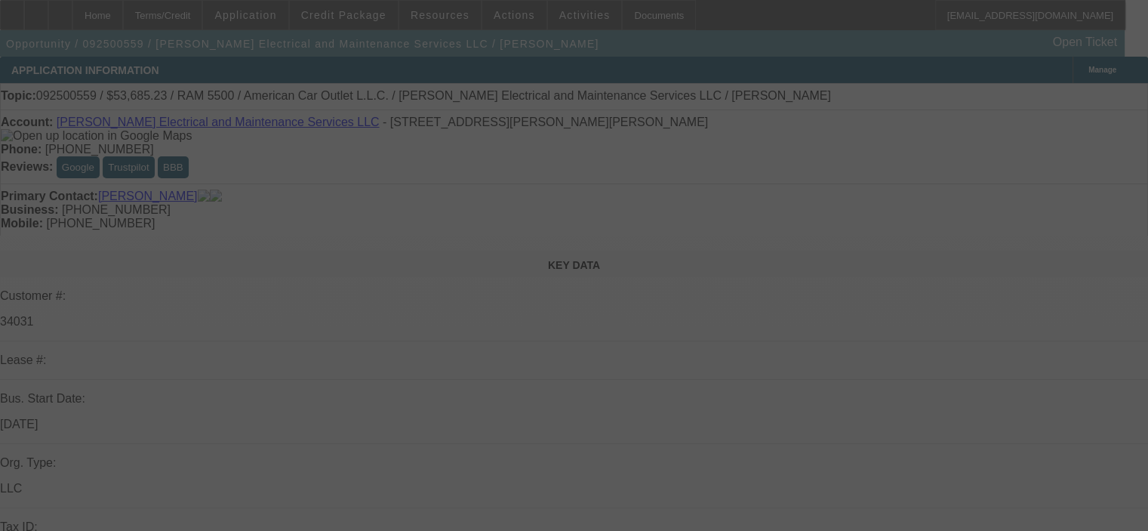
select select "0.1"
select select "2"
select select "0"
select select "6"
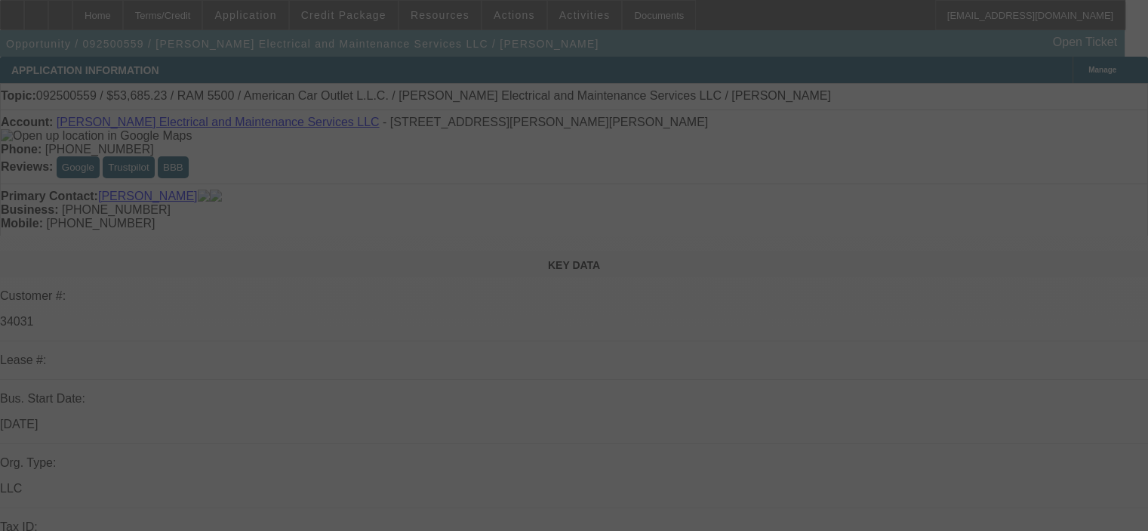
select select "0.1"
select select "2"
select select "0"
select select "6"
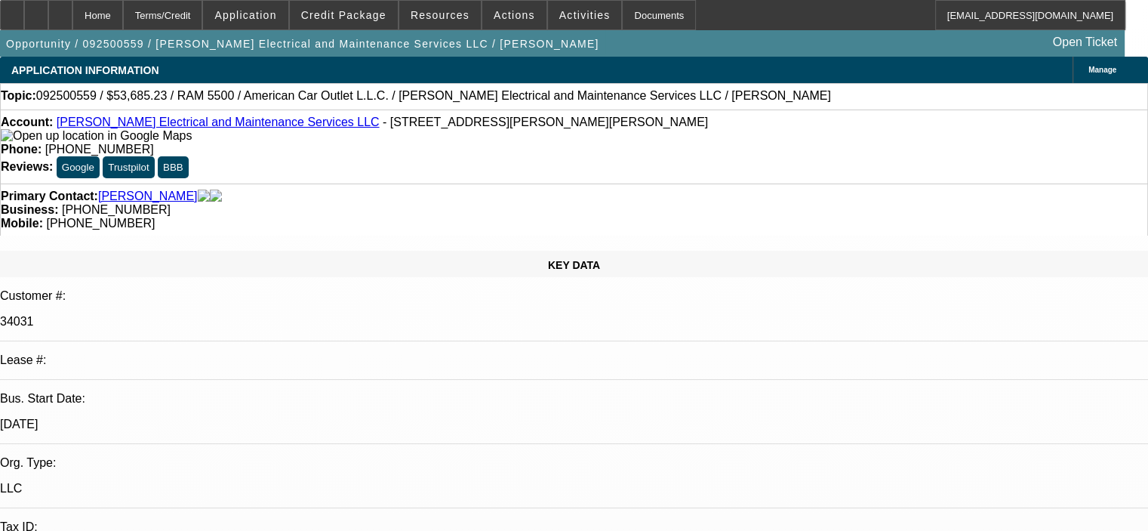
scroll to position [434, 0]
click at [494, 19] on span "Actions" at bounding box center [515, 15] width 42 height 12
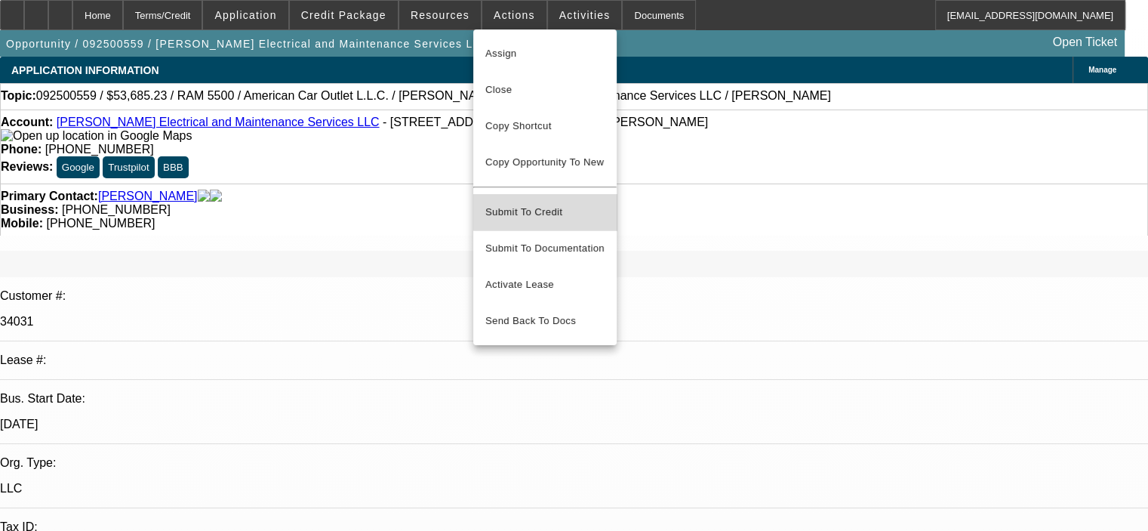
click at [560, 203] on span "Submit To Credit" at bounding box center [545, 212] width 119 height 18
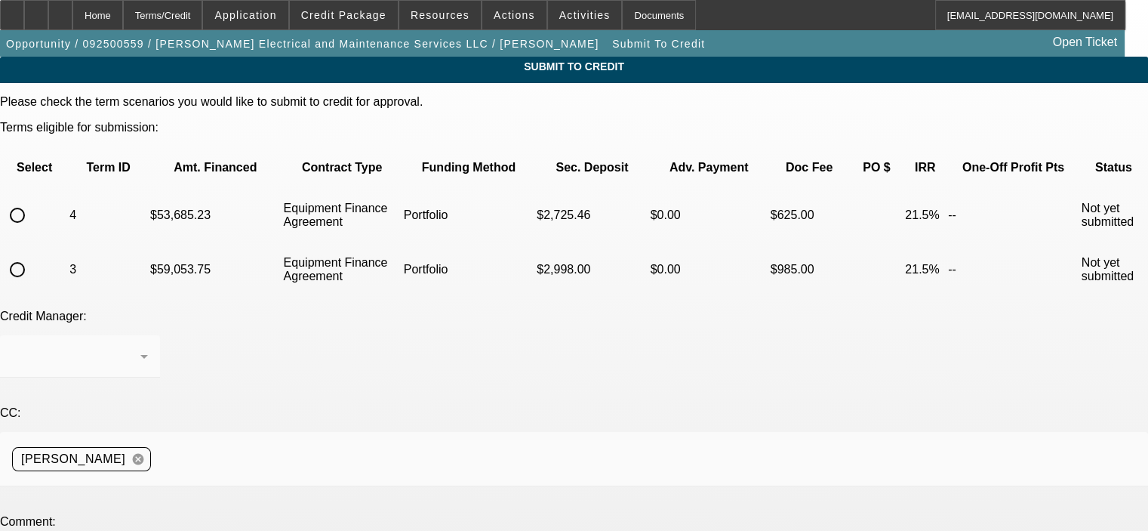
click at [32, 200] on input "radio" at bounding box center [17, 215] width 30 height 30
radio input "true"
click at [140, 347] on div "Arida, Michael" at bounding box center [76, 356] width 128 height 18
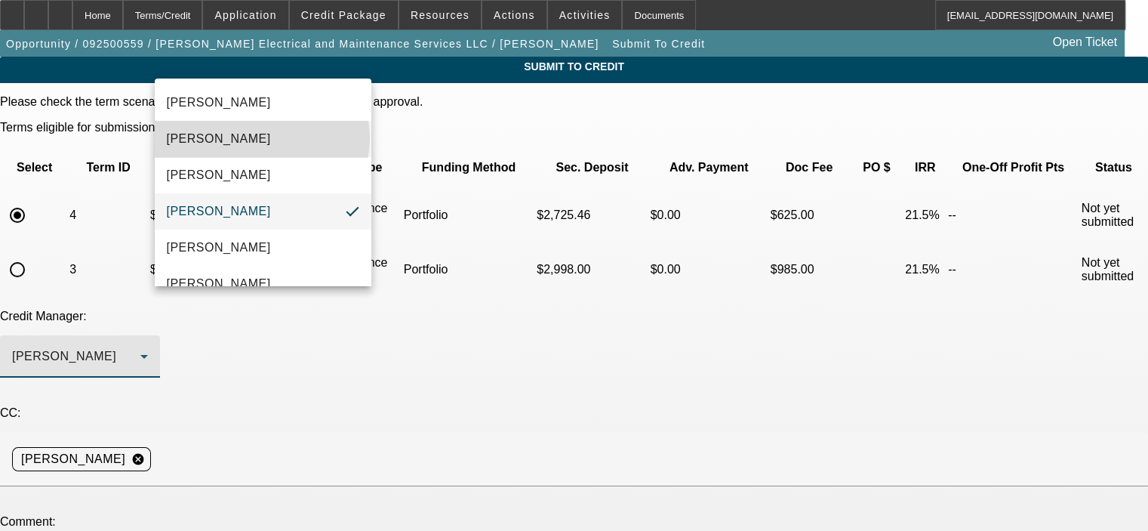
click at [261, 138] on mat-option "[PERSON_NAME]" at bounding box center [263, 139] width 217 height 36
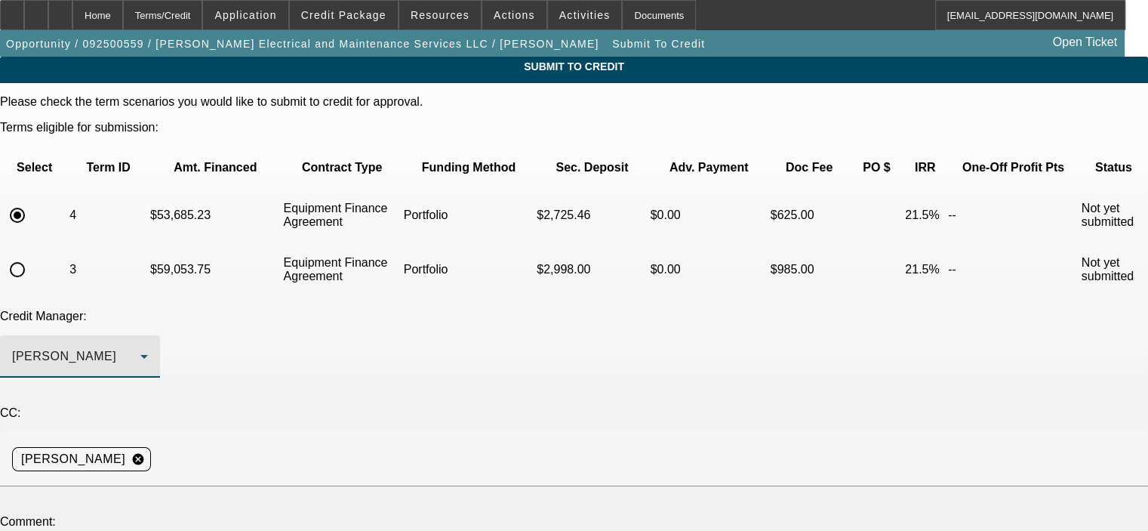
type textarea "George, the truck on the last approval was sold before the customer could put a…"
click at [598, 325] on div "Credit Manager: Arida, George" at bounding box center [574, 352] width 1148 height 85
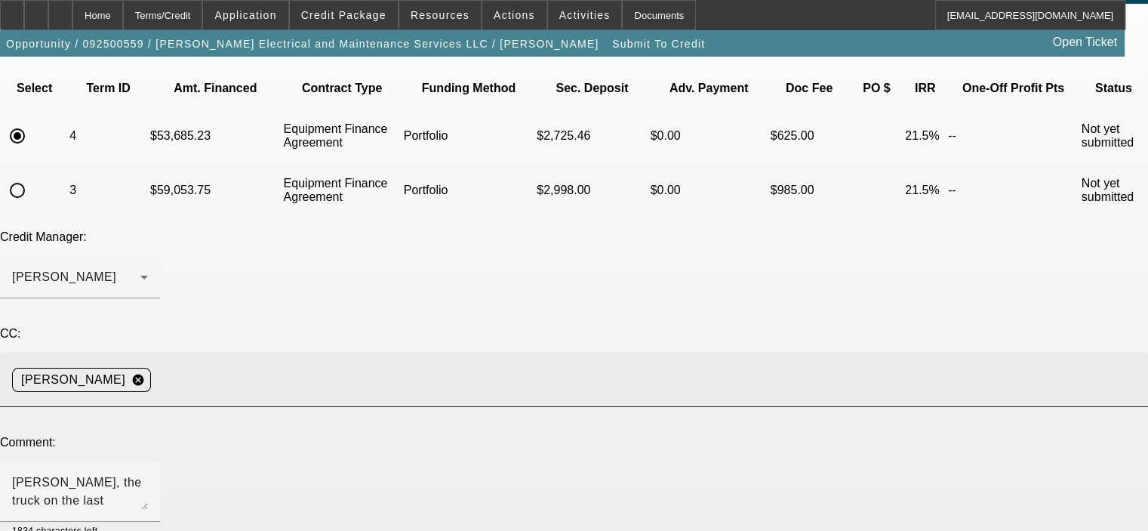
scroll to position [167, 0]
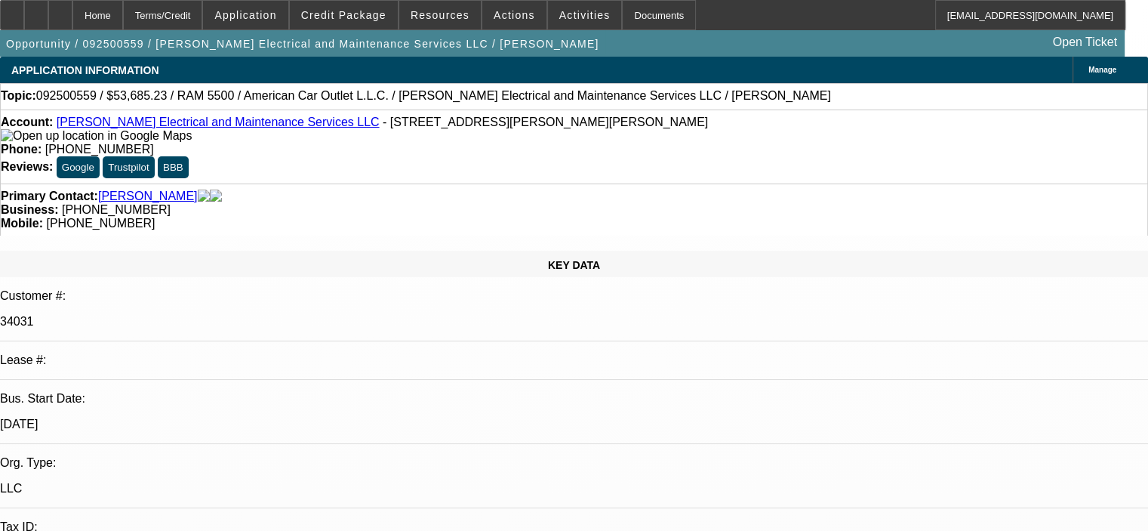
select select "0.1"
select select "2"
select select "0"
select select "6"
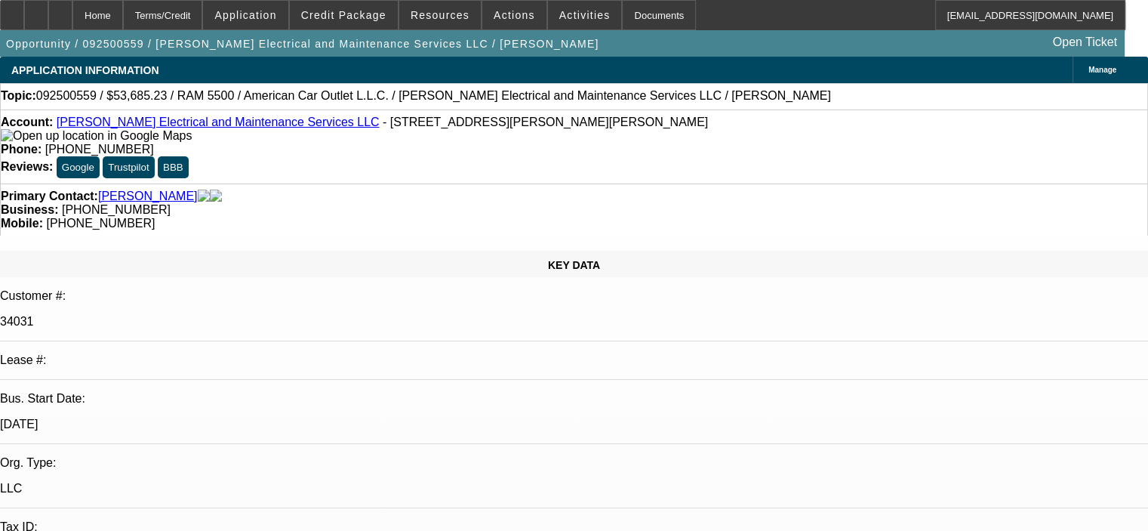
select select "0.1"
select select "2"
select select "0"
select select "6"
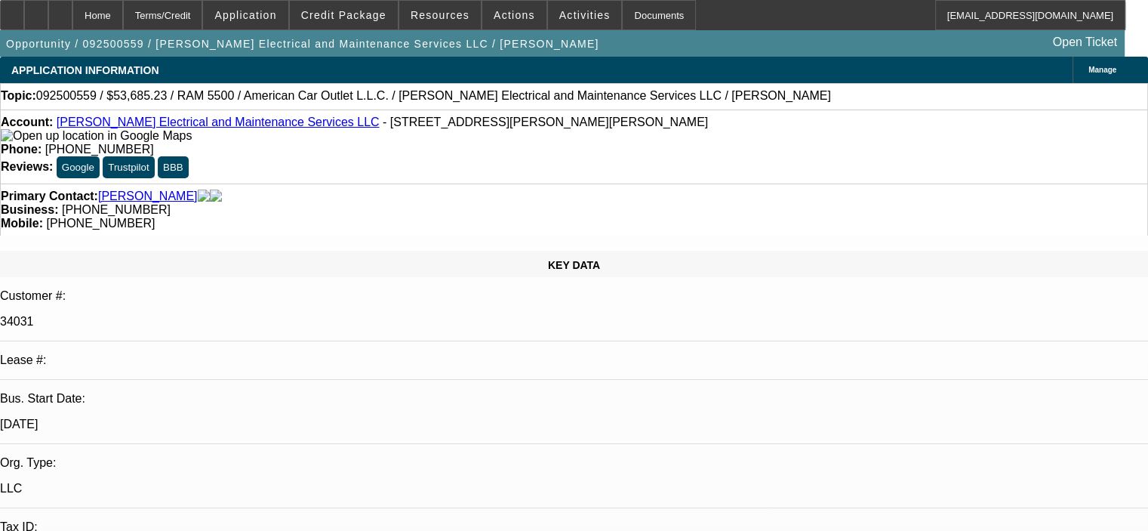
select select "0.1"
select select "2"
select select "0"
select select "6"
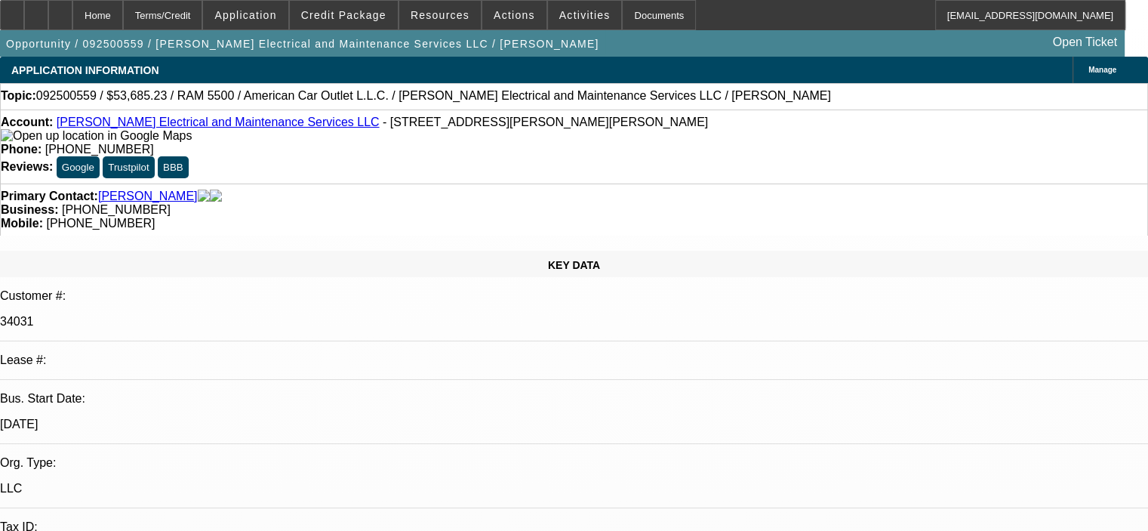
select select "0.1"
select select "2"
select select "0"
select select "6"
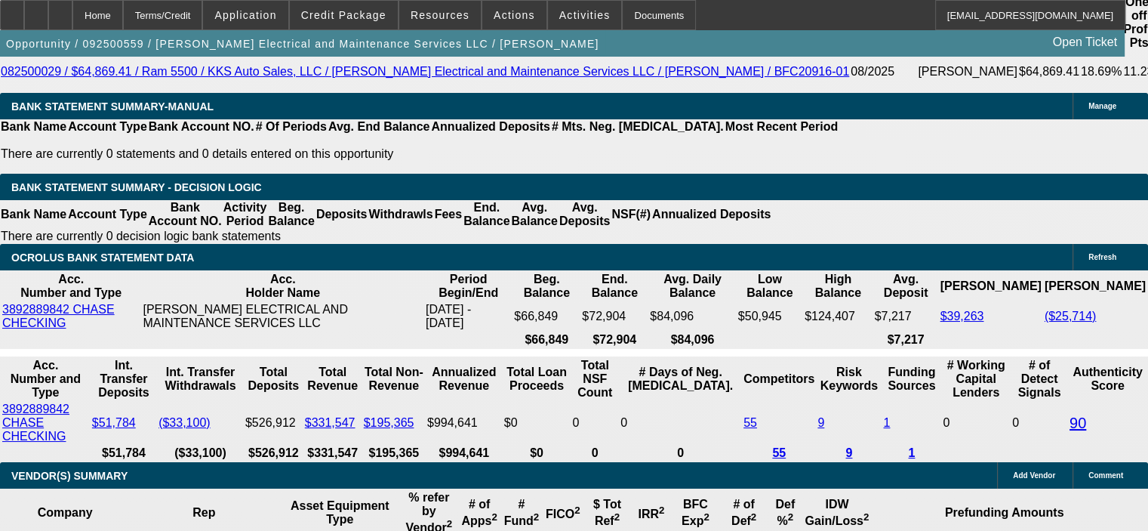
scroll to position [2752, 0]
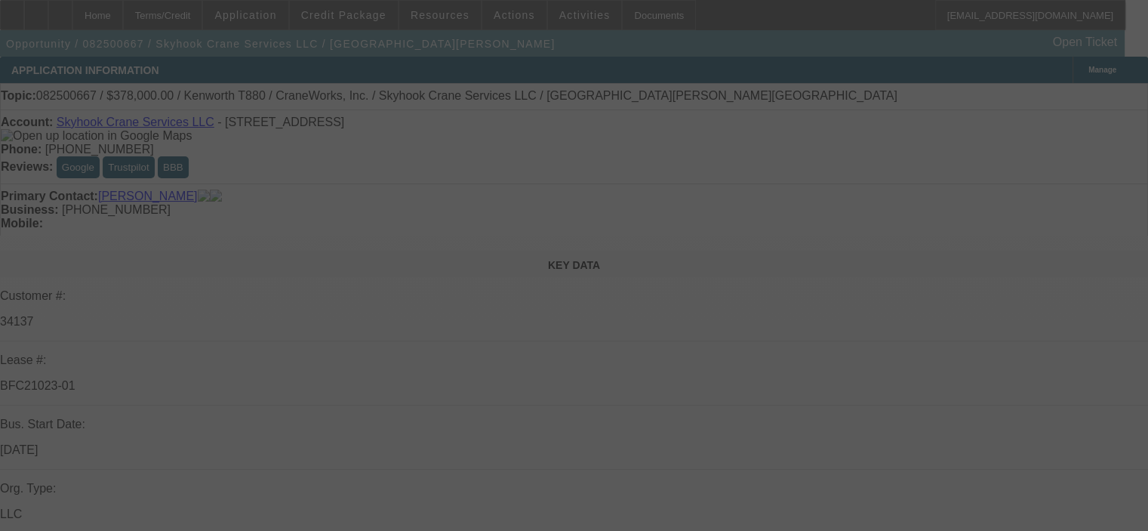
select select "0"
select select "2"
select select "0"
select select "6"
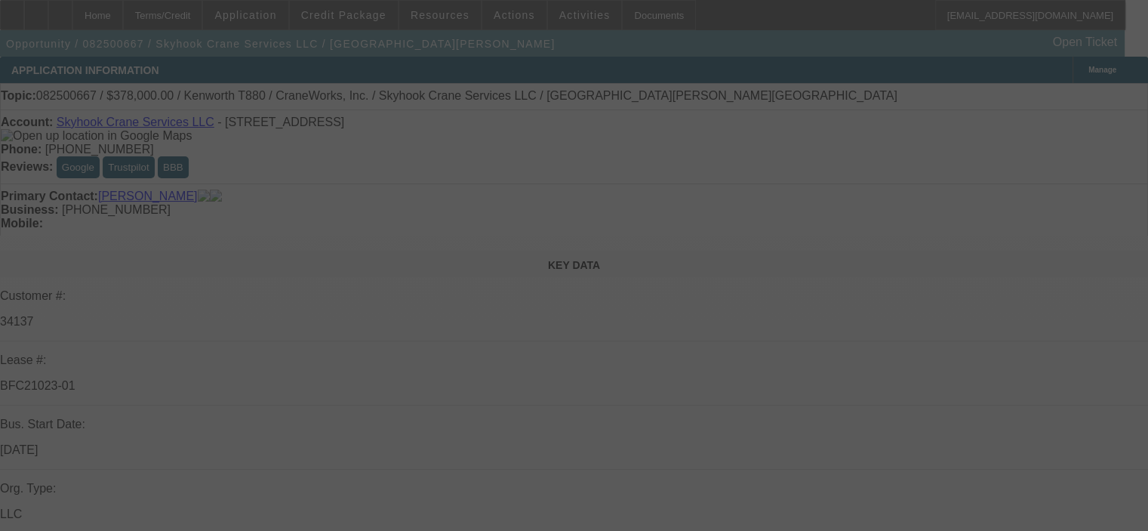
select select "0"
select select "2"
select select "0"
select select "6"
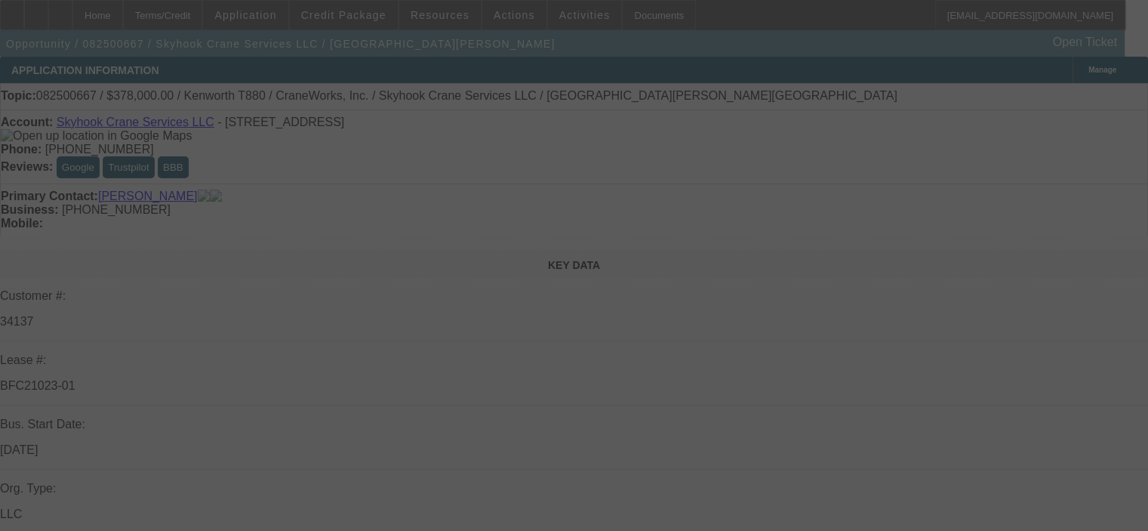
select select "0"
select select "2"
select select "0"
select select "6"
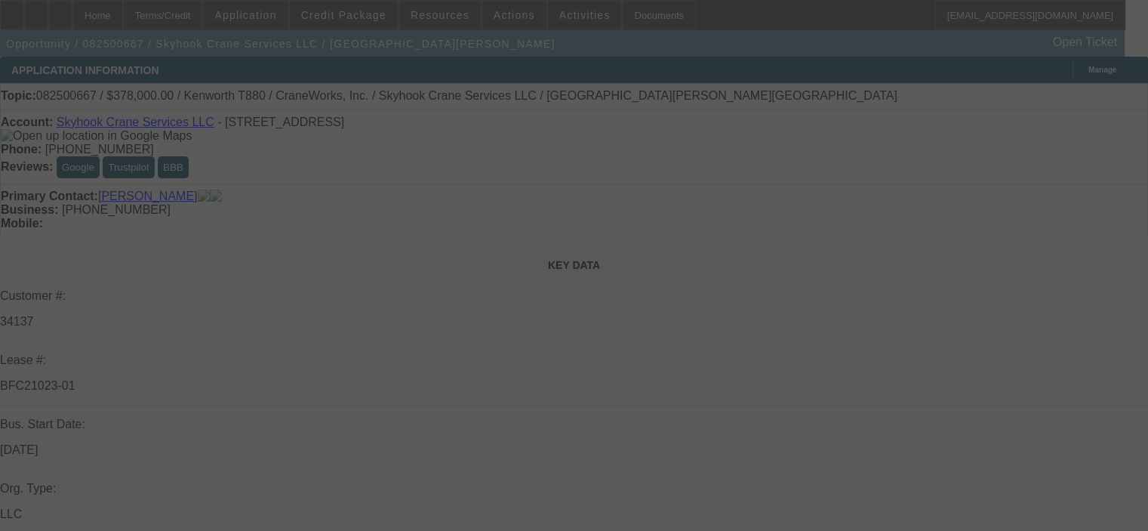
select select "0"
select select "2"
select select "0"
select select "6"
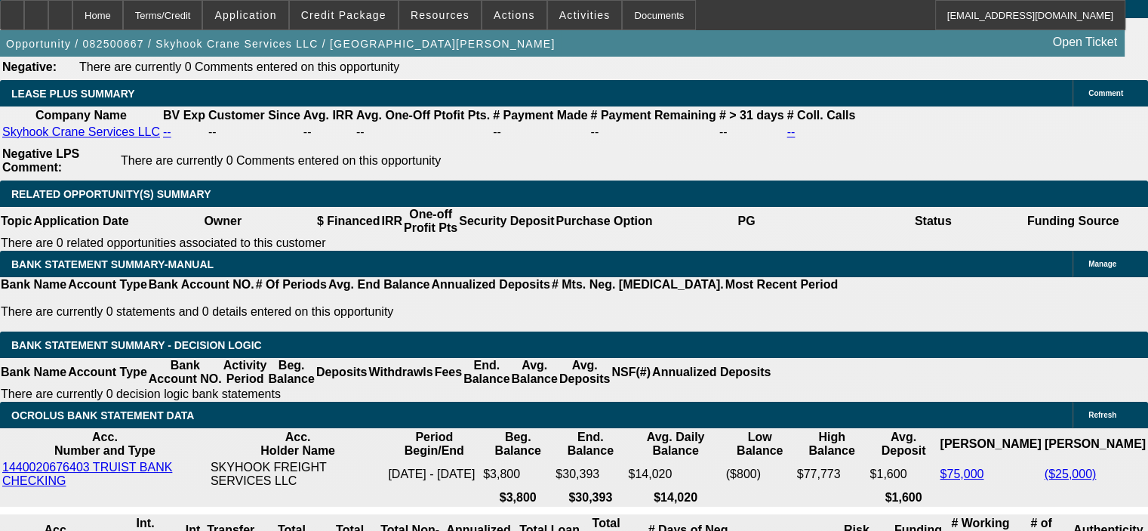
scroll to position [2492, 0]
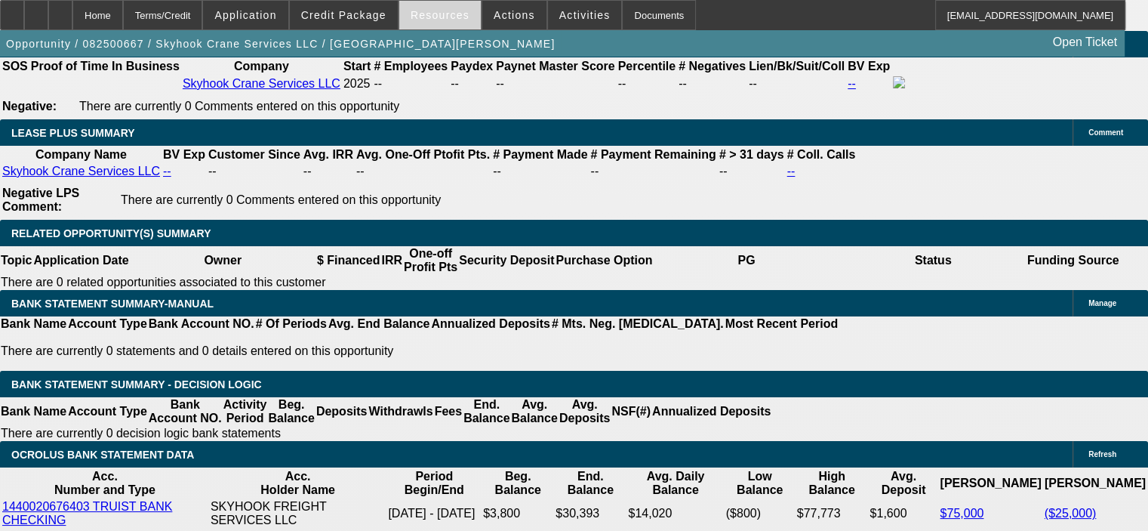
click at [456, 11] on span "Resources" at bounding box center [440, 15] width 59 height 12
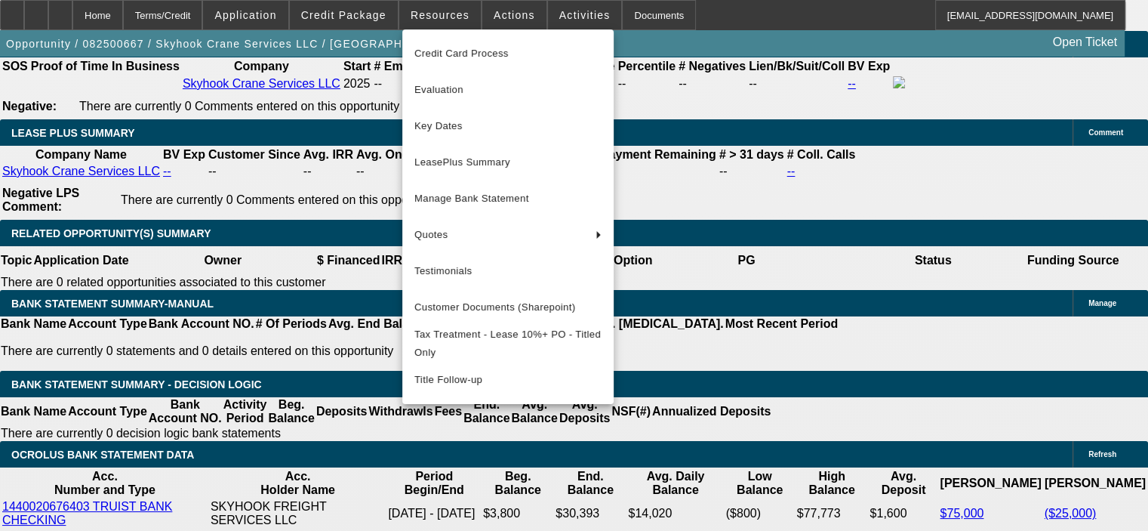
click at [504, 14] on div at bounding box center [574, 265] width 1148 height 531
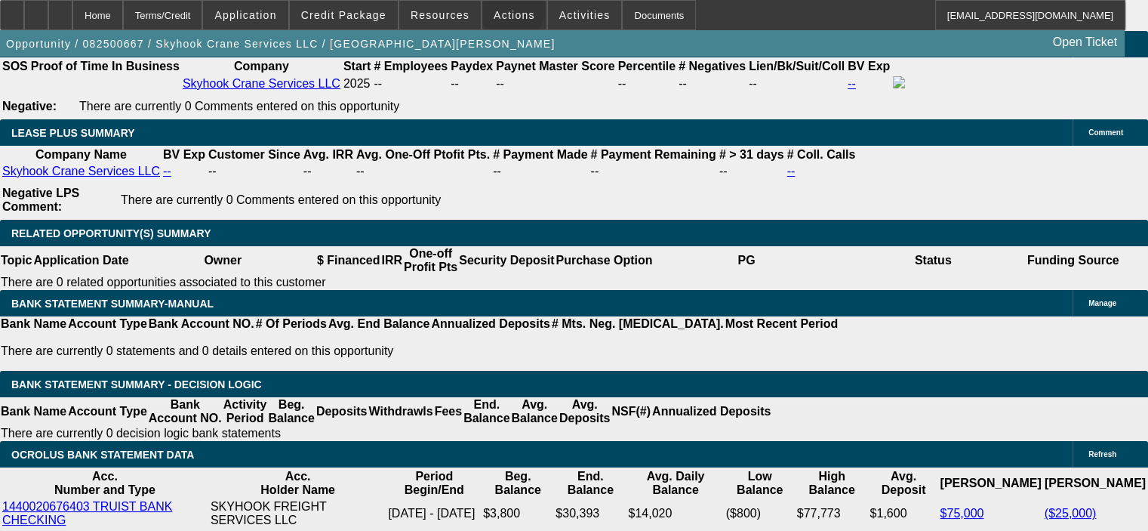
click at [504, 14] on span "Actions" at bounding box center [515, 15] width 42 height 12
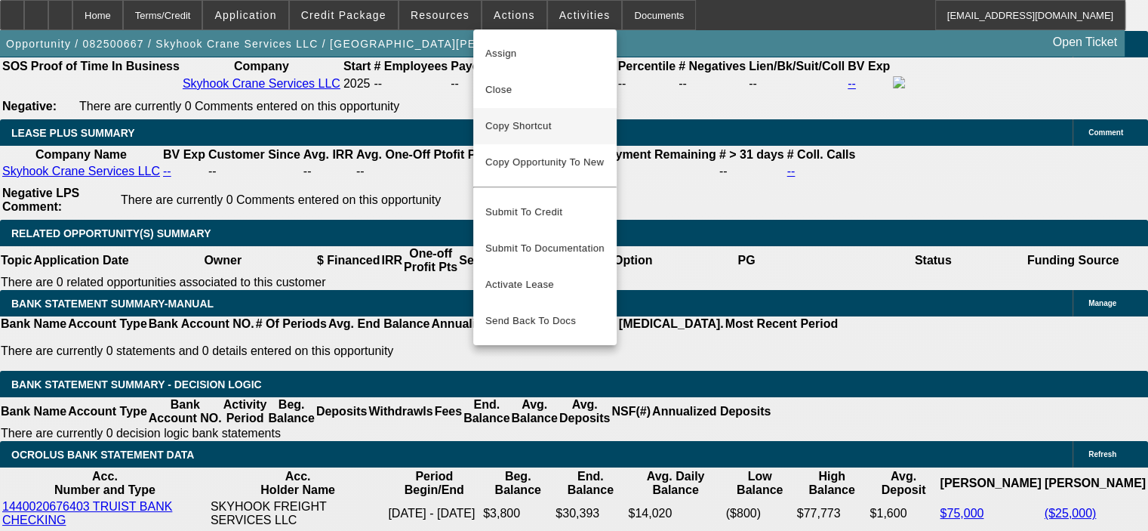
click at [526, 126] on span "Copy Shortcut" at bounding box center [545, 126] width 119 height 18
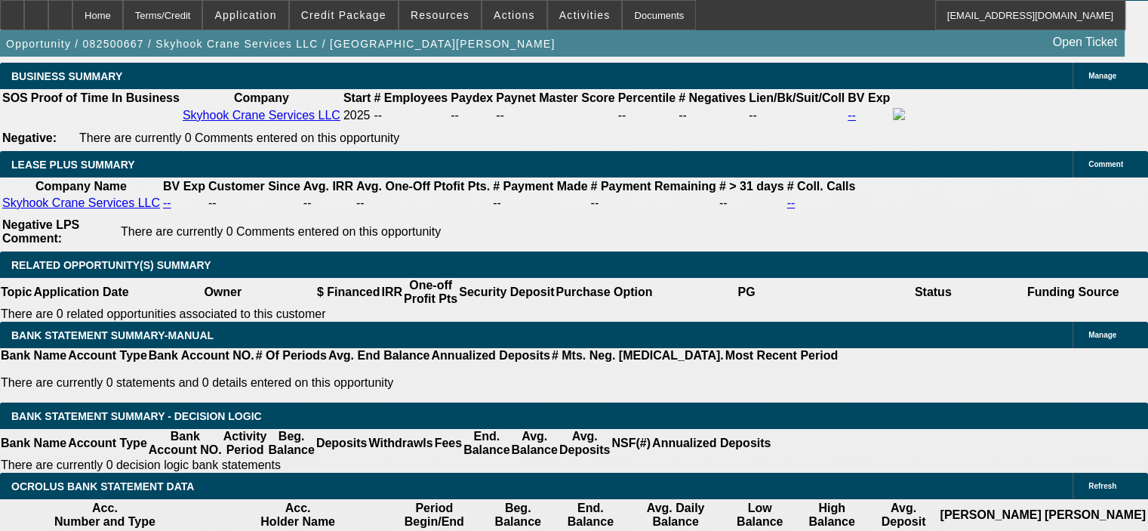
scroll to position [2265, 0]
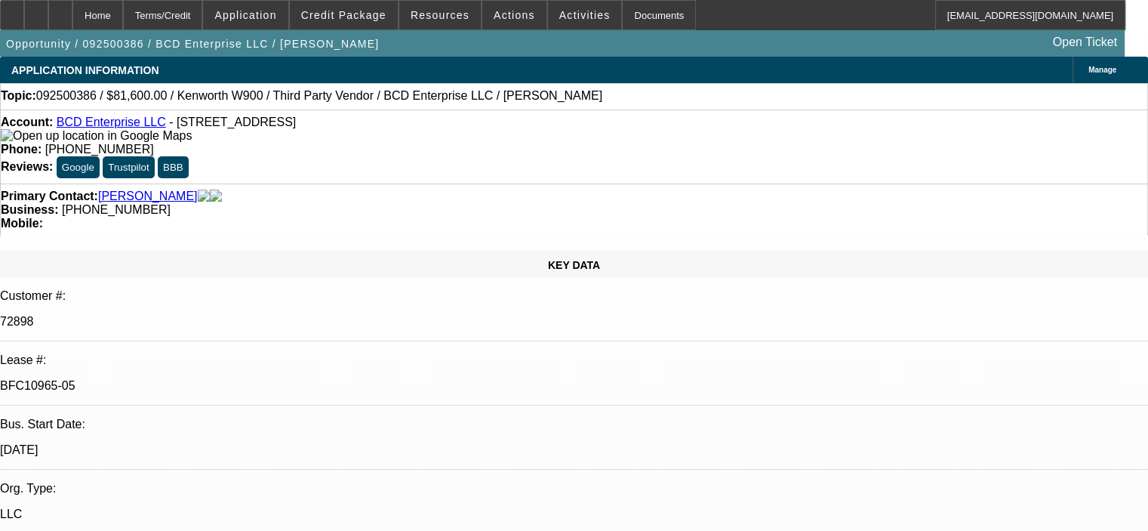
select select "0.15"
select select "2"
select select "0"
select select "6"
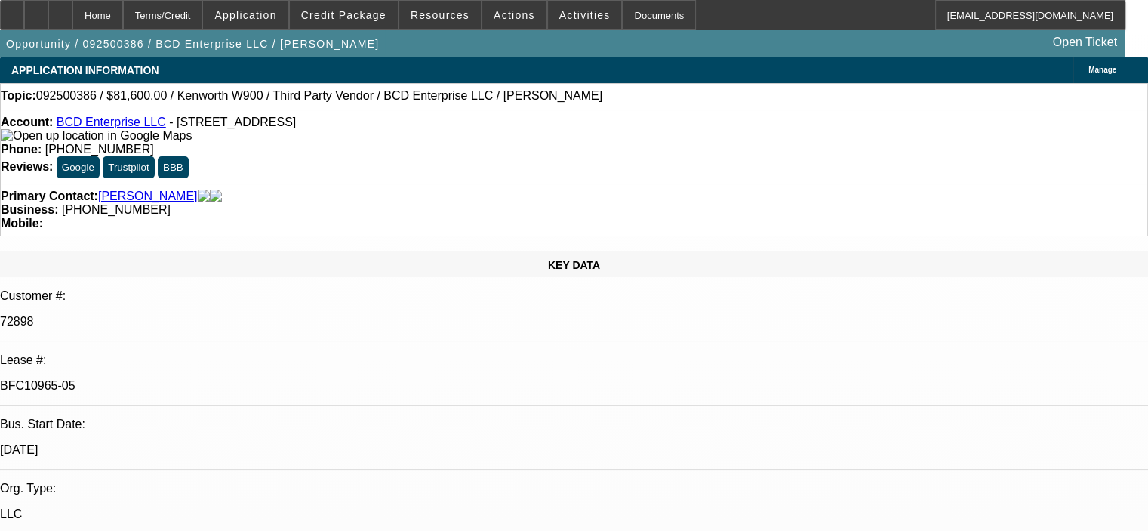
select select "0.15"
select select "2"
select select "0"
select select "6"
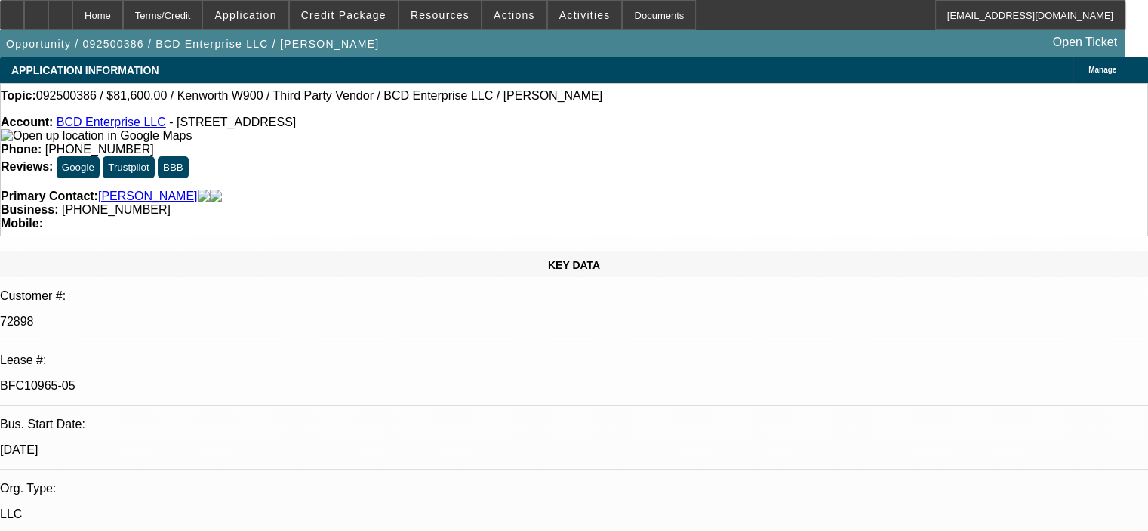
scroll to position [214, 0]
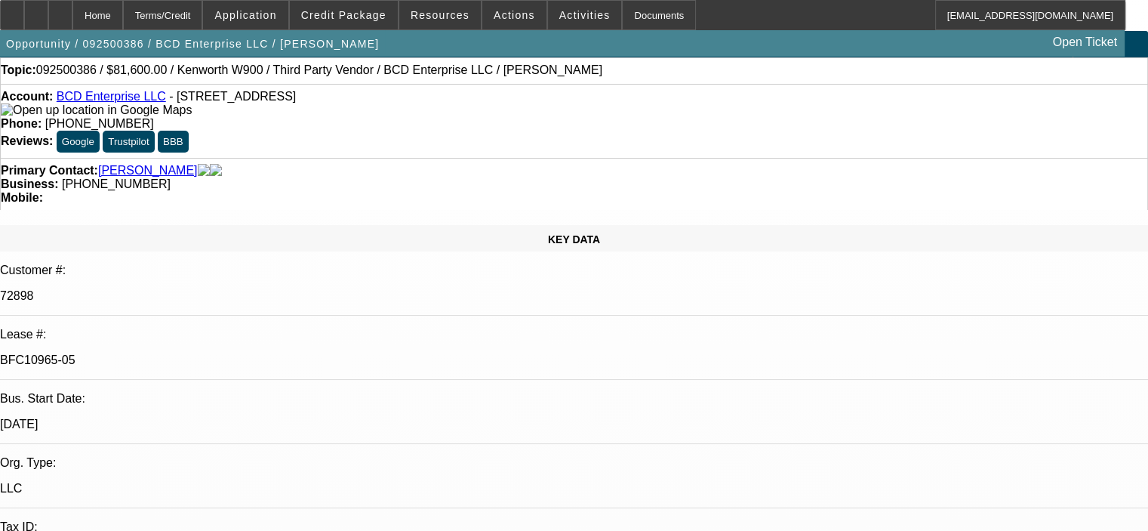
scroll to position [0, 0]
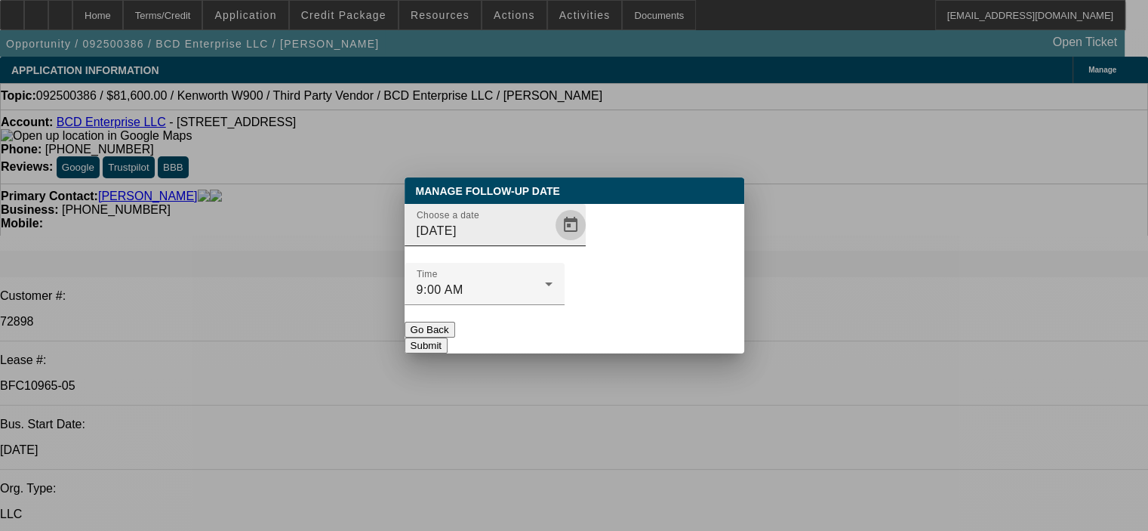
click at [553, 243] on span "Open calendar" at bounding box center [571, 225] width 36 height 36
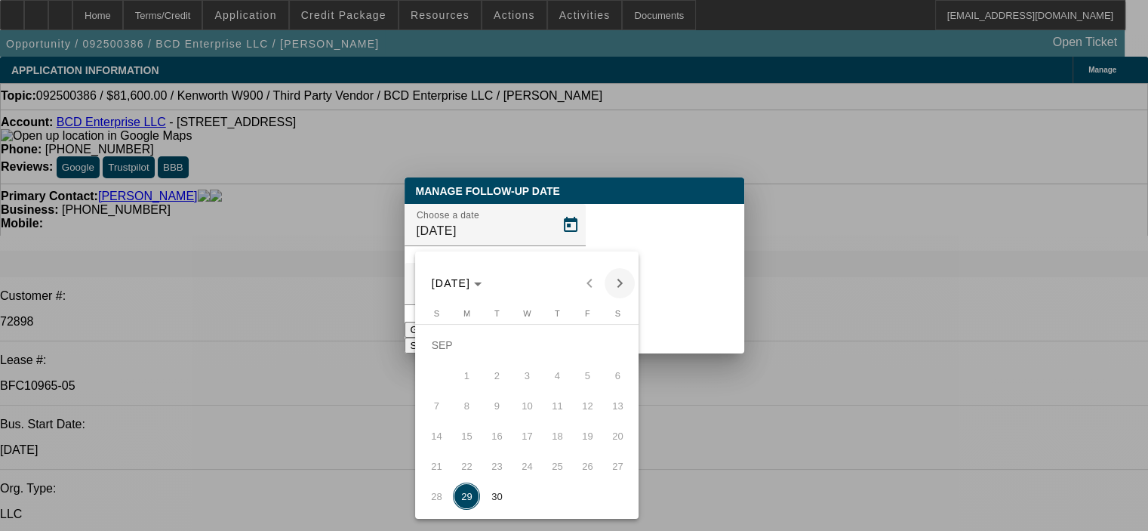
click at [625, 279] on span "Next month" at bounding box center [620, 283] width 30 height 30
click at [469, 383] on span "6" at bounding box center [466, 375] width 27 height 27
type input "[DATE]"
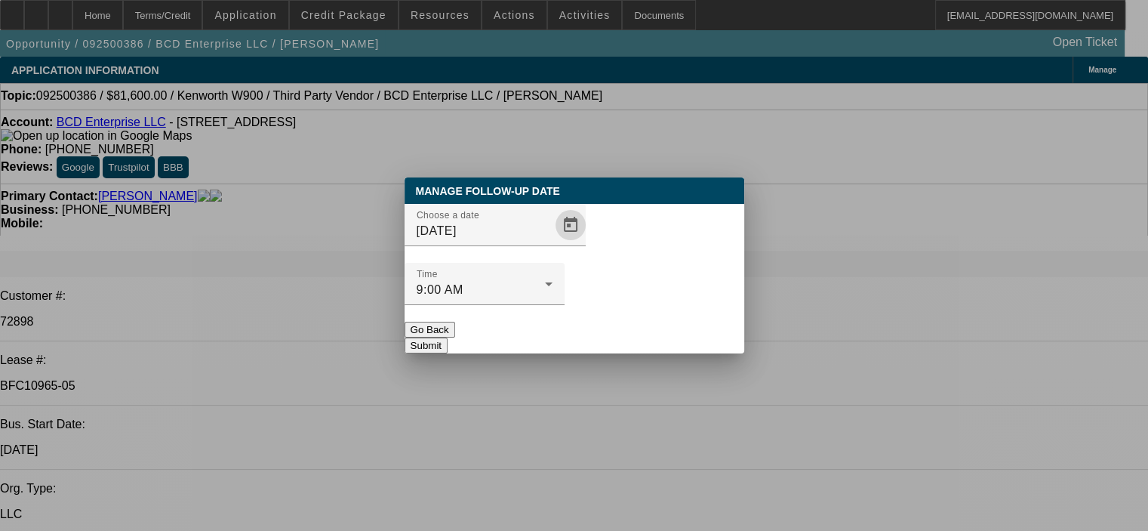
click at [448, 338] on button "Submit" at bounding box center [426, 346] width 43 height 16
